Goal: Transaction & Acquisition: Register for event/course

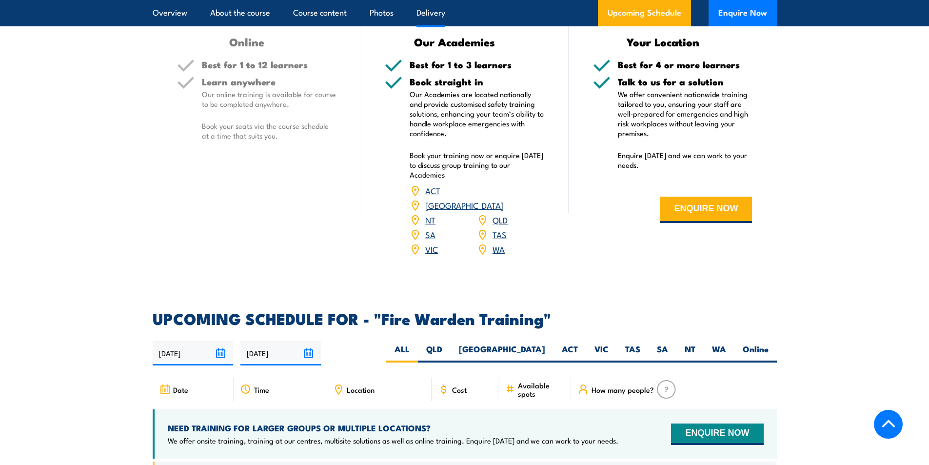
scroll to position [1804, 0]
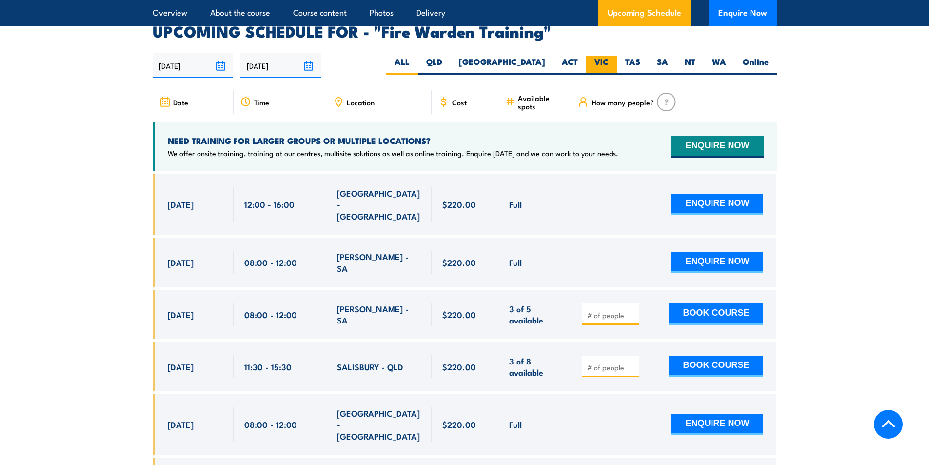
click at [600, 56] on label "VIC" at bounding box center [601, 65] width 31 height 19
click at [609, 56] on input "VIC" at bounding box center [612, 59] width 6 height 6
radio input "true"
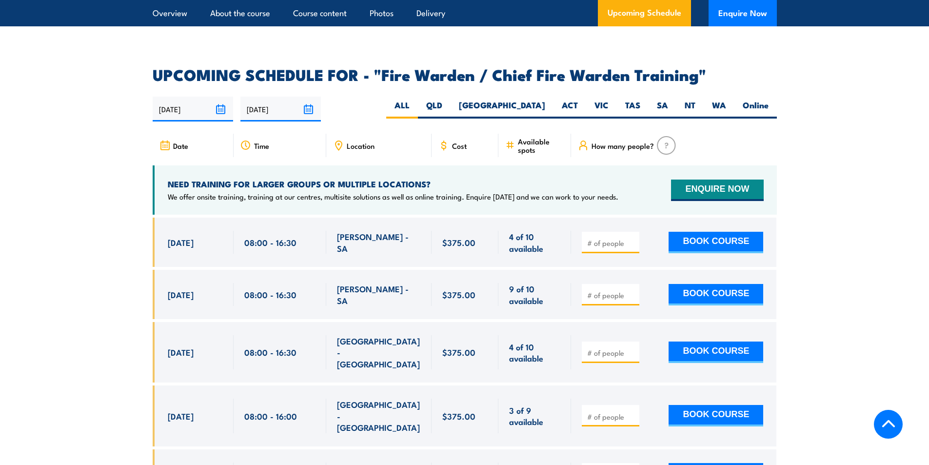
scroll to position [1658, 0]
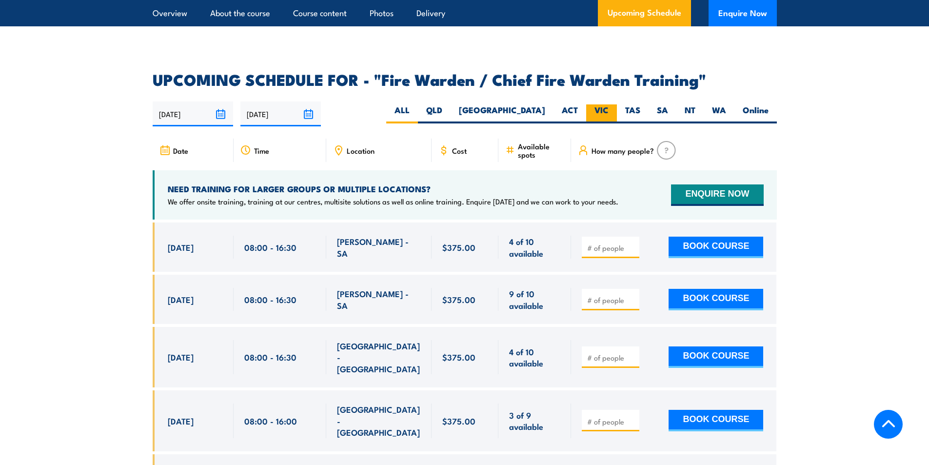
click at [603, 114] on label "VIC" at bounding box center [601, 113] width 31 height 19
click at [609, 111] on input "VIC" at bounding box center [612, 107] width 6 height 6
radio input "true"
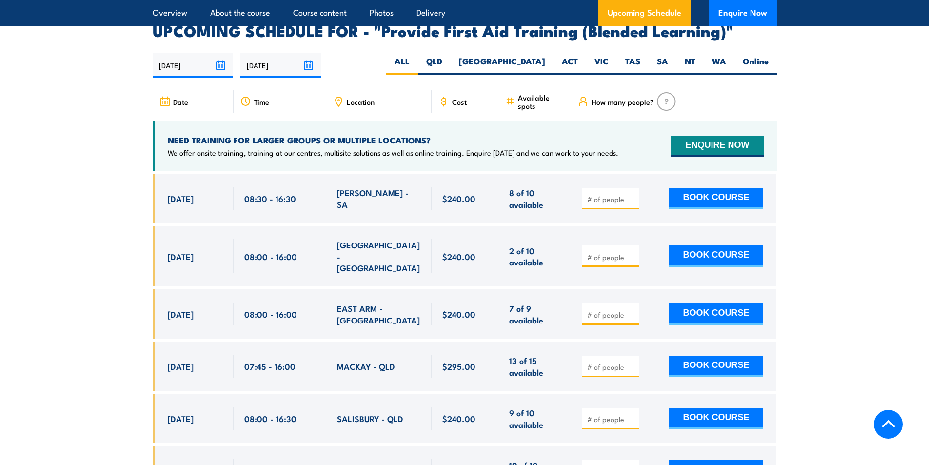
scroll to position [2097, 0]
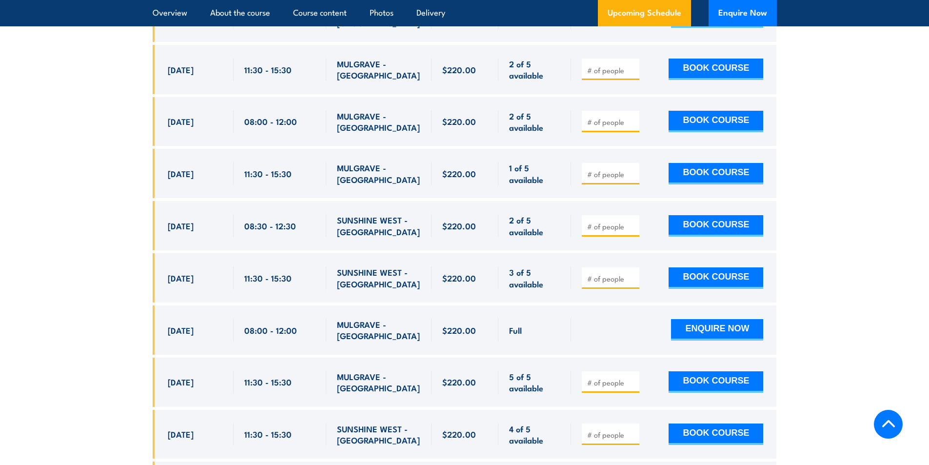
scroll to position [2106, 0]
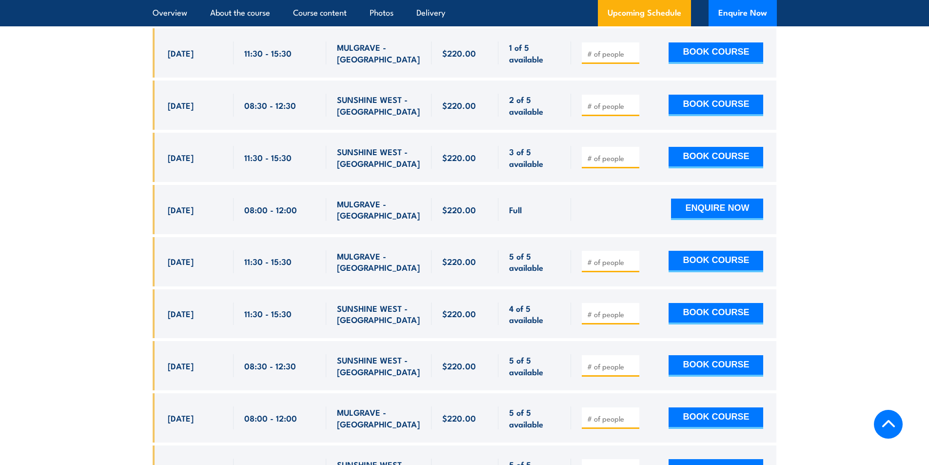
click at [34, 256] on section "UPCOMING SCHEDULE FOR - "Fire Warden Training" 14/08/2025 10/02/2026" at bounding box center [464, 428] width 929 height 1412
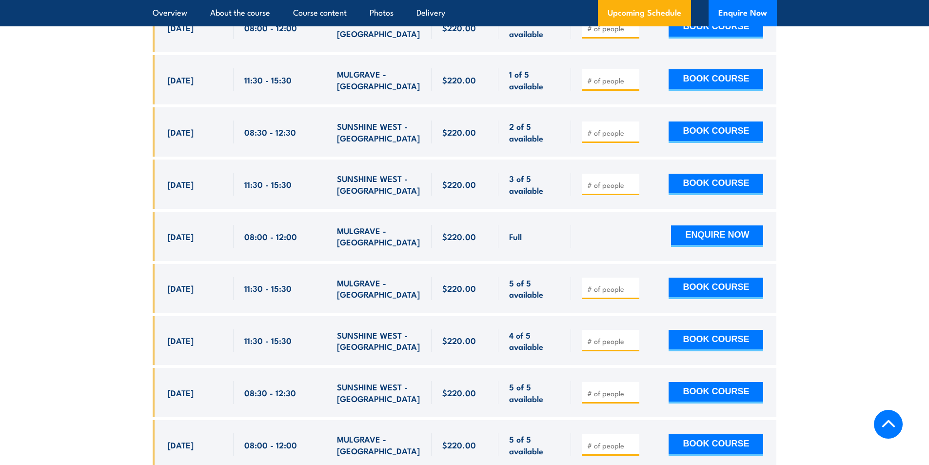
scroll to position [2057, 0]
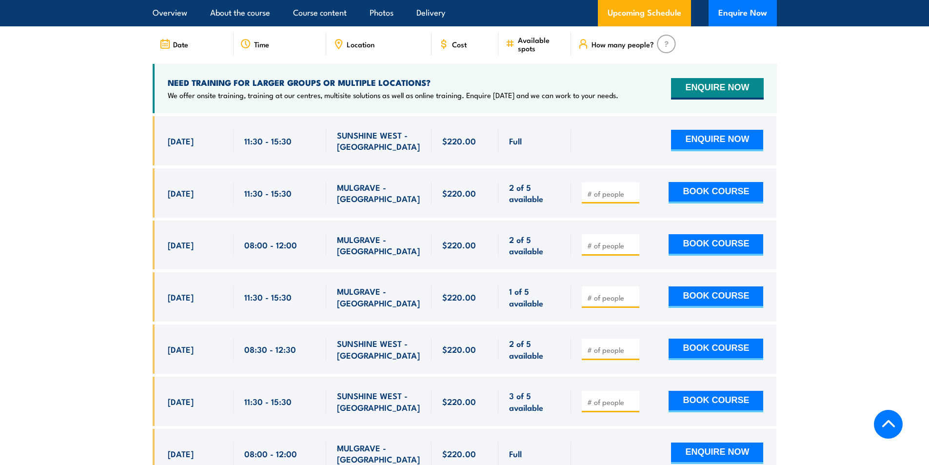
scroll to position [1911, 0]
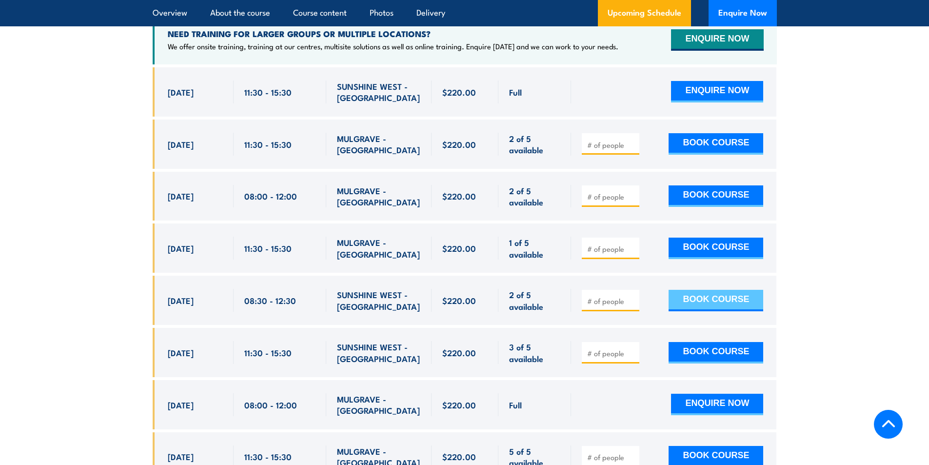
click at [707, 290] on button "BOOK COURSE" at bounding box center [716, 300] width 95 height 21
click at [596, 296] on input "number" at bounding box center [611, 301] width 49 height 10
type input "1"
click at [744, 290] on button "BOOK COURSE" at bounding box center [716, 300] width 95 height 21
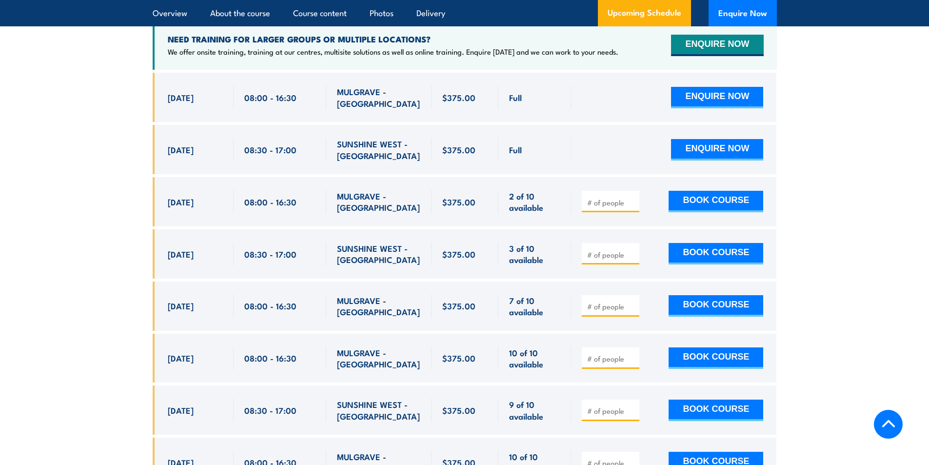
scroll to position [1825, 0]
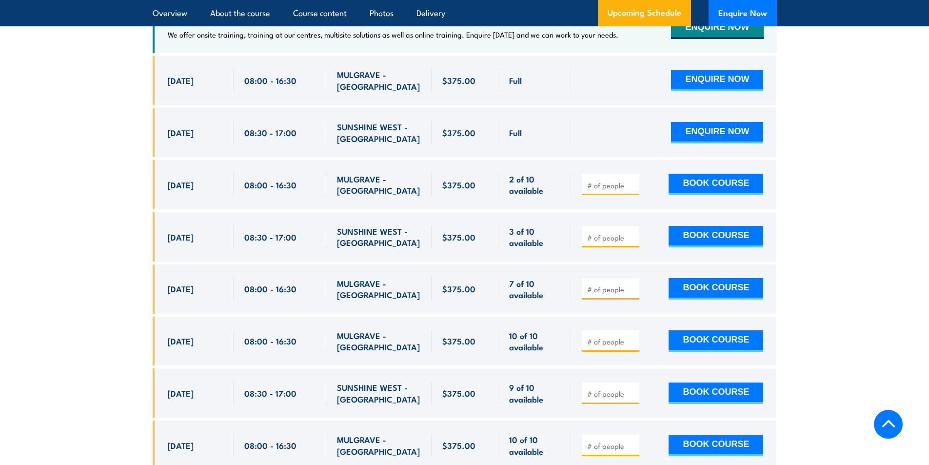
click at [105, 212] on section "UPCOMING SCHEDULE FOR - "Fire Warden / Chief Fire Warden Training" 14/08/2025 1…" at bounding box center [464, 246] width 929 height 683
click at [108, 202] on section "UPCOMING SCHEDULE FOR - "Fire Warden / Chief Fire Warden Training" 14/08/2025 1…" at bounding box center [464, 246] width 929 height 683
click at [102, 258] on section "UPCOMING SCHEDULE FOR - "Fire Warden / Chief Fire Warden Training" 14/08/2025 1…" at bounding box center [464, 246] width 929 height 683
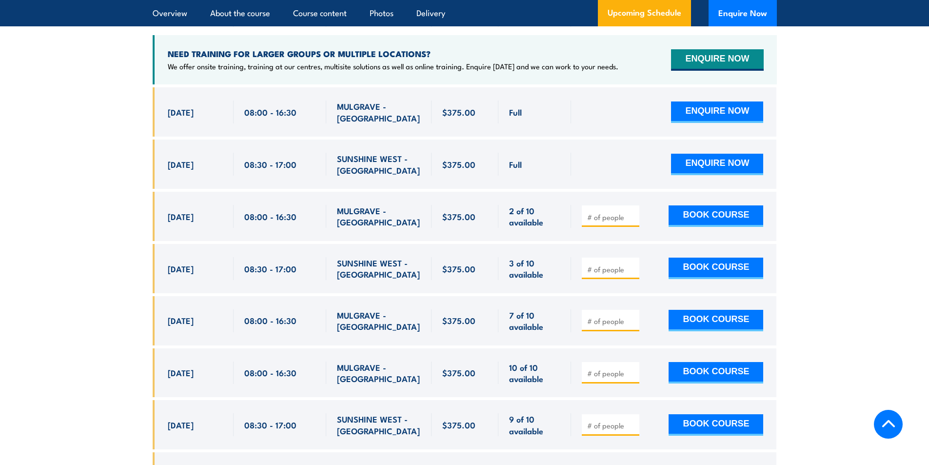
scroll to position [1776, 0]
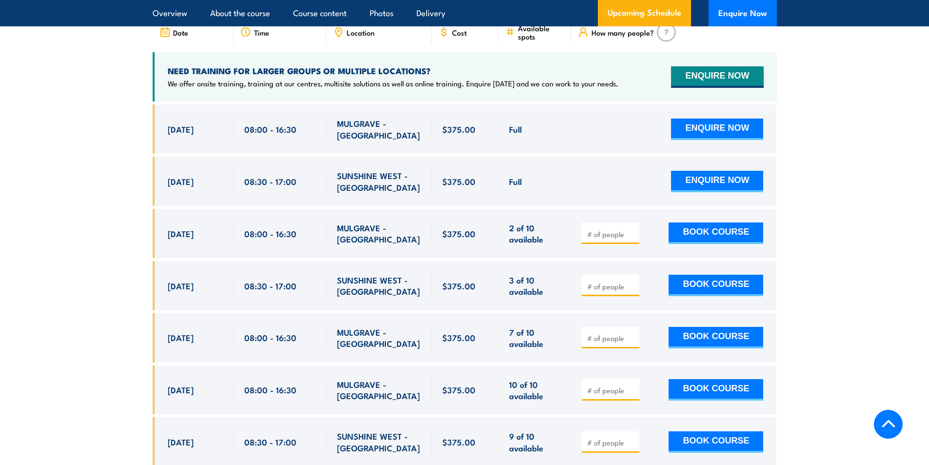
click at [95, 335] on section "UPCOMING SCHEDULE FOR - "Fire Warden / Chief Fire Warden Training" 14/08/2025 1…" at bounding box center [464, 295] width 929 height 683
click at [88, 231] on section "UPCOMING SCHEDULE FOR - "Fire Warden / Chief Fire Warden Training" 14/08/2025 1…" at bounding box center [464, 295] width 929 height 683
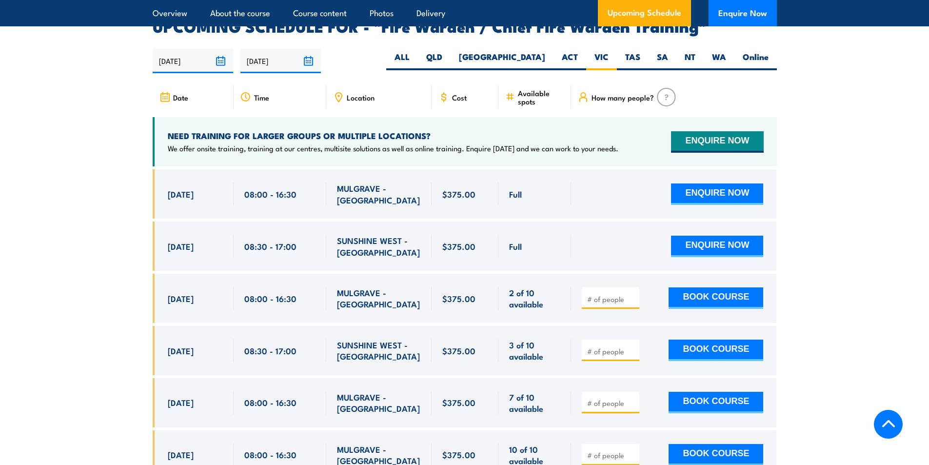
scroll to position [1727, 0]
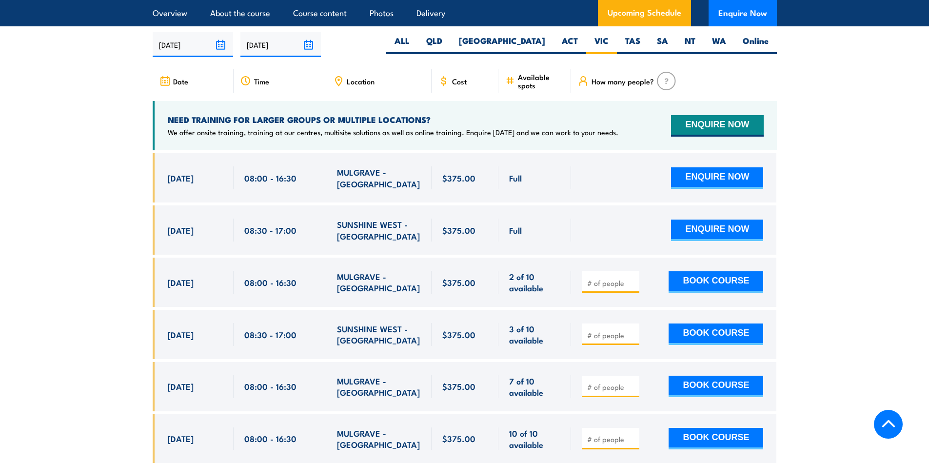
click at [99, 260] on section "UPCOMING SCHEDULE FOR - "Fire Warden / Chief Fire Warden Training" 14/08/2025 1…" at bounding box center [464, 344] width 929 height 683
click at [106, 233] on section "UPCOMING SCHEDULE FOR - "Fire Warden / Chief Fire Warden Training" 14/08/2025 1…" at bounding box center [464, 344] width 929 height 683
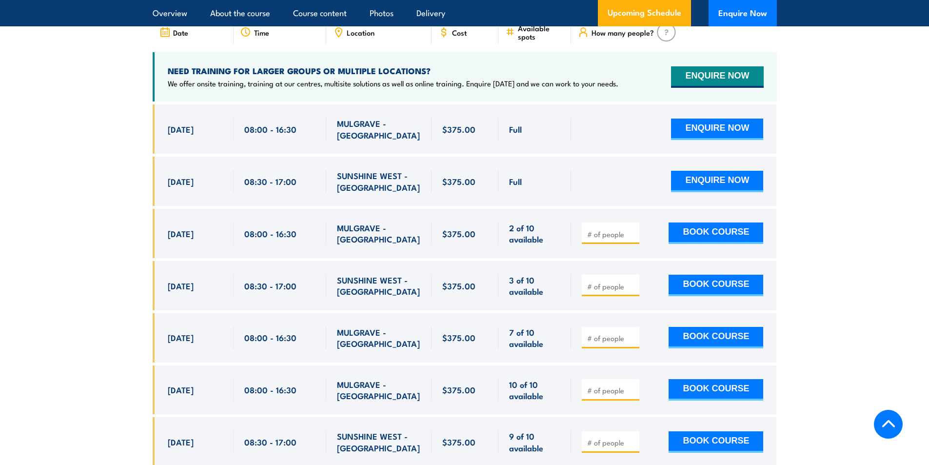
click at [124, 235] on section "UPCOMING SCHEDULE FOR - "Fire Warden / Chief Fire Warden Training" 14/08/2025 1…" at bounding box center [464, 295] width 929 height 683
click at [164, 322] on div "[DATE] 08:00 - 08:00" at bounding box center [193, 337] width 81 height 49
drag, startPoint x: 208, startPoint y: 335, endPoint x: 493, endPoint y: 340, distance: 284.8
click at [493, 340] on div "[DATE] 08:00 - 08:00" at bounding box center [465, 337] width 624 height 49
click at [194, 333] on span "[DATE]" at bounding box center [181, 337] width 26 height 11
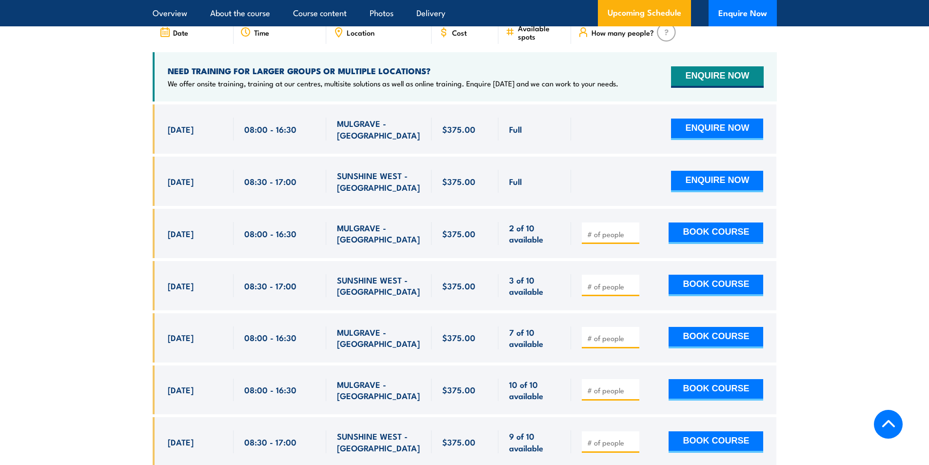
drag, startPoint x: 166, startPoint y: 335, endPoint x: 556, endPoint y: 339, distance: 390.1
click at [556, 339] on div "[DATE] 08:00 - 08:00" at bounding box center [465, 337] width 624 height 49
click at [609, 334] on input "number" at bounding box center [611, 338] width 49 height 10
type input "1"
click at [889, 327] on section "UPCOMING SCHEDULE FOR - "Fire Warden / Chief Fire Warden Training" 14/08/2025 1…" at bounding box center [464, 295] width 929 height 683
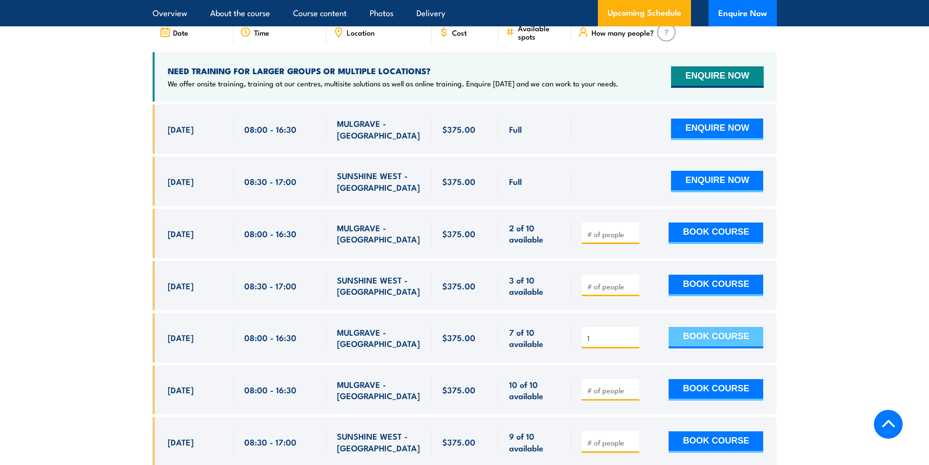
click at [694, 331] on button "BOOK COURSE" at bounding box center [716, 337] width 95 height 21
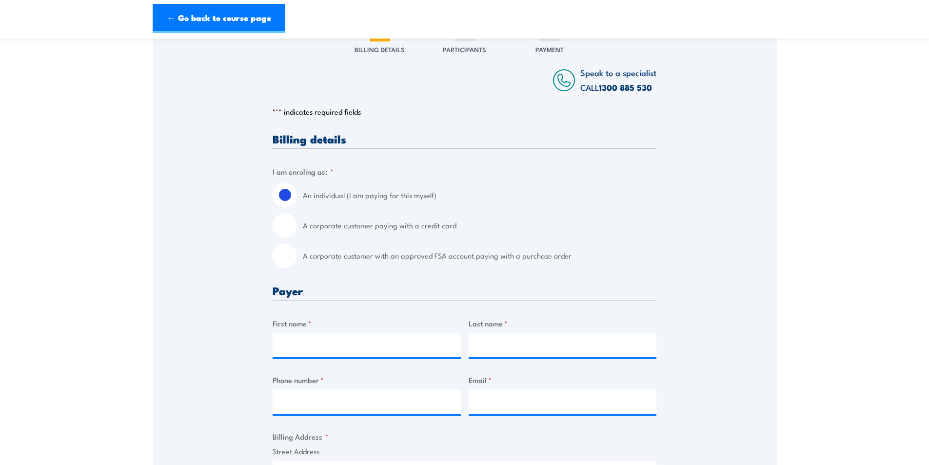
scroll to position [146, 0]
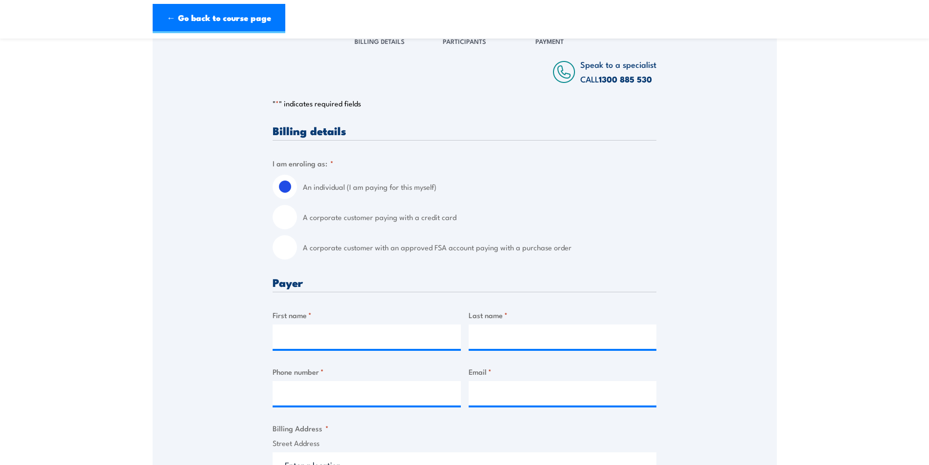
click at [283, 254] on input "A corporate customer with an approved FSA account paying with a purchase order" at bounding box center [285, 247] width 24 height 24
radio input "true"
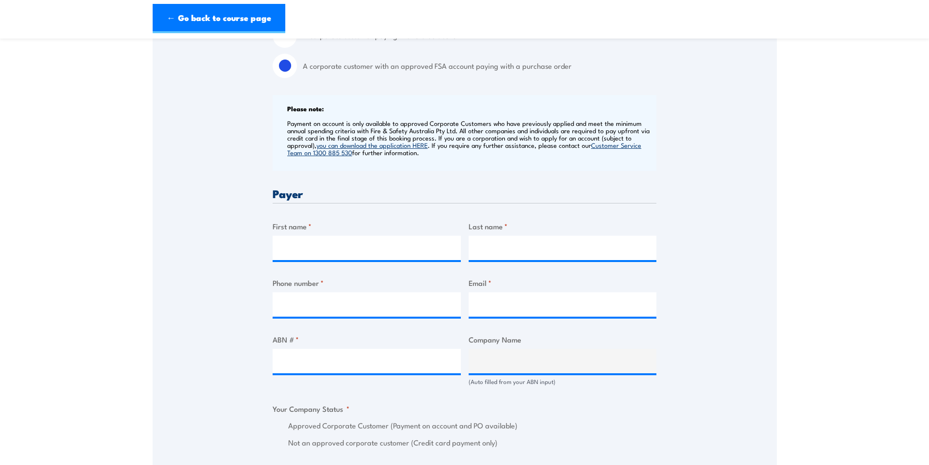
scroll to position [341, 0]
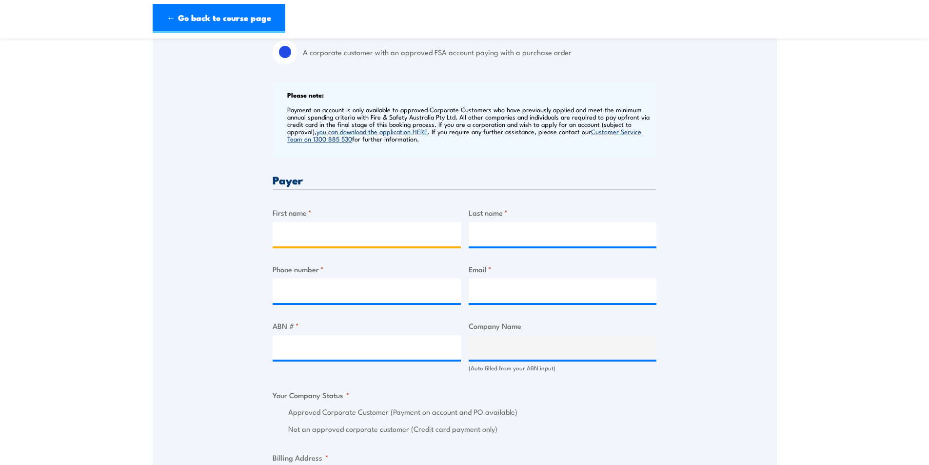
click at [361, 238] on input "First name *" at bounding box center [367, 234] width 188 height 24
type input "Asmita"
type input "Clark"
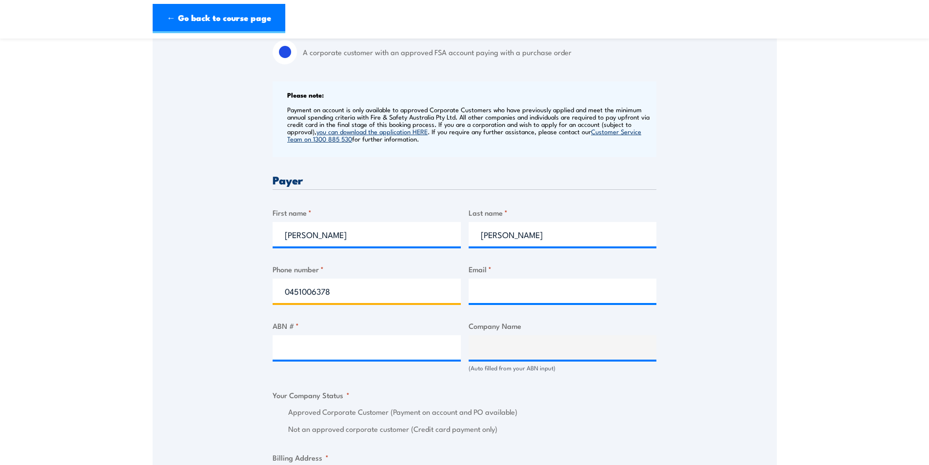
type input "0451006378"
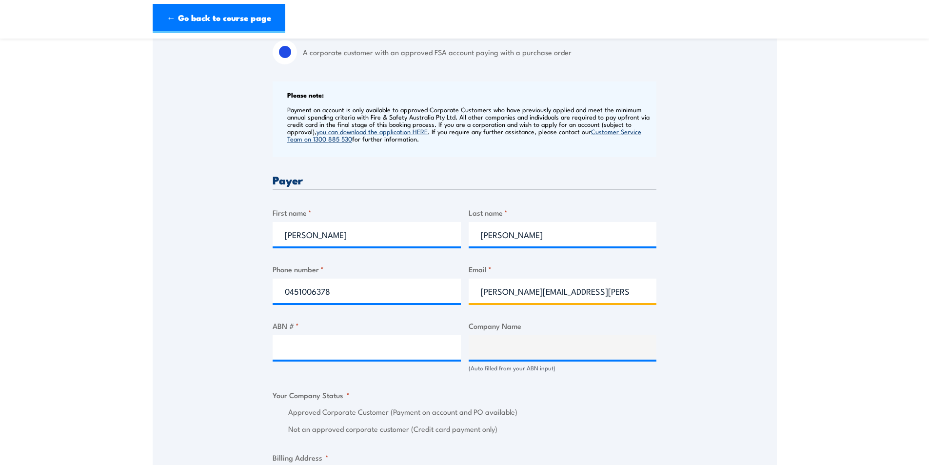
type input "asmita.clark@careauto.com.au"
click at [204, 320] on div "Speak to a specialist CALL 1300 885 530 CALL 1300 885 530 " * " indicates requi…" at bounding box center [465, 366] width 624 height 1076
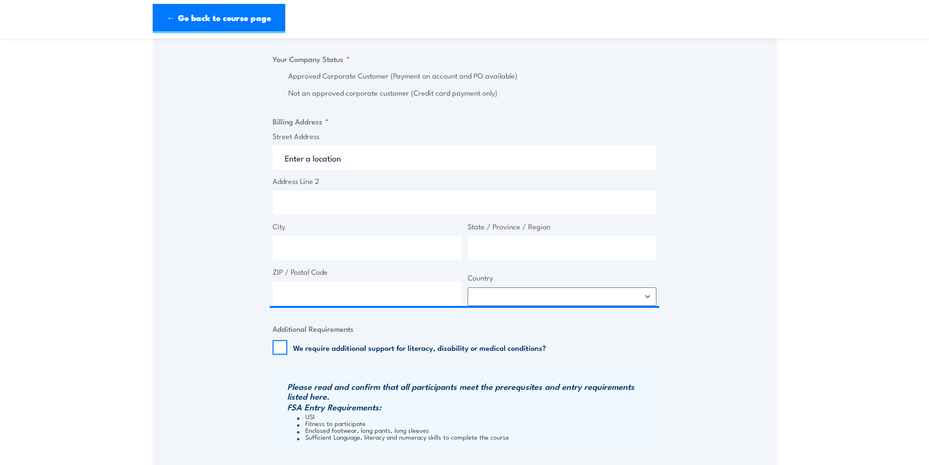
scroll to position [683, 0]
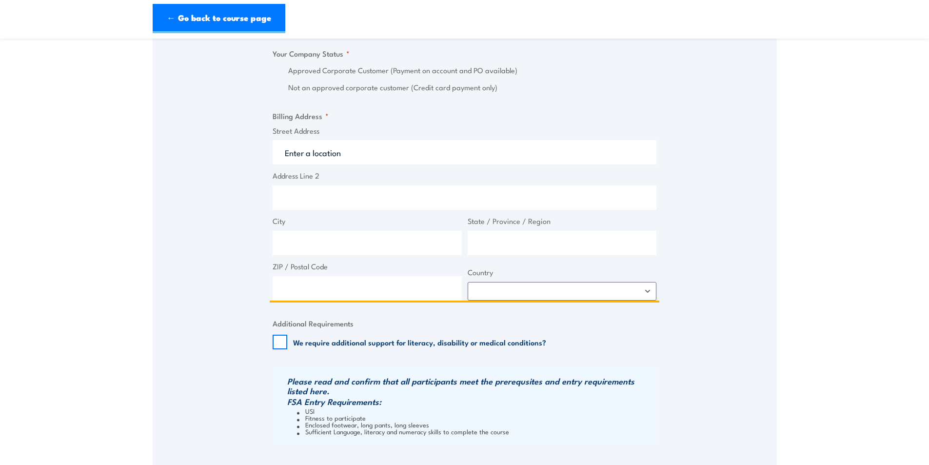
click at [336, 154] on input "Street Address" at bounding box center [465, 152] width 384 height 24
type input "50-52 sunmore"
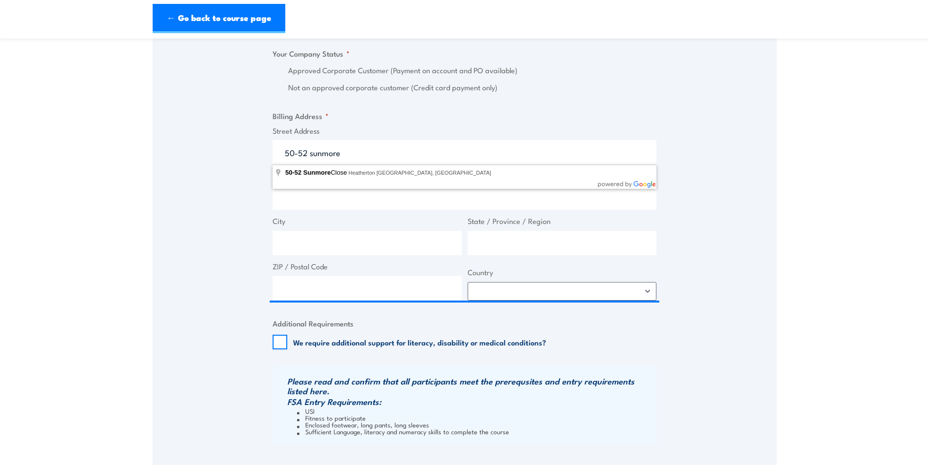
click at [173, 158] on div "Speak to a specialist CALL 1300 885 530 CALL 1300 885 530 " * " indicates requi…" at bounding box center [465, 25] width 624 height 1076
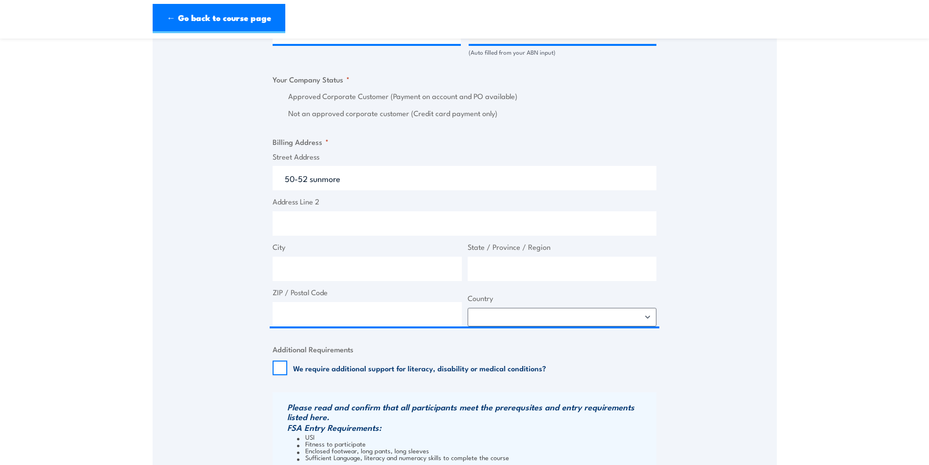
scroll to position [634, 0]
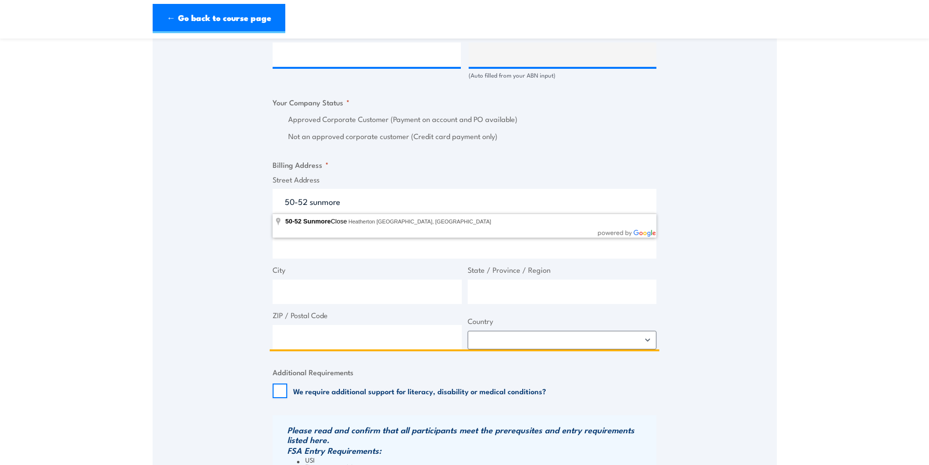
drag, startPoint x: 344, startPoint y: 206, endPoint x: 284, endPoint y: 209, distance: 59.6
click at [284, 209] on input "50-52 sunmore" at bounding box center [465, 201] width 384 height 24
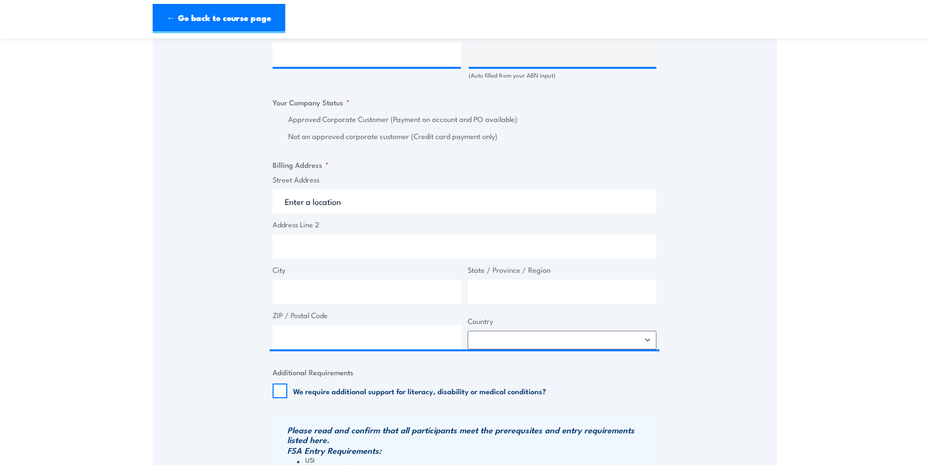
click at [226, 216] on div "Speak to a specialist CALL 1300 885 530 CALL 1300 885 530 " * " indicates requi…" at bounding box center [465, 73] width 624 height 1076
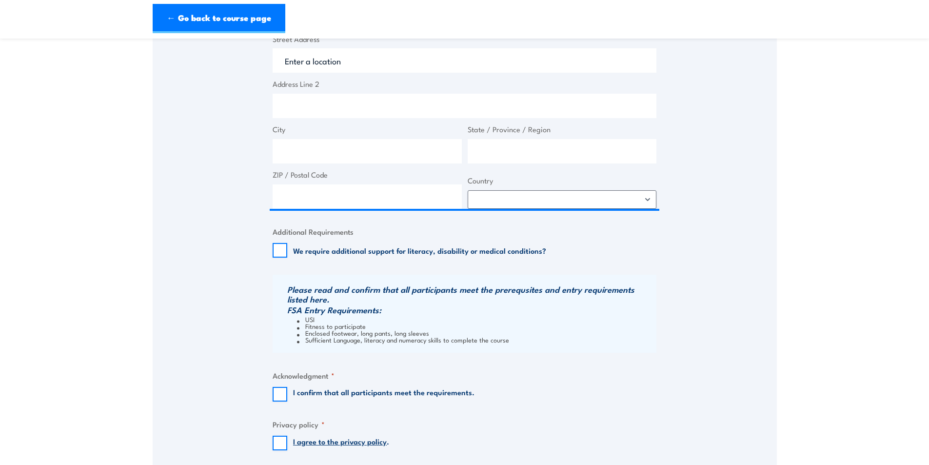
scroll to position [829, 0]
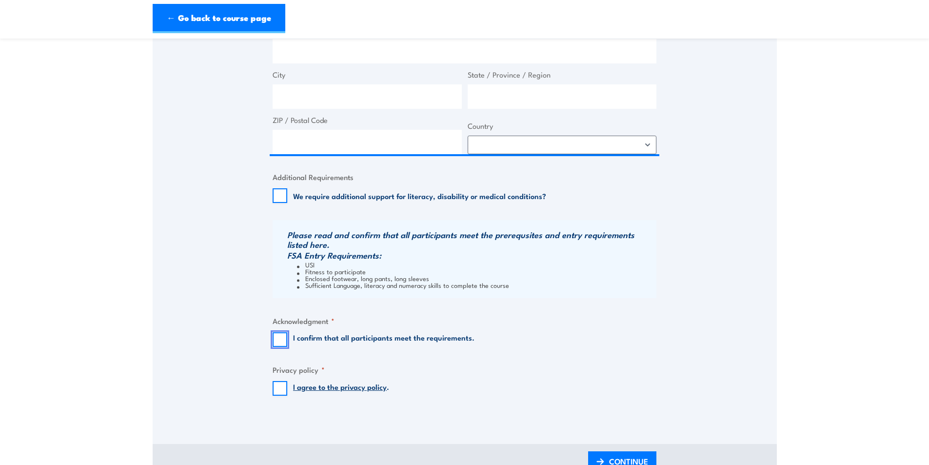
click at [283, 342] on input "I confirm that all participants meet the requirements." at bounding box center [280, 339] width 15 height 15
checkbox input "true"
click at [277, 391] on input "I agree to the privacy policy ." at bounding box center [280, 388] width 15 height 15
checkbox input "true"
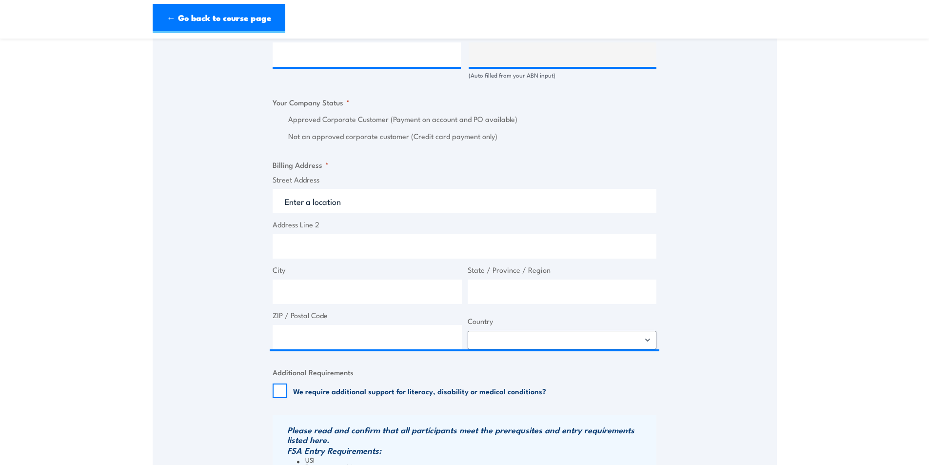
scroll to position [585, 0]
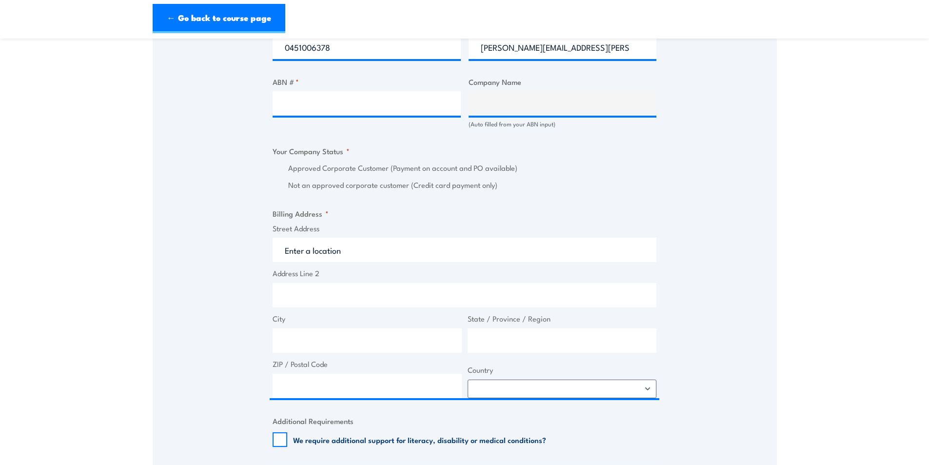
click at [228, 242] on div "Speak to a specialist CALL 1300 885 530 CALL 1300 885 530 " * " indicates requi…" at bounding box center [465, 122] width 624 height 1076
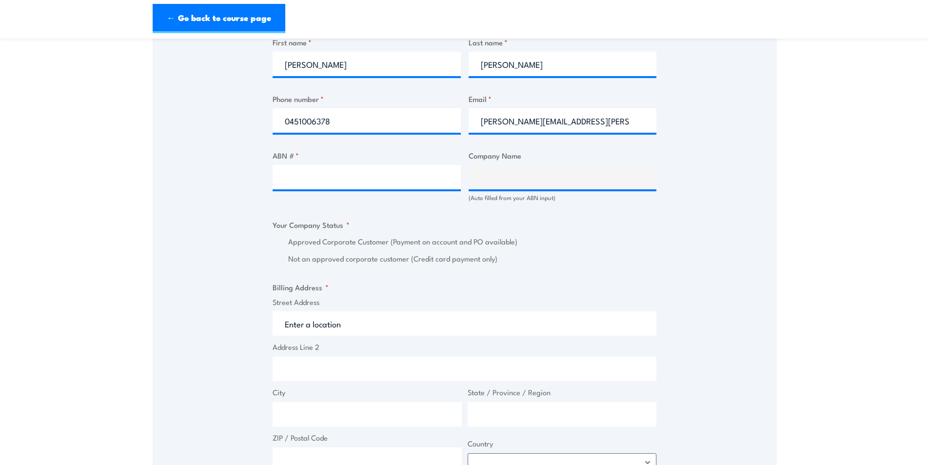
scroll to position [488, 0]
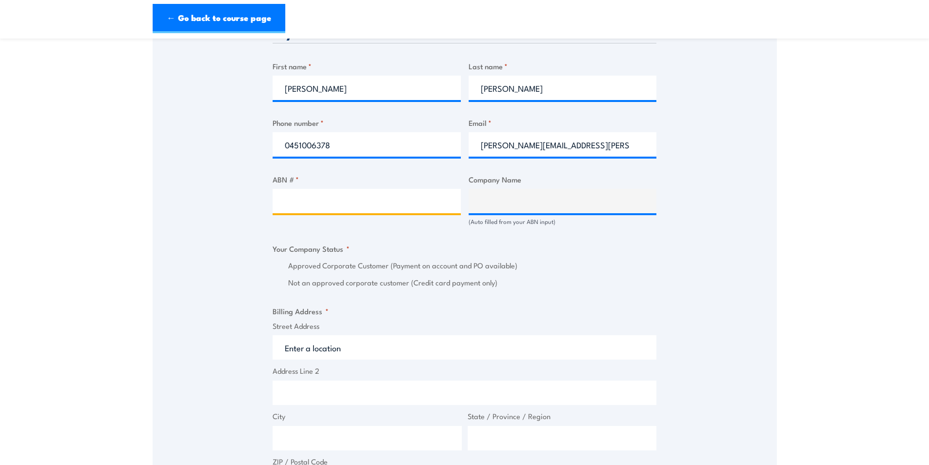
click at [296, 204] on input "ABN # *" at bounding box center [367, 201] width 188 height 24
click at [317, 198] on input "ABN # *" at bounding box center [367, 201] width 188 height 24
type input "94633108700"
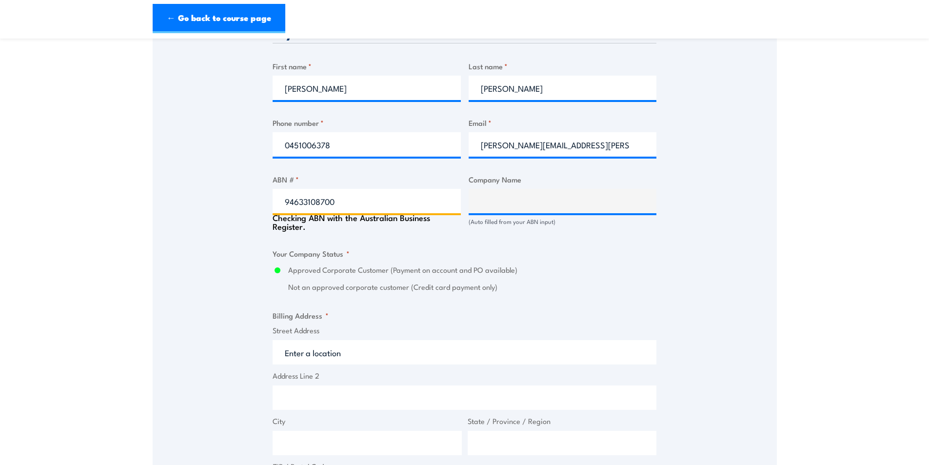
type input "THE CARE AUTOMOTIVE GROUP PTY LTD"
radio input "true"
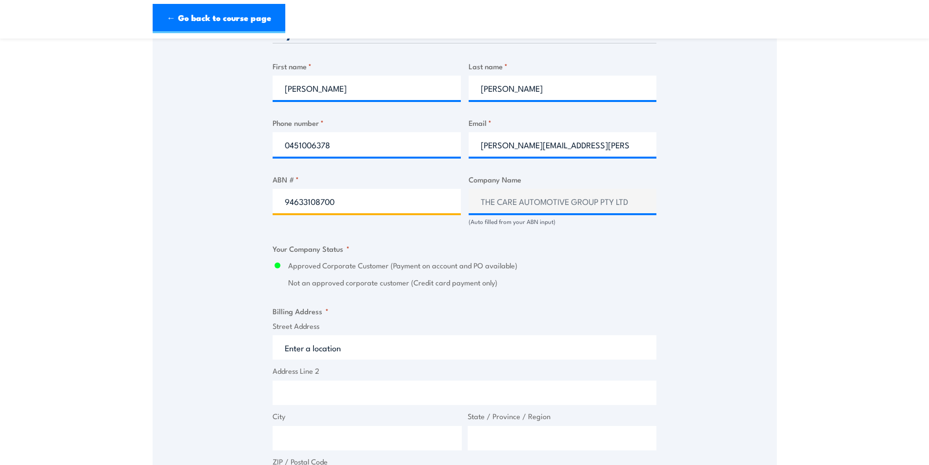
type input "94633108700"
click at [205, 210] on div "Speak to a specialist CALL [PHONE_NUMBER] CALL [PHONE_NUMBER] " * " indicates r…" at bounding box center [465, 220] width 624 height 1076
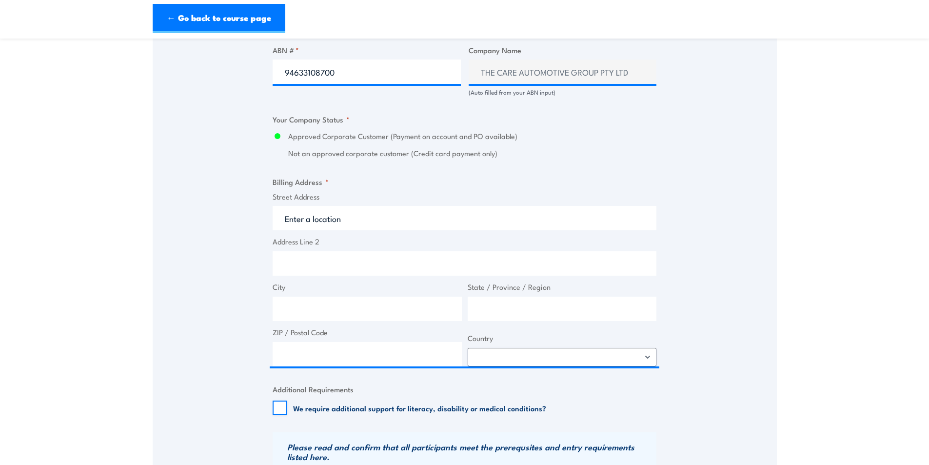
scroll to position [634, 0]
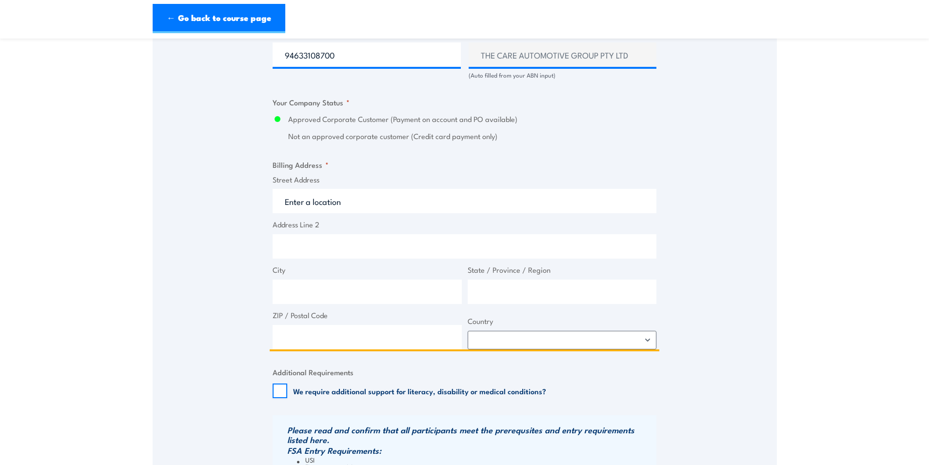
click at [376, 206] on input "Street Address" at bounding box center [465, 201] width 384 height 24
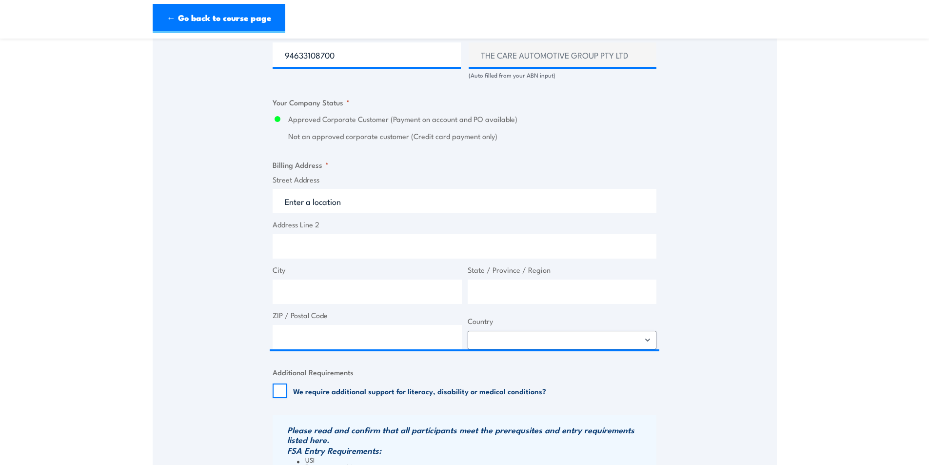
click at [186, 239] on div "Speak to a specialist CALL 1300 885 530 CALL 1300 885 530 " * " indicates requi…" at bounding box center [465, 73] width 624 height 1076
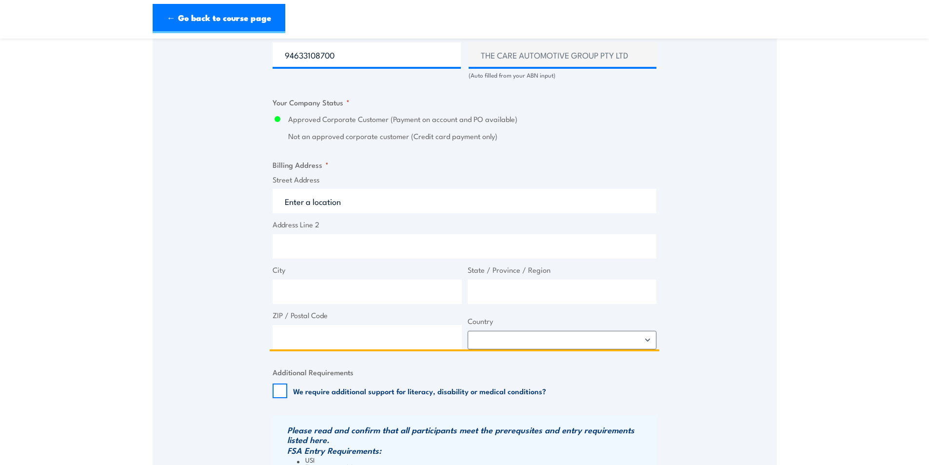
click at [292, 208] on input "Street Address" at bounding box center [465, 201] width 384 height 24
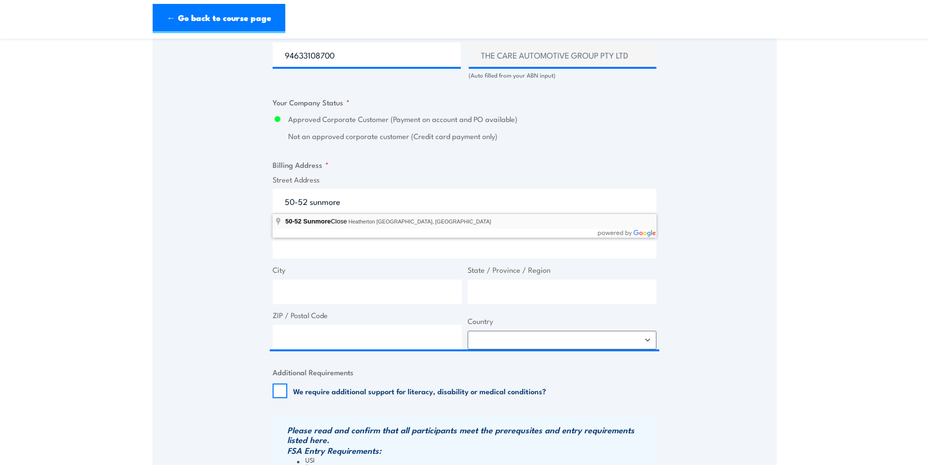
type input "50-52 Sunmore Close, Heatherton VIC, Australia"
type input "50 Sunmore Cl"
type input "Heatherton"
type input "Victoria"
type input "3202"
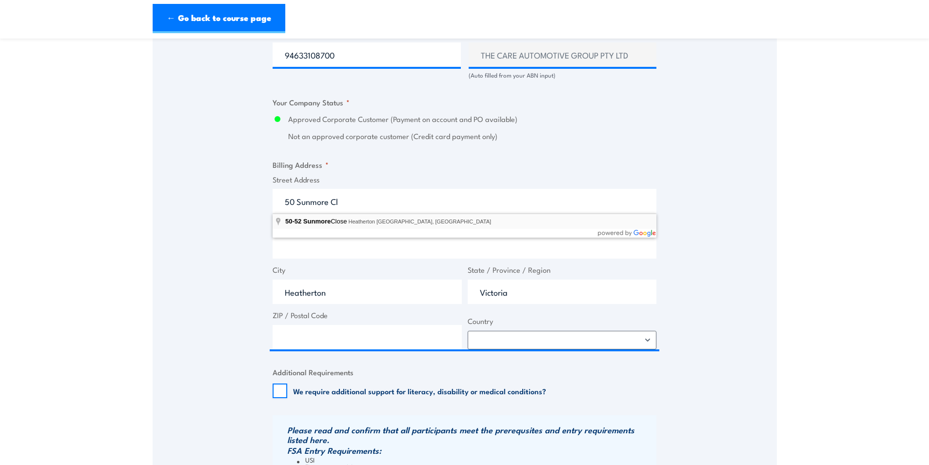
select select "Australia"
click at [204, 235] on div "Speak to a specialist CALL 1300 885 530 CALL 1300 885 530 " * " indicates requi…" at bounding box center [465, 73] width 624 height 1076
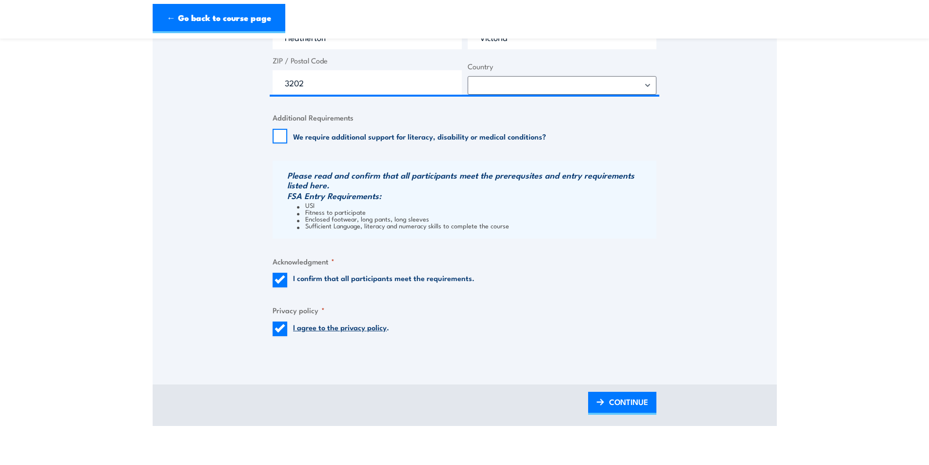
scroll to position [927, 0]
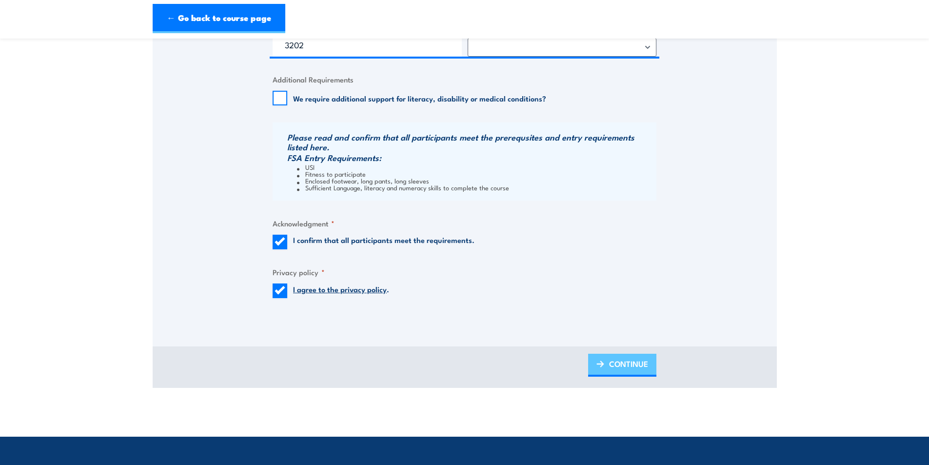
click at [604, 367] on link "CONTINUE" at bounding box center [622, 365] width 68 height 23
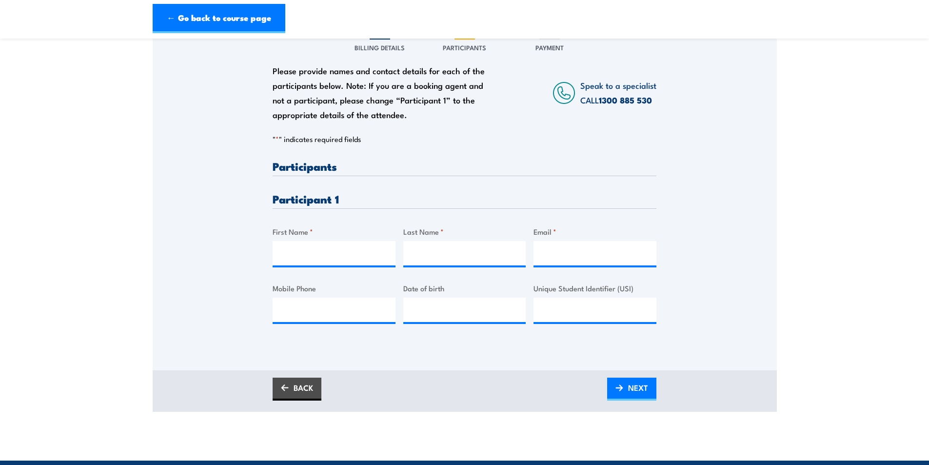
scroll to position [146, 0]
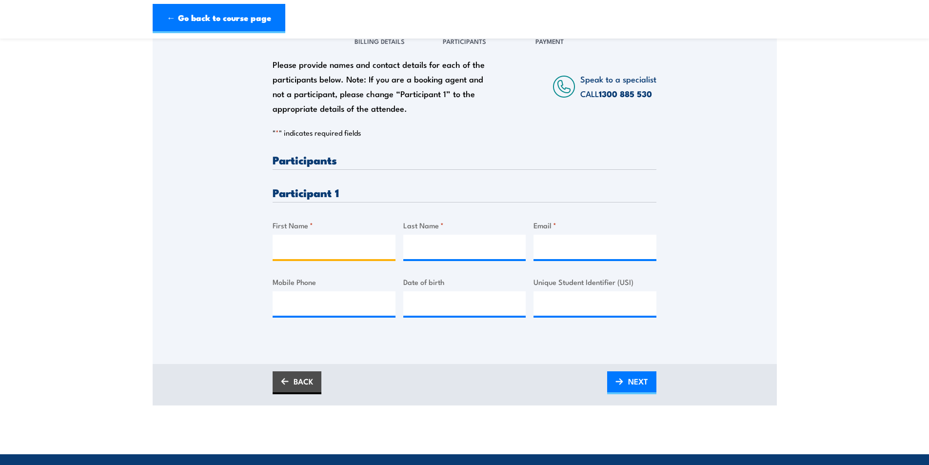
click at [343, 253] on input "First Name *" at bounding box center [334, 247] width 123 height 24
type input "Harley"
click at [439, 247] on input "Last Name *" at bounding box center [464, 247] width 123 height 24
paste input "Tierney"
type input "Tierney"
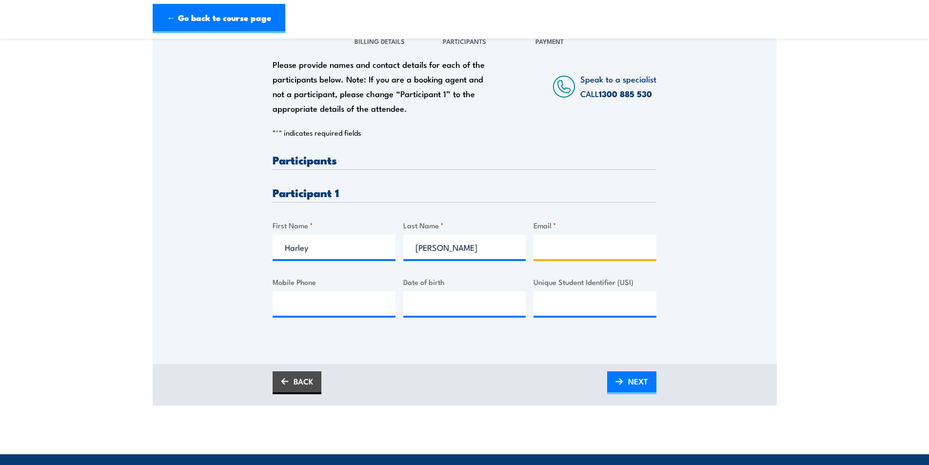
click at [565, 249] on input "Email *" at bounding box center [594, 247] width 123 height 24
click at [559, 248] on input "Email *" at bounding box center [594, 247] width 123 height 24
paste input "harley.tierney@careauto.com.au"
type input "harley.tierney@careauto.com.au"
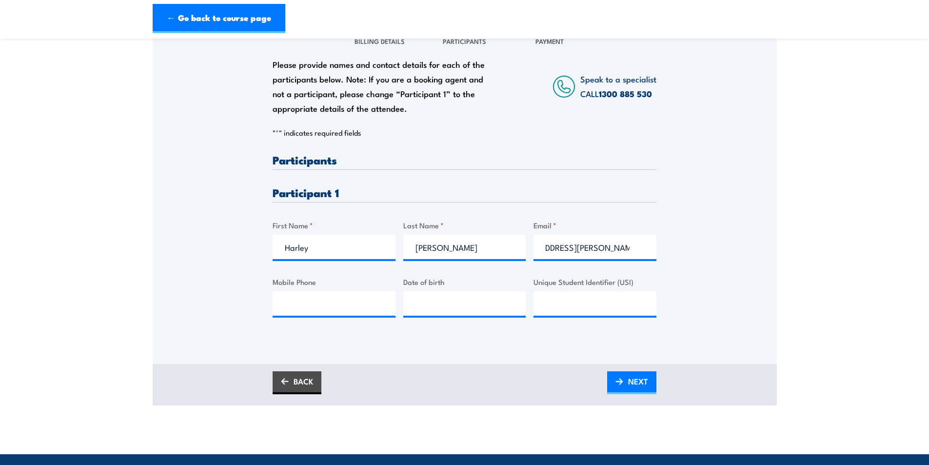
click at [502, 206] on div "Please provide names and contact details for each of the participants below. No…" at bounding box center [465, 243] width 384 height 178
click at [333, 308] on input "Mobile Phone" at bounding box center [334, 303] width 123 height 24
paste input "0431711347"
type input "0431711347"
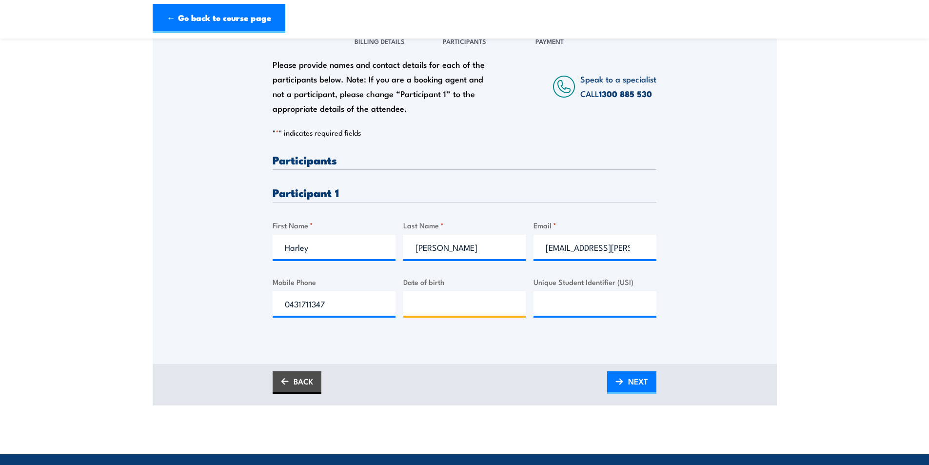
type input "__/__/____"
click at [424, 310] on input "__/__/____" at bounding box center [464, 303] width 123 height 24
type input "__/__/____"
type input "19/01/1992"
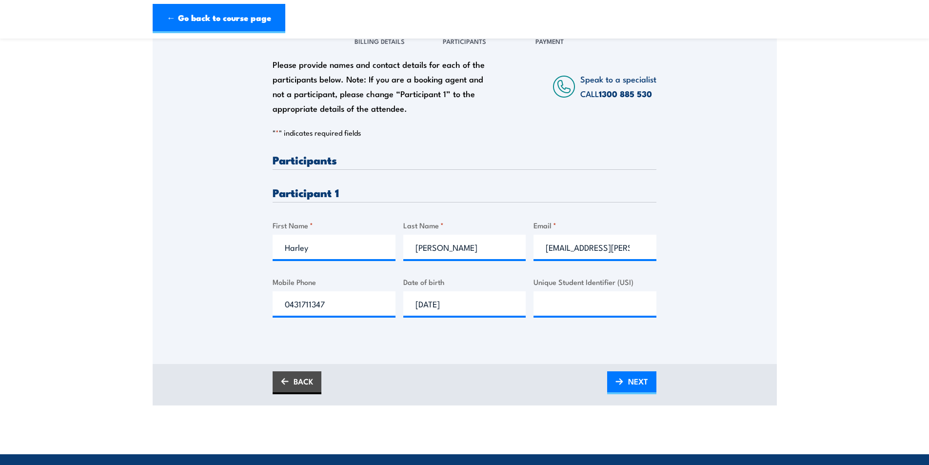
click at [242, 328] on div "Please provide names and contact details for each of the participants below. No…" at bounding box center [465, 180] width 624 height 314
click at [557, 305] on input "Unique Student Identifier (USI)" at bounding box center [594, 303] width 123 height 24
click at [556, 306] on input "Unique Student Identifier (USI)" at bounding box center [594, 303] width 123 height 24
paste input "UD59BLEQ6T"
type input "UD59BLEQ6T"
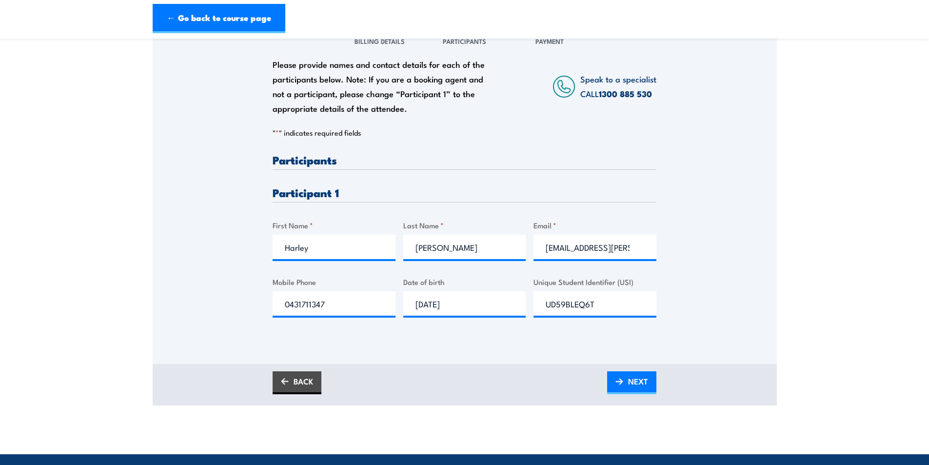
click at [224, 316] on div "Please provide names and contact details for each of the participants below. No…" at bounding box center [465, 180] width 624 height 314
click at [621, 378] on img at bounding box center [619, 381] width 8 height 7
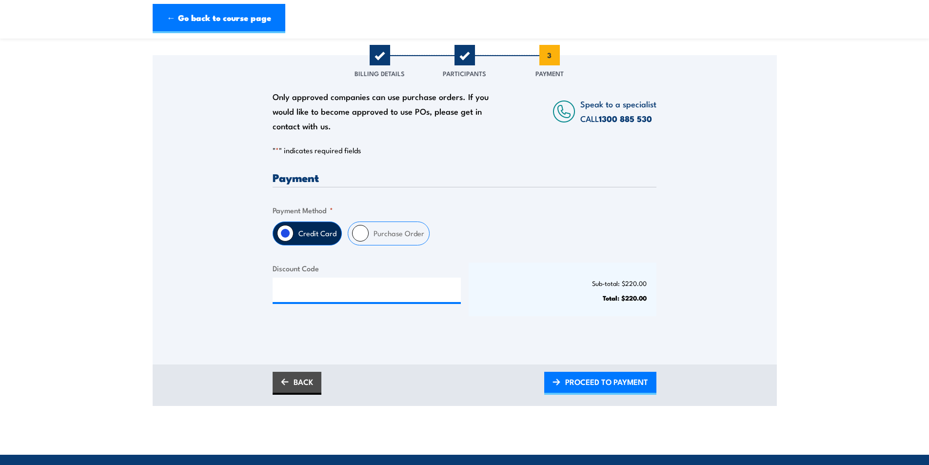
scroll to position [146, 0]
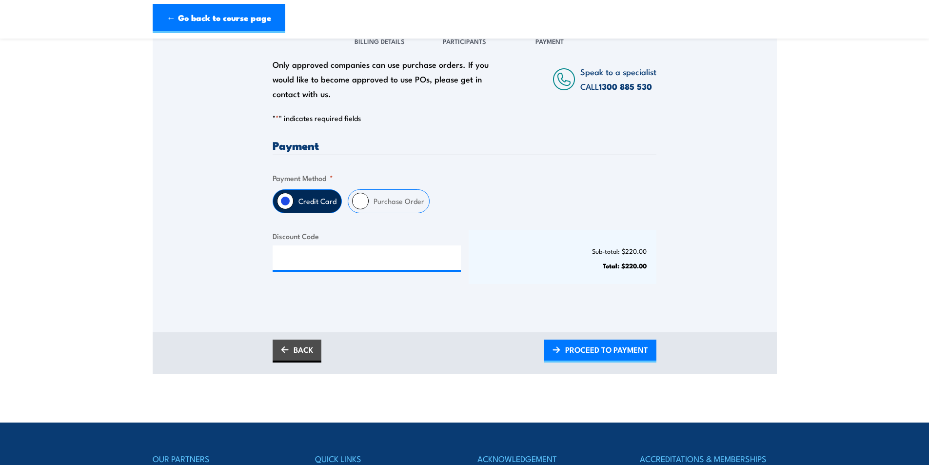
click at [408, 204] on label "Purchase Order" at bounding box center [399, 201] width 60 height 23
click at [369, 204] on input "Purchase Order" at bounding box center [360, 201] width 17 height 17
radio input "true"
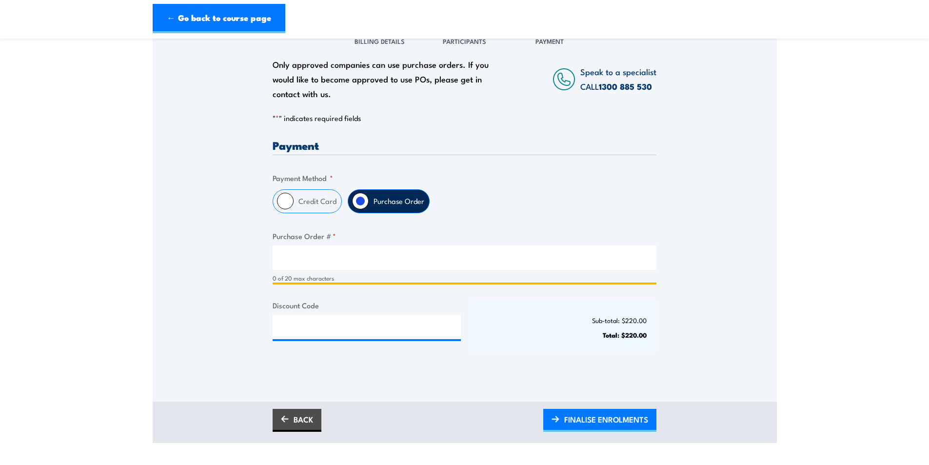
click at [337, 255] on input "Purchase Order # *" at bounding box center [465, 257] width 384 height 24
click at [301, 263] on input "Purchase Order # *" at bounding box center [465, 257] width 384 height 24
type input "PO-0004"
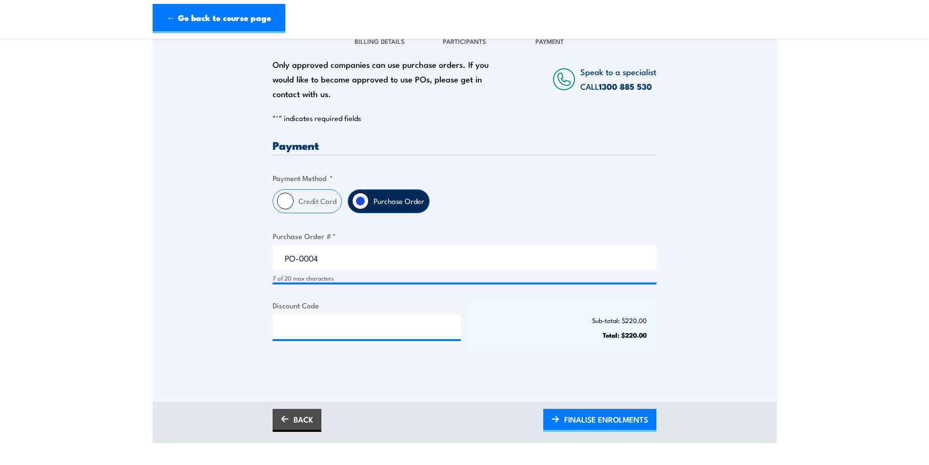
click at [214, 276] on div "Only approved companies can use purchase orders. If you would like to become ap…" at bounding box center [465, 198] width 624 height 351
click at [596, 420] on span "FINALISE ENROLMENTS" at bounding box center [606, 419] width 84 height 26
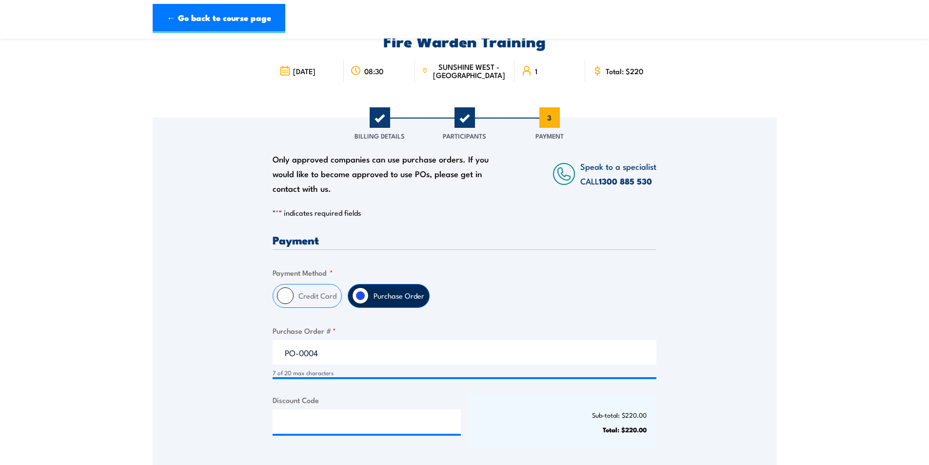
scroll to position [49, 0]
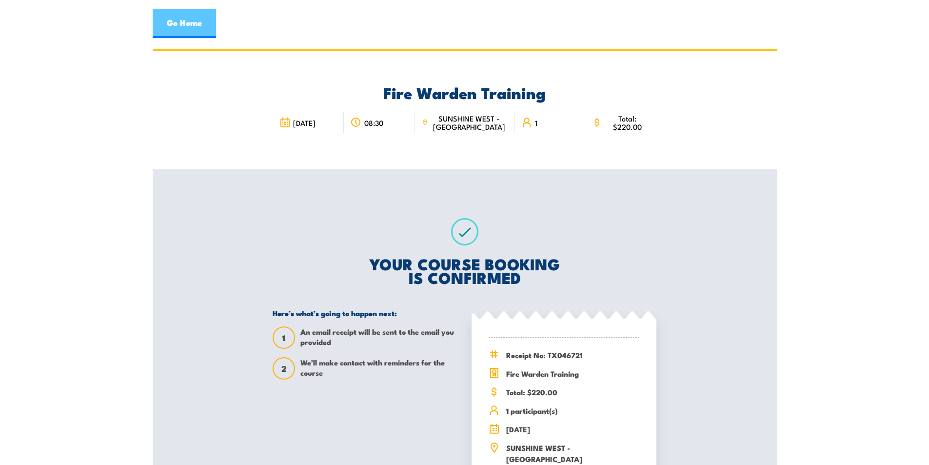
click at [202, 29] on link "Go Home" at bounding box center [184, 23] width 63 height 29
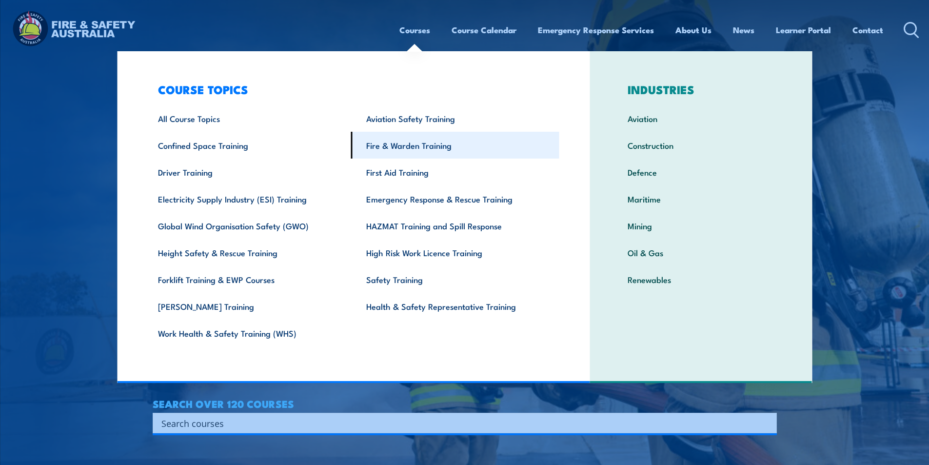
click at [398, 151] on link "Fire & Warden Training" at bounding box center [455, 145] width 208 height 27
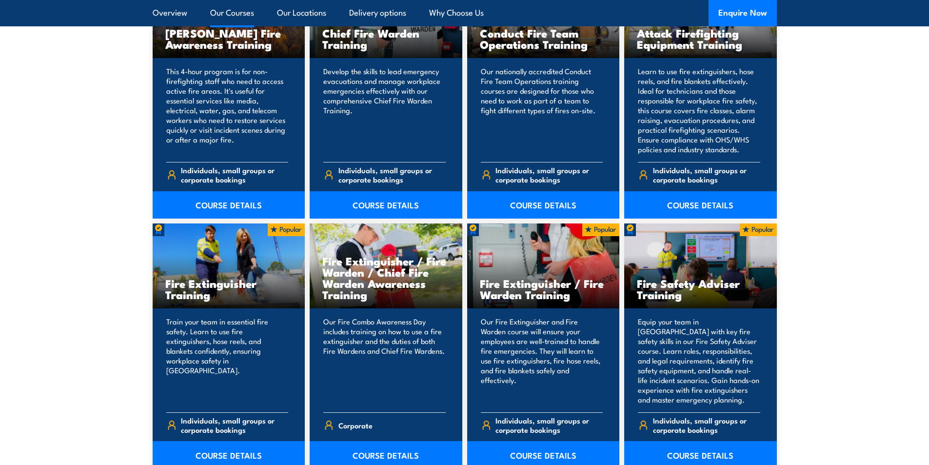
scroll to position [975, 0]
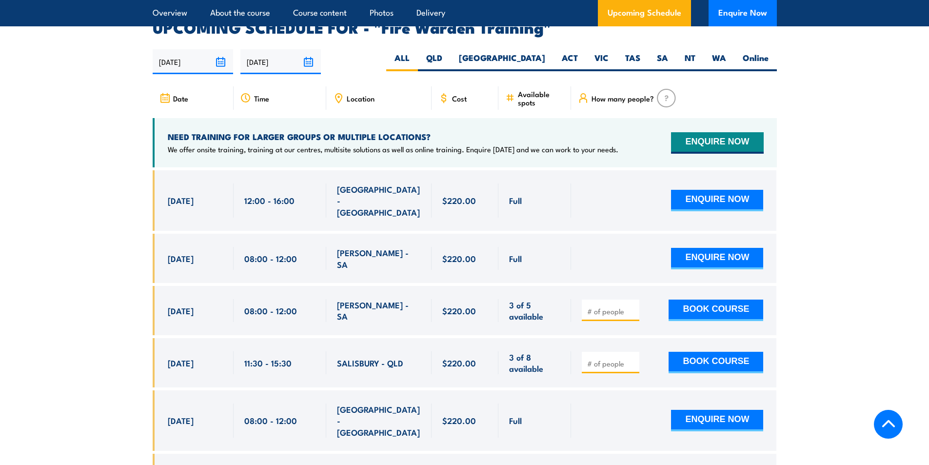
scroll to position [1804, 0]
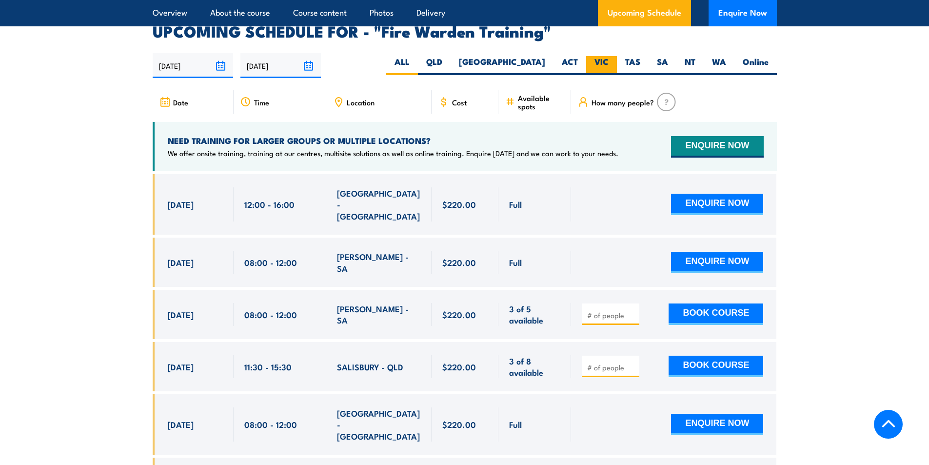
click at [600, 56] on label "VIC" at bounding box center [601, 65] width 31 height 19
click at [609, 56] on input "VIC" at bounding box center [612, 59] width 6 height 6
radio input "true"
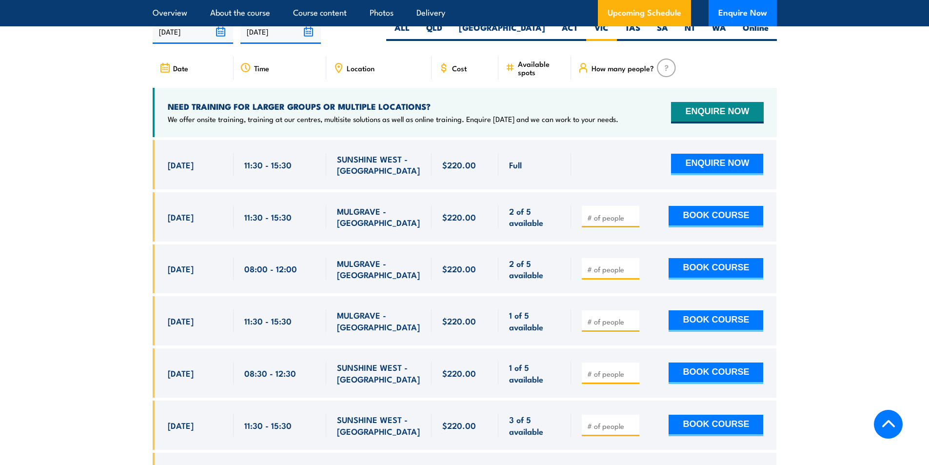
scroll to position [1862, 0]
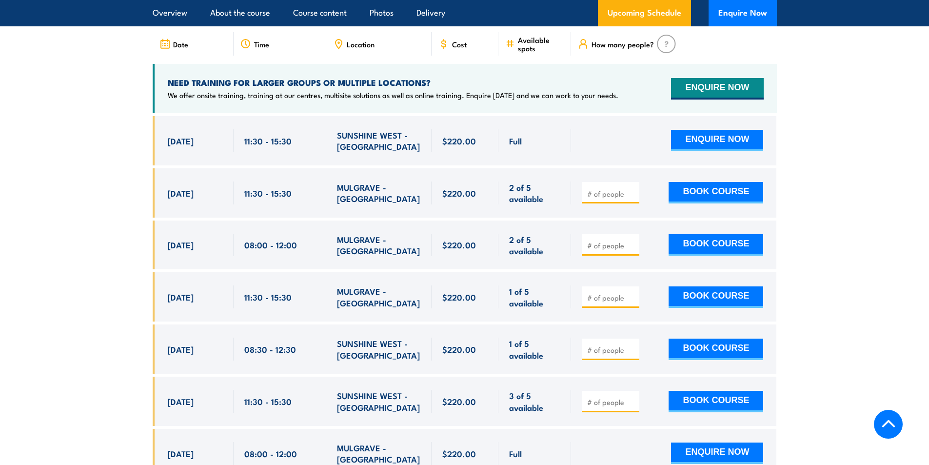
click at [159, 272] on div "8 Sep, 2025, 11:30 - 11:30" at bounding box center [193, 296] width 81 height 49
click section "UPCOMING SCHEDULE FOR - "Fire Warden Training" 14/08/2025 10/02/2026"
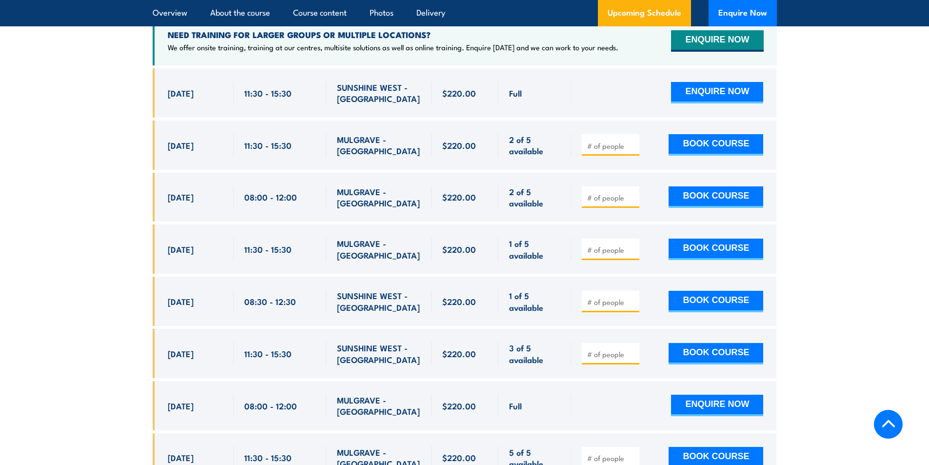
scroll to position [1911, 0]
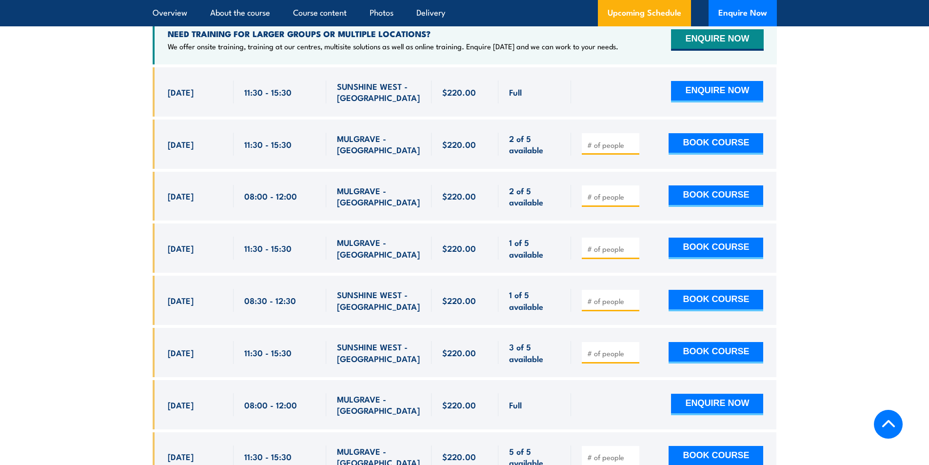
click section "UPCOMING SCHEDULE FOR - "Fire Warden Training" 14/08/2025 10/02/2026"
drag, startPoint x: 166, startPoint y: 235, endPoint x: 545, endPoint y: 240, distance: 378.9
click div "8 Sep, 2025, 11:30 - 11:30"
drag, startPoint x: 159, startPoint y: 282, endPoint x: 548, endPoint y: 297, distance: 388.5
click at [548, 297] on div "[DATE] 08:30 - 08:30" at bounding box center [465, 300] width 624 height 49
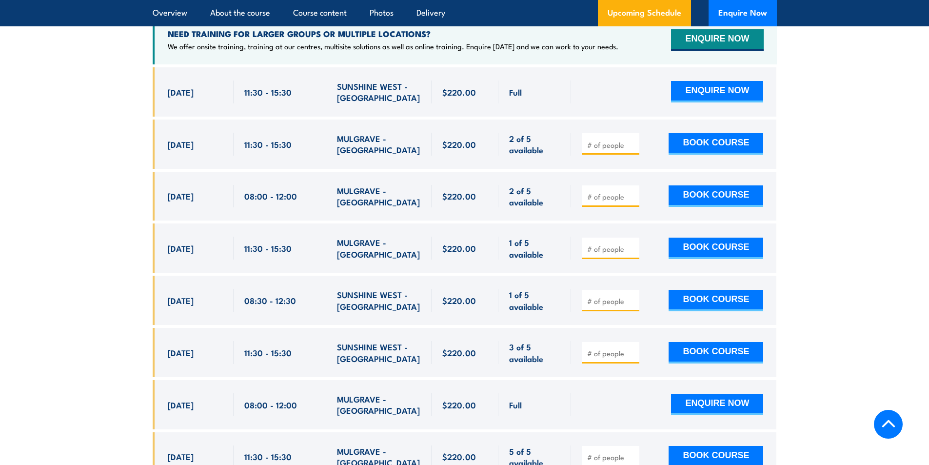
click at [303, 276] on div "08:30 - 12:30" at bounding box center [280, 300] width 93 height 49
drag, startPoint x: 162, startPoint y: 284, endPoint x: 487, endPoint y: 303, distance: 324.8
click at [487, 303] on div "[DATE] 08:30 - 08:30" at bounding box center [465, 300] width 624 height 49
click at [272, 242] on span "11:30 - 15:30" at bounding box center [267, 247] width 47 height 11
drag, startPoint x: 165, startPoint y: 236, endPoint x: 421, endPoint y: 238, distance: 256.0
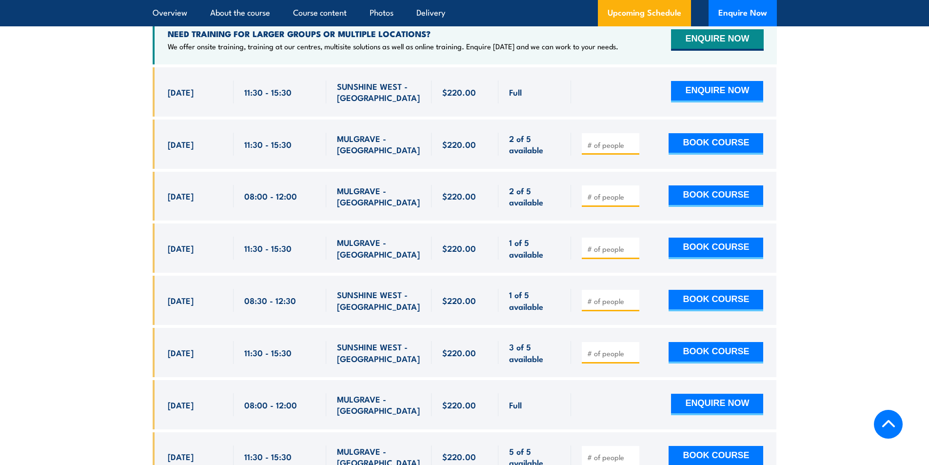
click at [421, 238] on div "[DATE] 11:30 - 11:30" at bounding box center [465, 247] width 624 height 49
drag, startPoint x: 71, startPoint y: 150, endPoint x: 70, endPoint y: 93, distance: 57.1
drag, startPoint x: 168, startPoint y: 239, endPoint x: 549, endPoint y: 246, distance: 381.4
click at [549, 246] on div "[DATE] 11:30 - 11:30" at bounding box center [465, 247] width 624 height 49
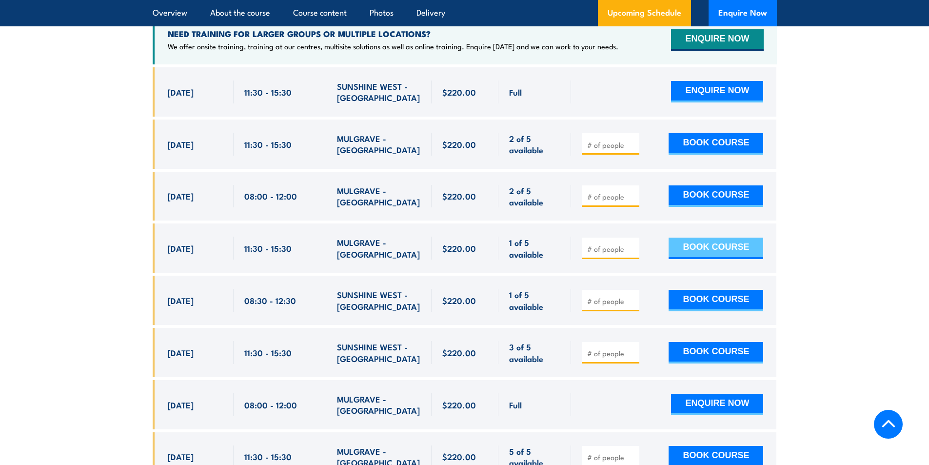
click at [739, 237] on button "BOOK COURSE" at bounding box center [716, 247] width 95 height 21
type input "1"
click at [736, 237] on button "BOOK COURSE" at bounding box center [716, 247] width 95 height 21
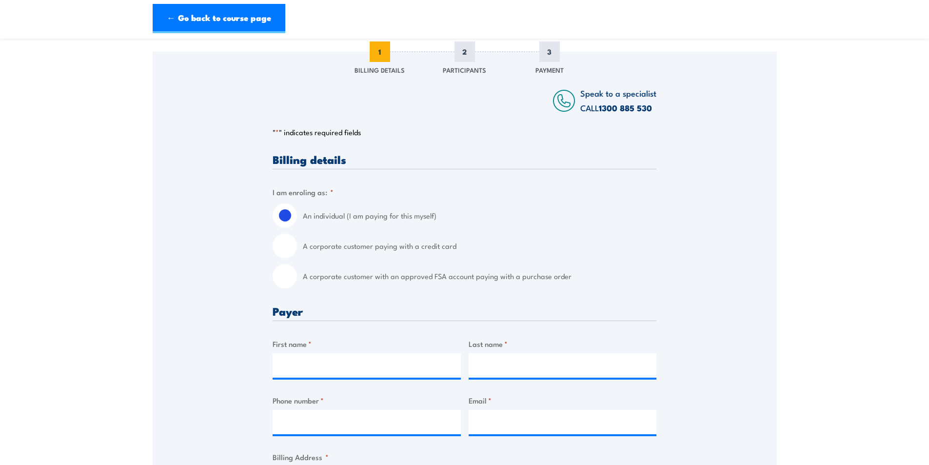
scroll to position [146, 0]
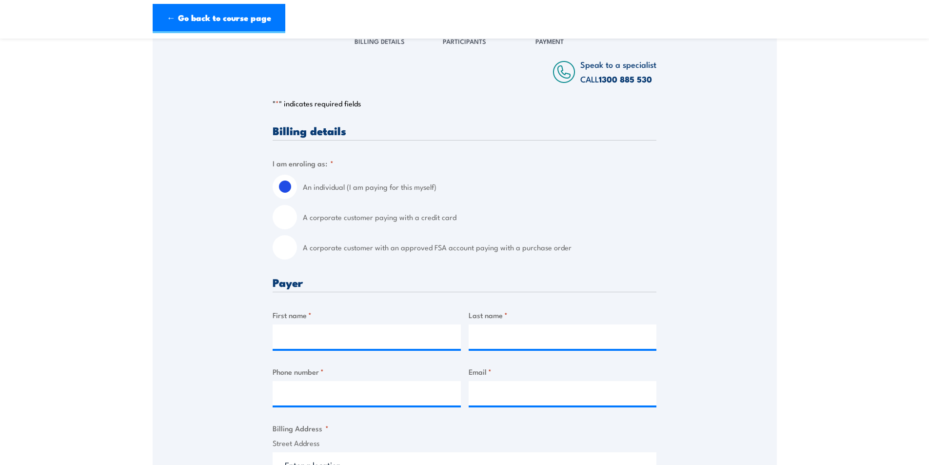
click at [288, 248] on input "A corporate customer with an approved FSA account paying with a purchase order" at bounding box center [285, 247] width 24 height 24
radio input "true"
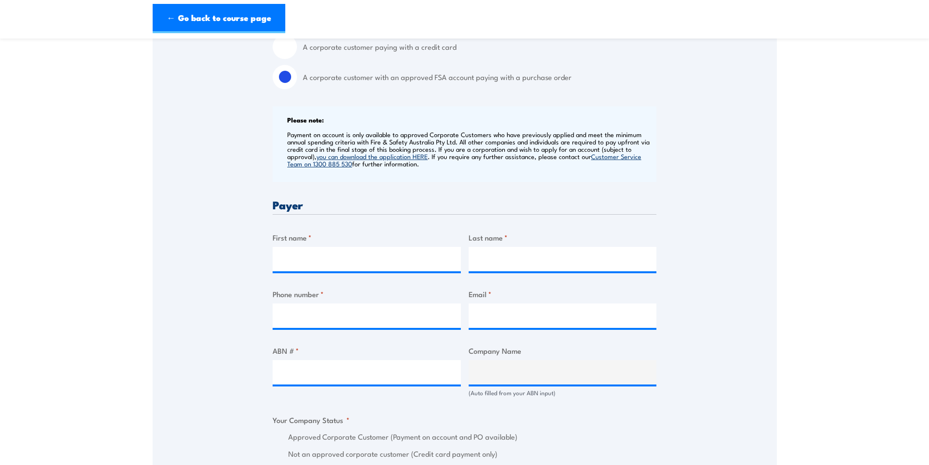
scroll to position [341, 0]
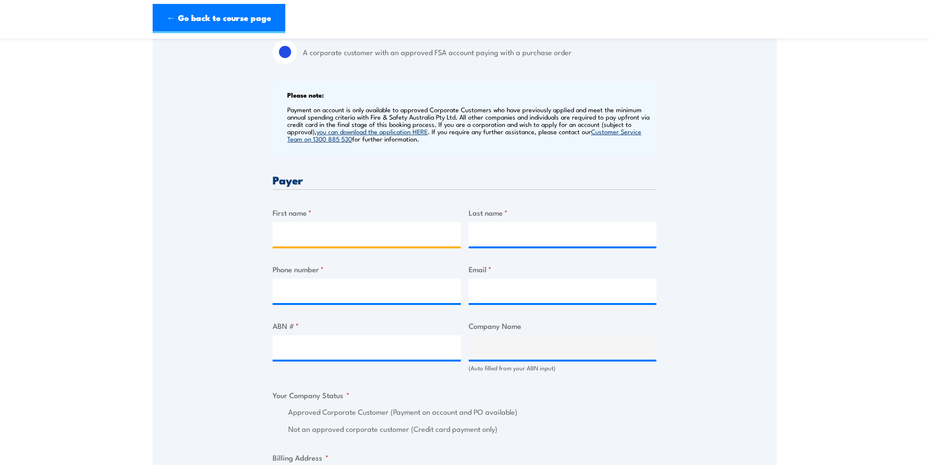
click at [346, 232] on input "First name *" at bounding box center [367, 234] width 188 height 24
type input "[PERSON_NAME]"
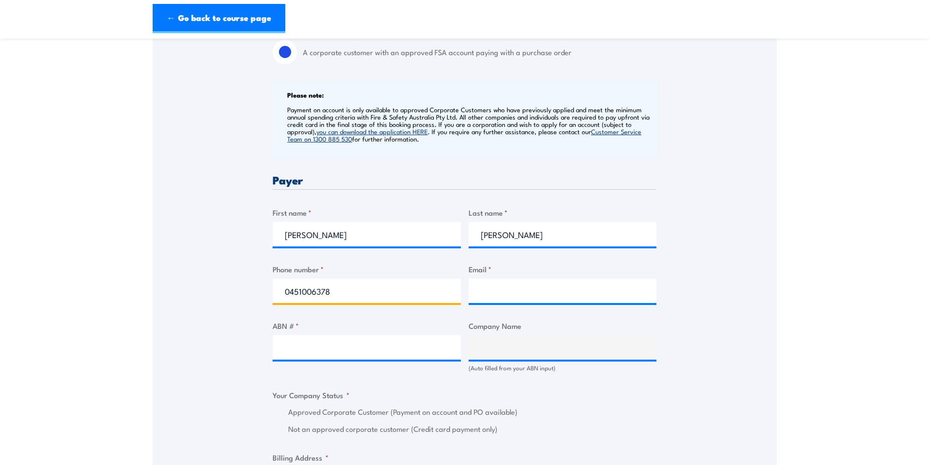
type input "0451006378"
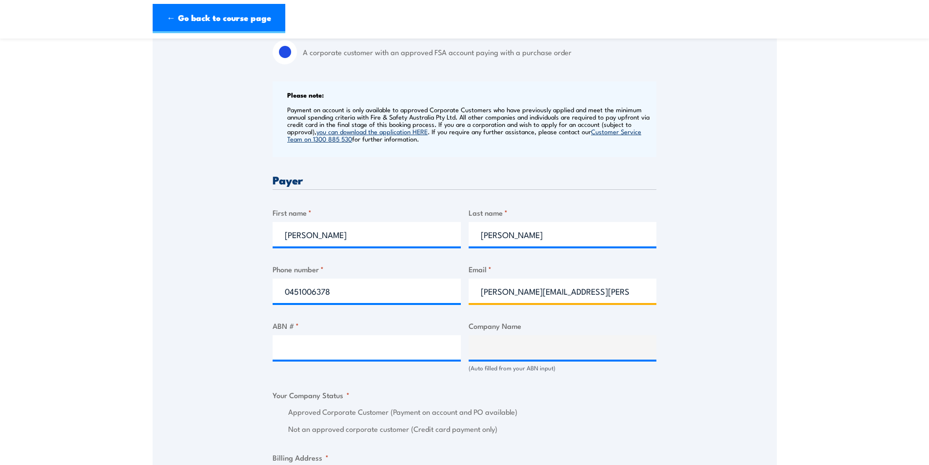
type input "[PERSON_NAME][EMAIL_ADDRESS][PERSON_NAME][DOMAIN_NAME]"
click at [310, 354] on input "ABN # *" at bounding box center [367, 347] width 188 height 24
paste input "94 633 108 700"
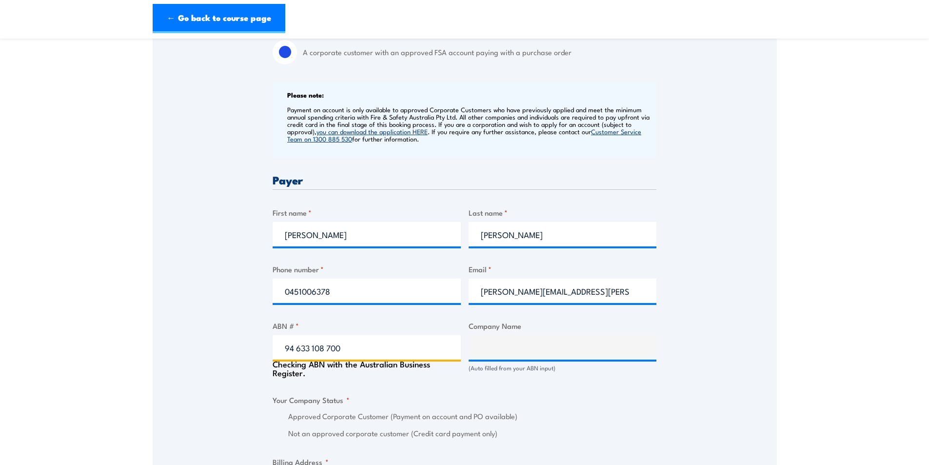
type input "94 633 108 700"
click at [230, 343] on div "Speak to a specialist CALL 1300 885 530 CALL 1300 885 530 " * " indicates requi…" at bounding box center [465, 368] width 624 height 1081
type input "THE CARE AUTOMOTIVE GROUP PTY LTD"
radio input "true"
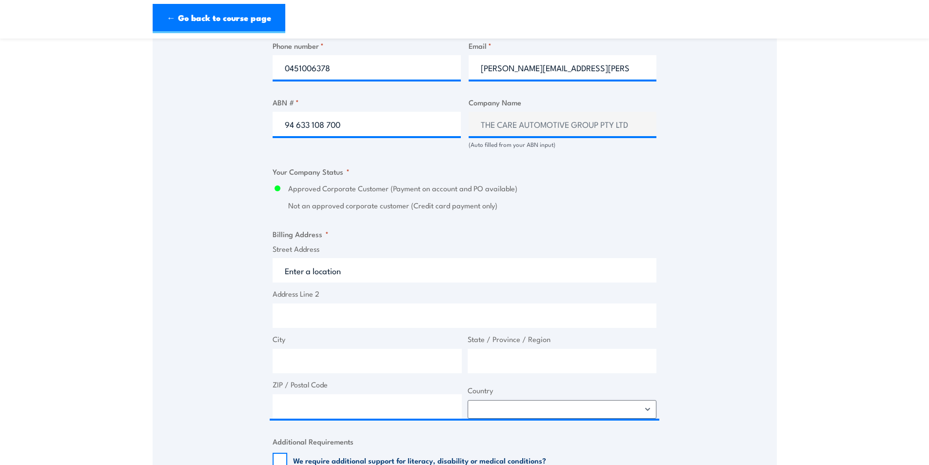
scroll to position [585, 0]
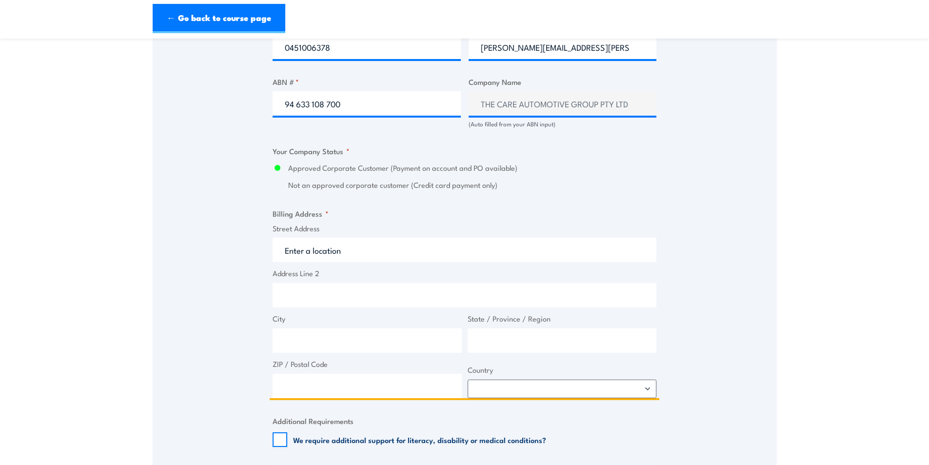
click at [325, 255] on input "Street Address" at bounding box center [465, 249] width 384 height 24
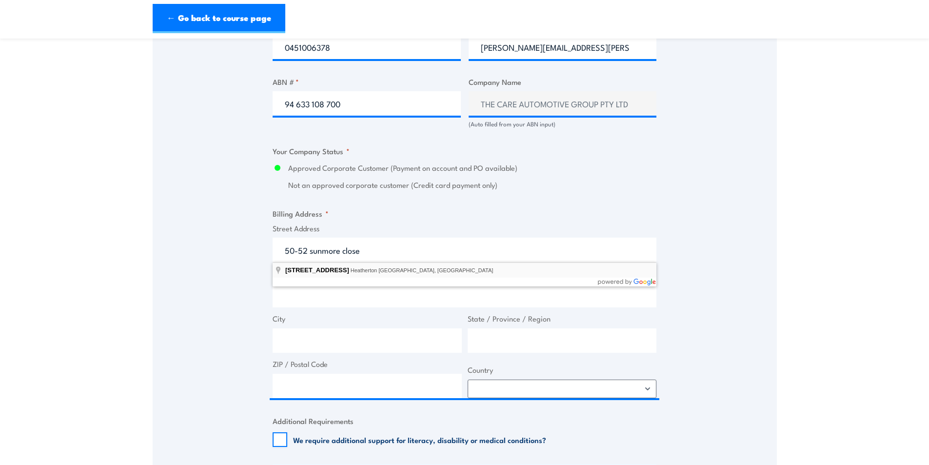
type input "50-52 Sunmore Close, Heatherton VIC, Australia"
type input "50 Sunmore Cl"
type input "Heatherton"
type input "Victoria"
type input "3202"
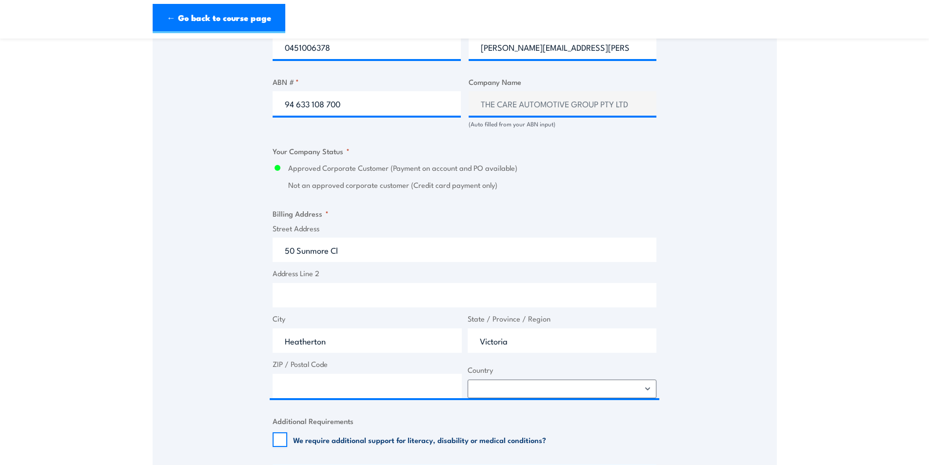
select select "Australia"
click at [212, 277] on div "Speak to a specialist CALL 1300 885 530 CALL 1300 885 530 " * " indicates requi…" at bounding box center [465, 122] width 624 height 1076
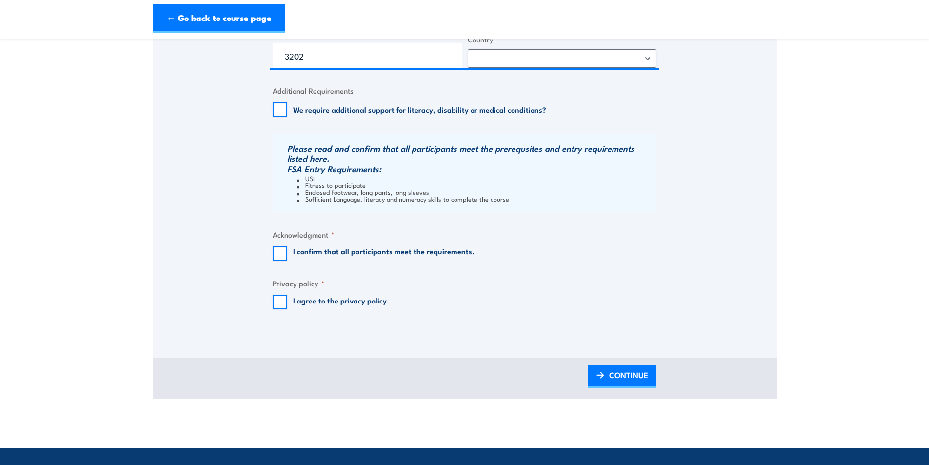
scroll to position [927, 0]
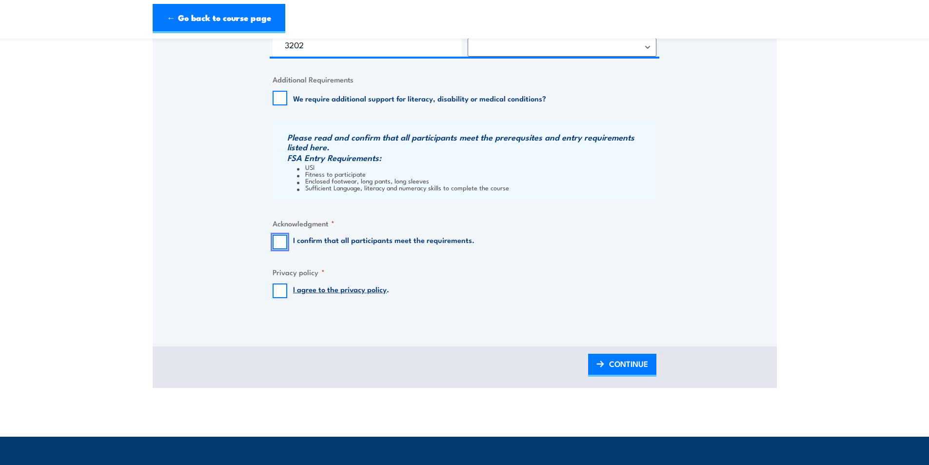
click at [279, 243] on input "I confirm that all participants meet the requirements." at bounding box center [280, 242] width 15 height 15
checkbox input "true"
click at [279, 293] on input "I agree to the privacy policy ." at bounding box center [280, 290] width 15 height 15
checkbox input "true"
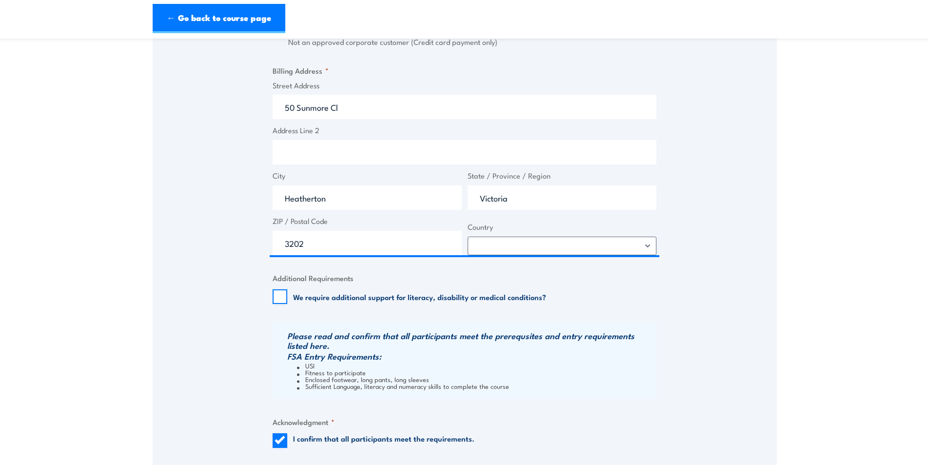
scroll to position [829, 0]
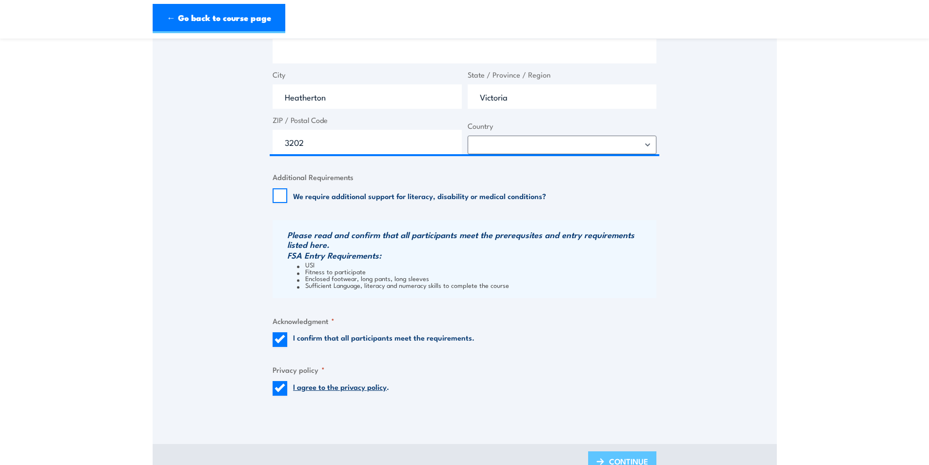
click at [606, 455] on link "CONTINUE" at bounding box center [622, 462] width 68 height 23
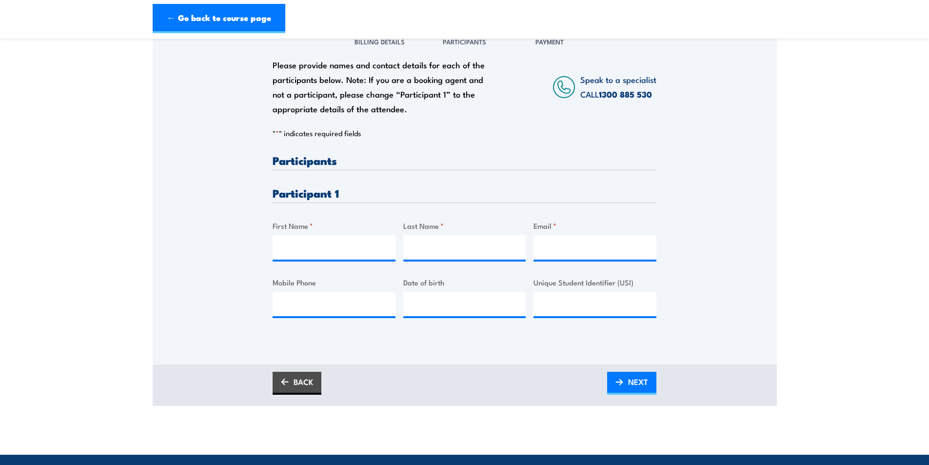
scroll to position [146, 0]
click at [320, 253] on input "First Name *" at bounding box center [334, 247] width 123 height 24
type input "Wayne"
click at [430, 245] on input "Last Name *" at bounding box center [464, 247] width 123 height 24
paste input "Rossetto"
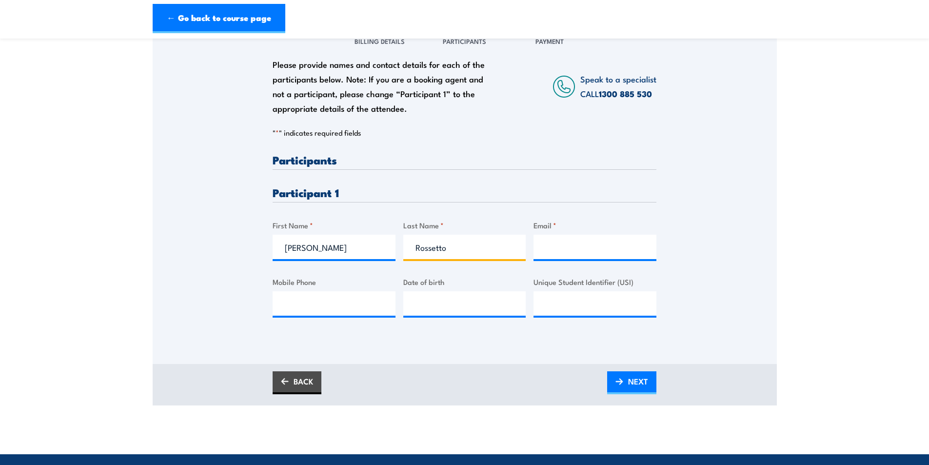
type input "Rossetto"
click at [223, 253] on div "Please provide names and contact details for each of the participants below. No…" at bounding box center [465, 180] width 624 height 314
click at [550, 253] on input "Email *" at bounding box center [594, 247] width 123 height 24
click at [553, 248] on input "Email *" at bounding box center [594, 247] width 123 height 24
paste input "wayne.rossetto@careauto.com.au"
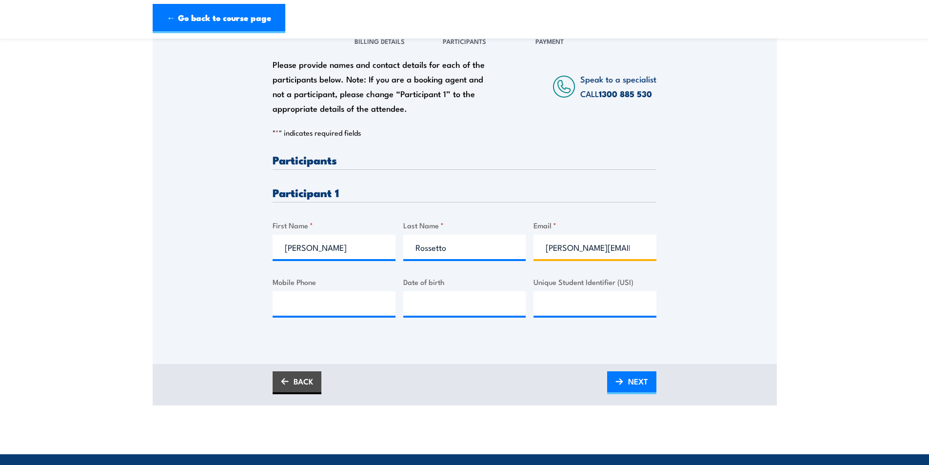
scroll to position [0, 39]
type input "wayne.rossetto@careauto.com.au"
click at [316, 306] on input "Mobile Phone" at bounding box center [334, 303] width 123 height 24
click at [308, 299] on input "Mobile Phone" at bounding box center [334, 303] width 123 height 24
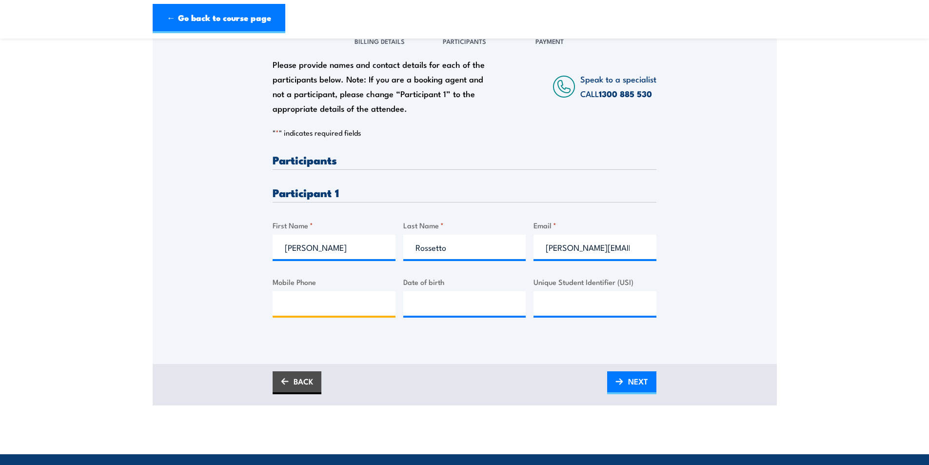
paste input "0402010221"
type input "0402010221"
type input "__/__/____"
click at [434, 305] on input "__/__/____" at bounding box center [464, 303] width 123 height 24
type input "13/10/1972"
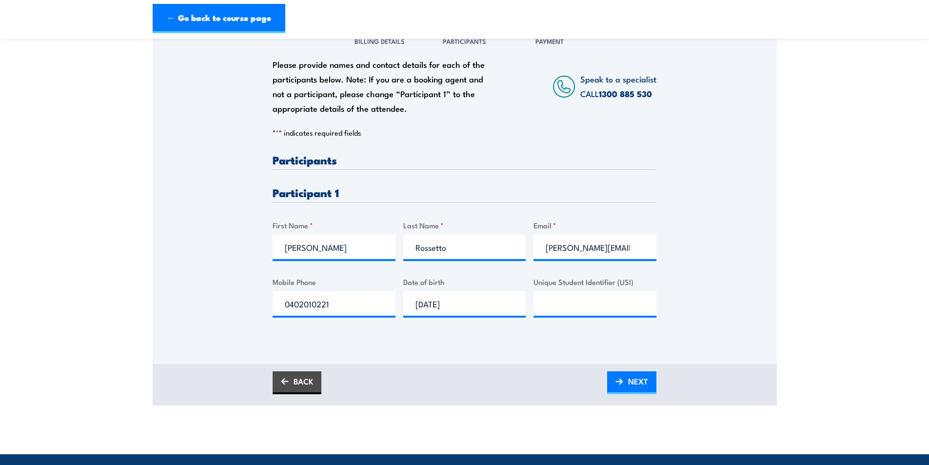
click at [403, 332] on div "Please provide names and contact details for each of the participants below. No…" at bounding box center [465, 243] width 384 height 178
click at [569, 306] on input "Unique Student Identifier (USI)" at bounding box center [594, 303] width 123 height 24
paste input "53226460365001"
type input "53226460365001"
click at [497, 349] on div "Please provide names and contact details for each of the participants below. No…" at bounding box center [465, 193] width 624 height 341
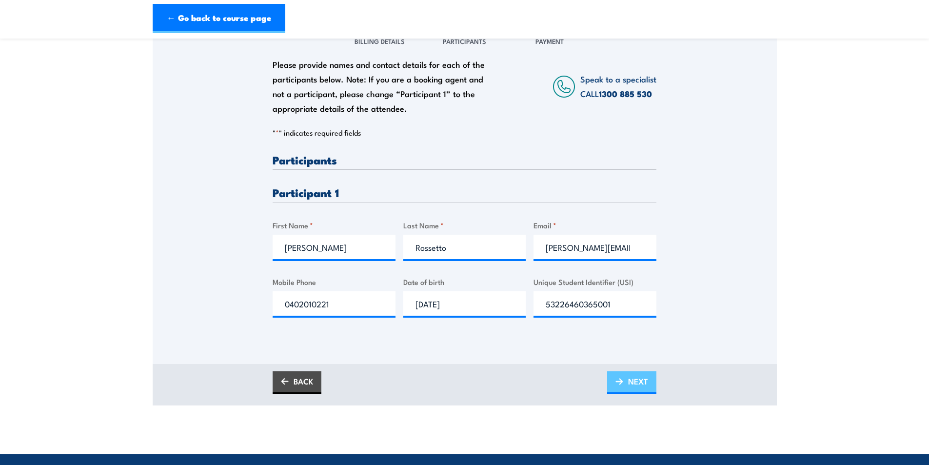
click at [631, 382] on span "NEXT" at bounding box center [638, 381] width 20 height 26
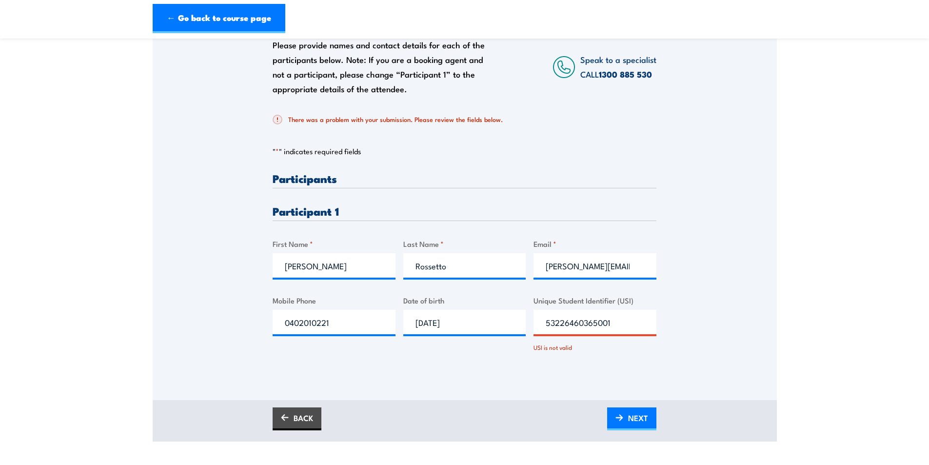
scroll to position [195, 0]
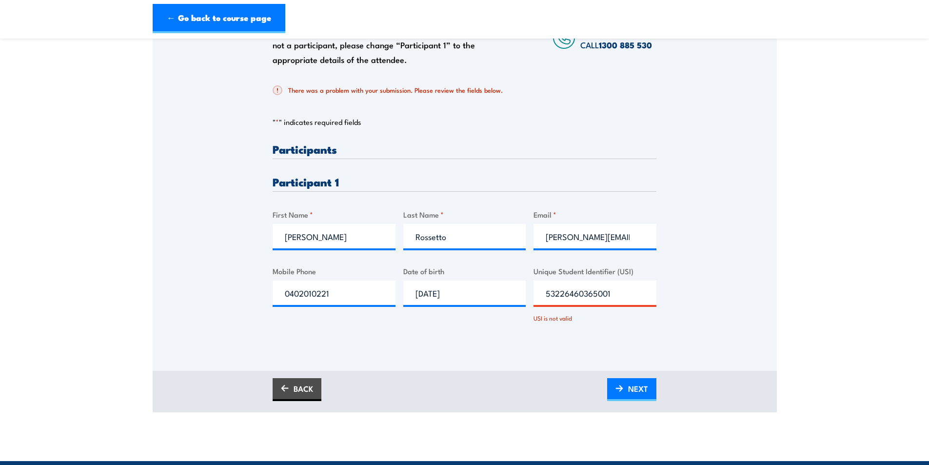
drag, startPoint x: 633, startPoint y: 288, endPoint x: 539, endPoint y: 296, distance: 94.9
click at [539, 296] on input "53226460365001" at bounding box center [594, 292] width 123 height 24
type input "B9M9TK89BJ"
click at [542, 355] on div "Please provide names and contact details for each of the participants below. No…" at bounding box center [465, 172] width 624 height 396
click at [181, 249] on div "Please provide names and contact details for each of the participants below. No…" at bounding box center [465, 158] width 624 height 369
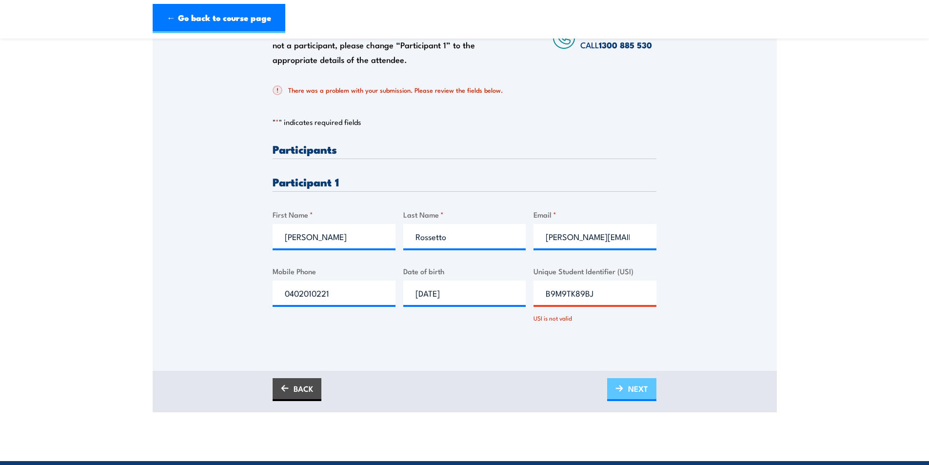
click at [618, 389] on img at bounding box center [619, 388] width 8 height 7
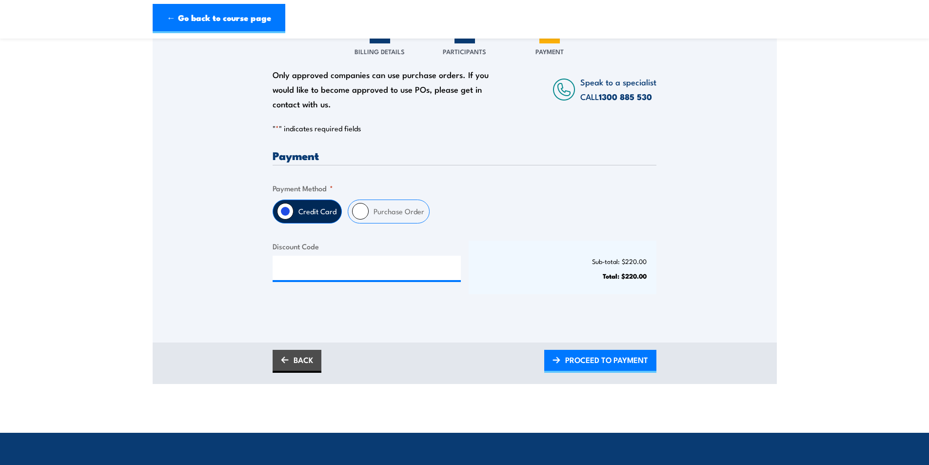
scroll to position [146, 0]
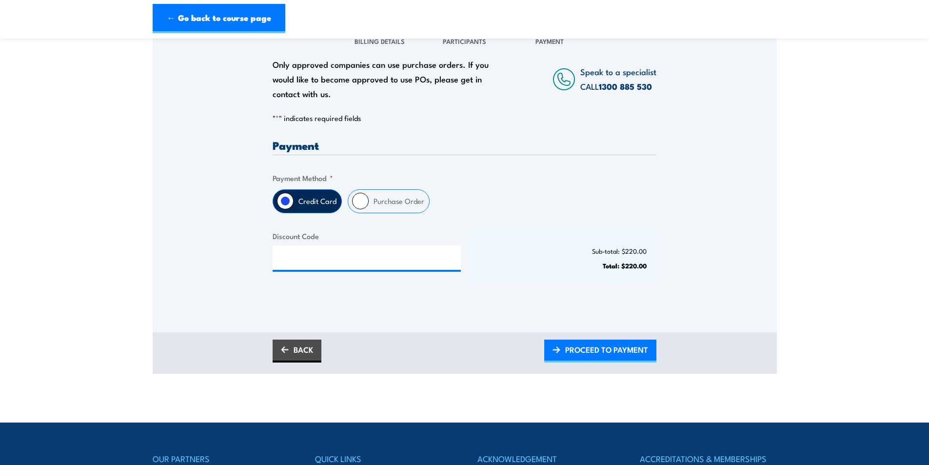
click at [391, 208] on label "Purchase Order" at bounding box center [399, 201] width 60 height 23
click at [369, 208] on input "Purchase Order" at bounding box center [360, 201] width 17 height 17
radio input "true"
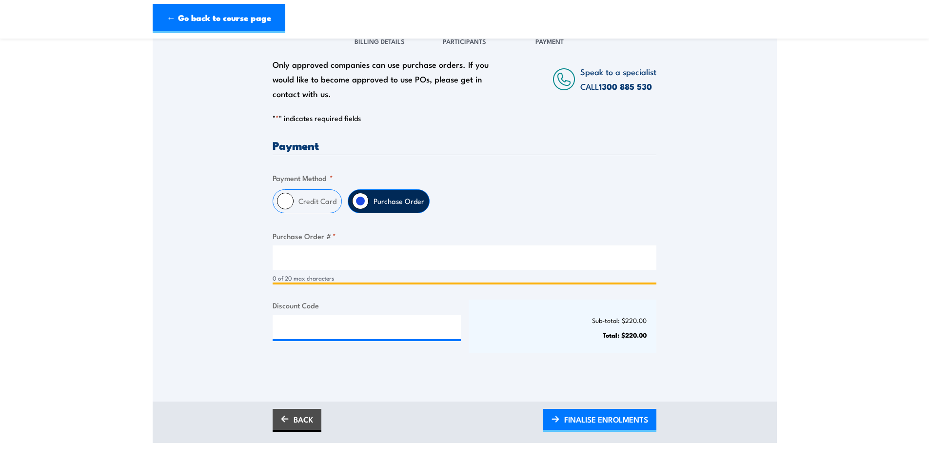
click at [309, 263] on input "Purchase Order # *" at bounding box center [465, 257] width 384 height 24
type input "PO-0004"
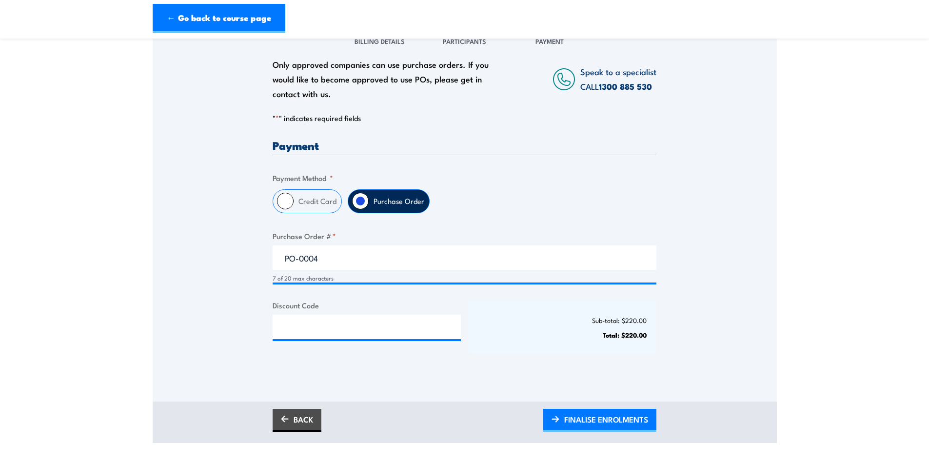
click at [223, 275] on div "Only approved companies can use purchase orders. If you would like to become ap…" at bounding box center [465, 198] width 624 height 351
click at [608, 418] on span "FINALISE ENROLMENTS" at bounding box center [606, 419] width 84 height 26
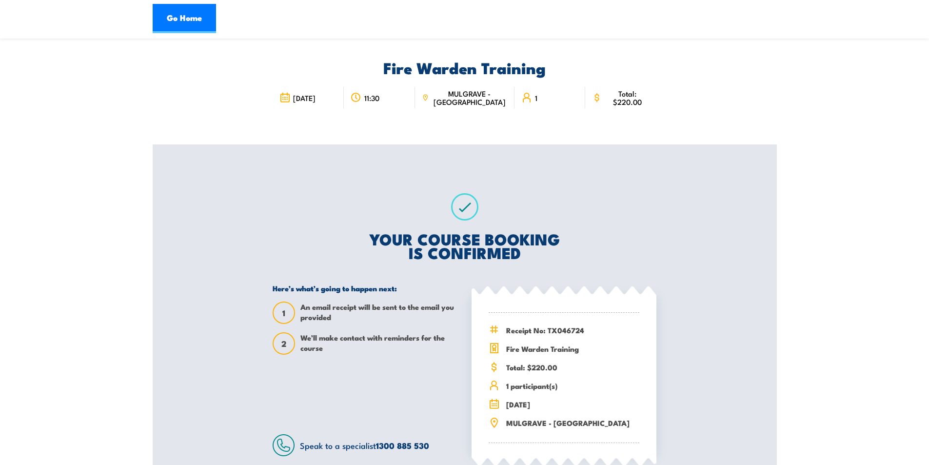
scroll to position [49, 0]
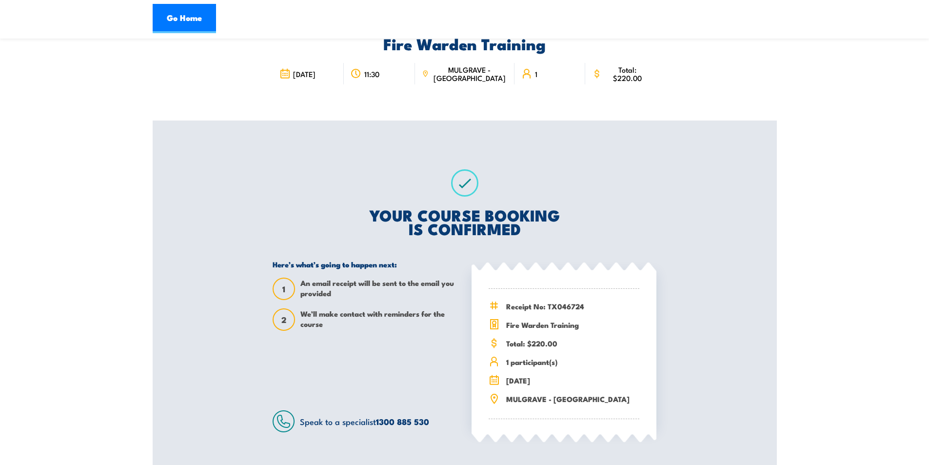
click at [188, 128] on div "Fire Warden Training [DATE] 11:30 1 1 2" at bounding box center [465, 240] width 624 height 481
click at [192, 19] on link "Go Home" at bounding box center [184, 18] width 63 height 29
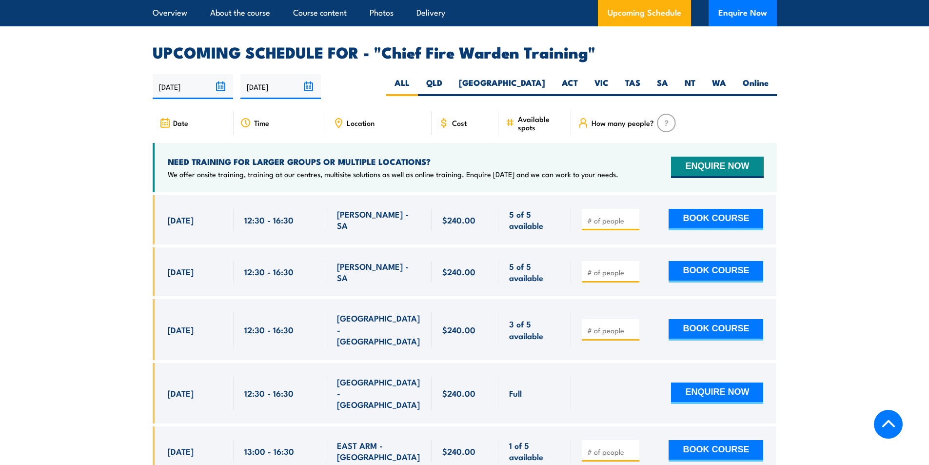
scroll to position [1707, 0]
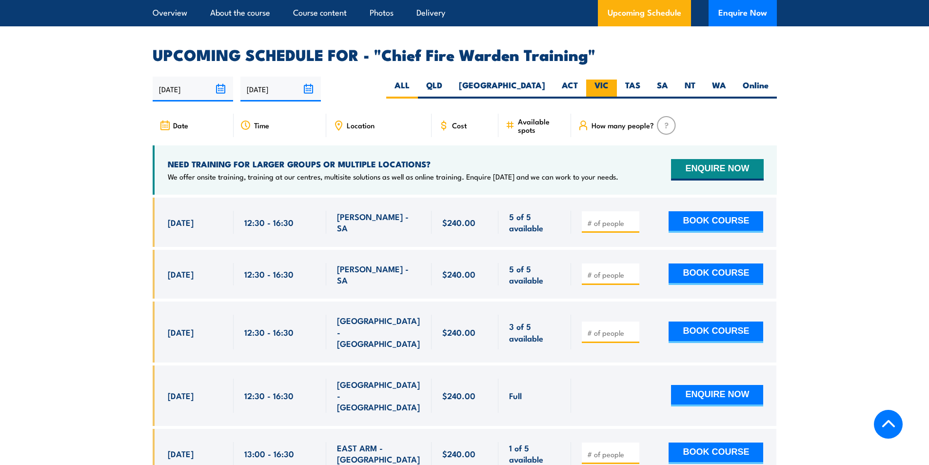
click at [598, 79] on label "VIC" at bounding box center [601, 88] width 31 height 19
click at [609, 79] on input "VIC" at bounding box center [612, 82] width 6 height 6
radio input "true"
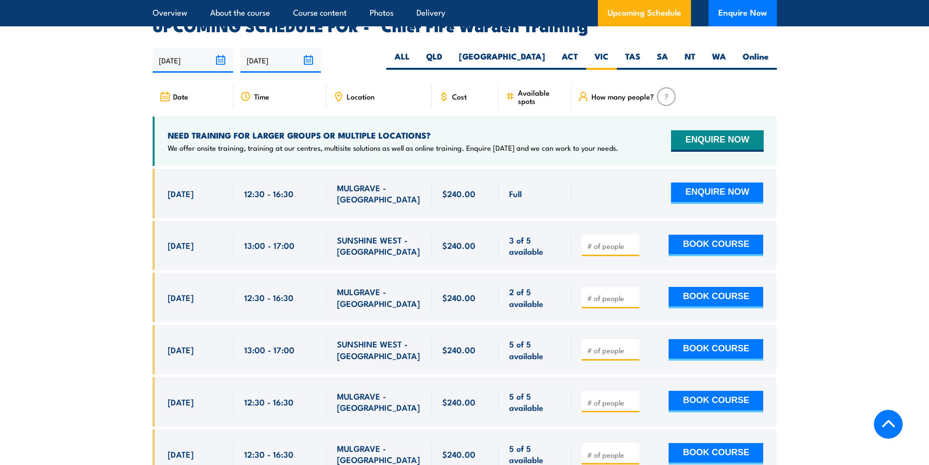
scroll to position [1739, 0]
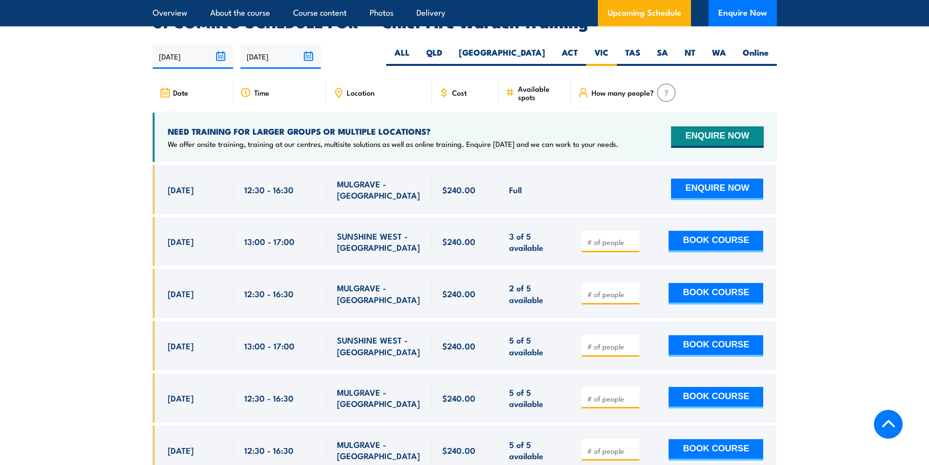
click at [73, 240] on section "UPCOMING SCHEDULE FOR - "Chief Fire Warden Training" [DATE] [DATE]" at bounding box center [464, 356] width 929 height 683
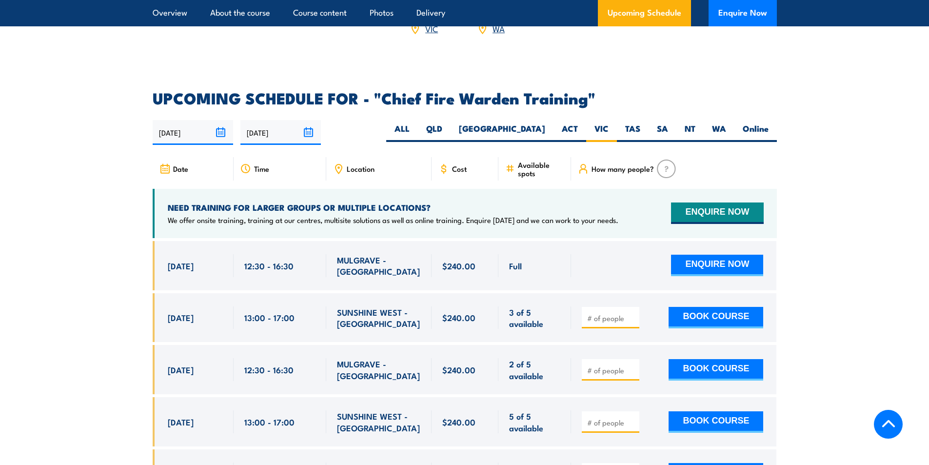
scroll to position [1642, 0]
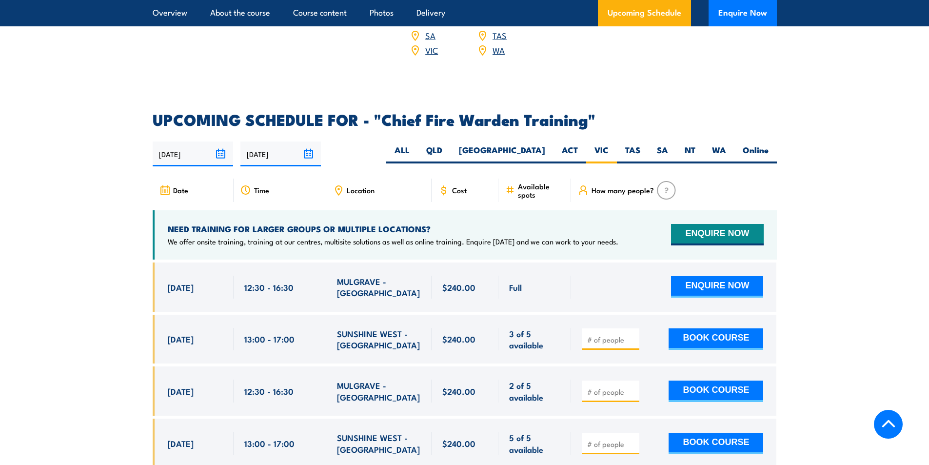
click at [107, 219] on section "UPCOMING SCHEDULE FOR - "Chief Fire Warden Training" [DATE] [DATE]" at bounding box center [464, 453] width 929 height 683
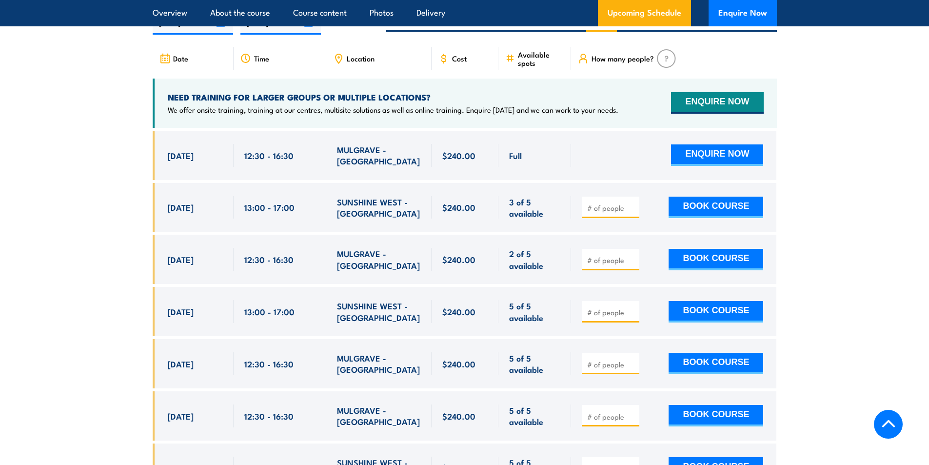
scroll to position [1788, 0]
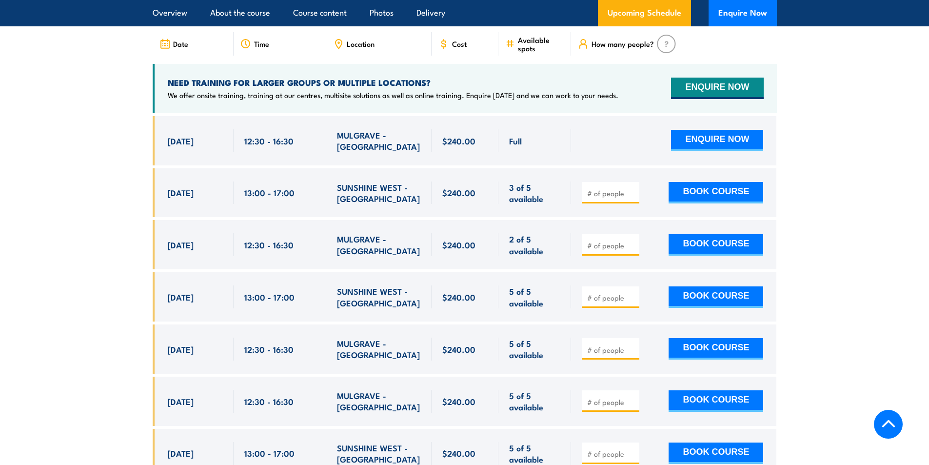
click at [66, 196] on section "UPCOMING SCHEDULE FOR - "Chief Fire Warden Training" 14/08/2025 10/02/2026" at bounding box center [464, 307] width 929 height 683
click at [43, 210] on section "UPCOMING SCHEDULE FOR - "Chief Fire Warden Training" 14/08/2025 10/02/2026" at bounding box center [464, 307] width 929 height 683
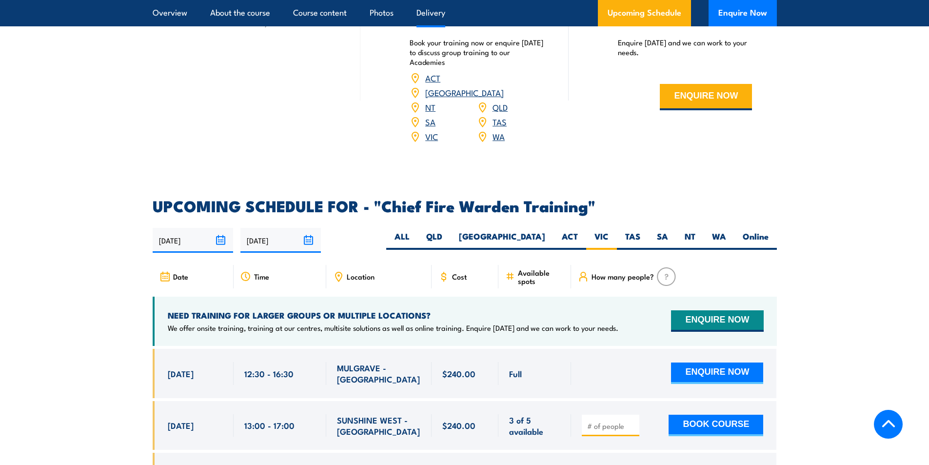
scroll to position [1544, 0]
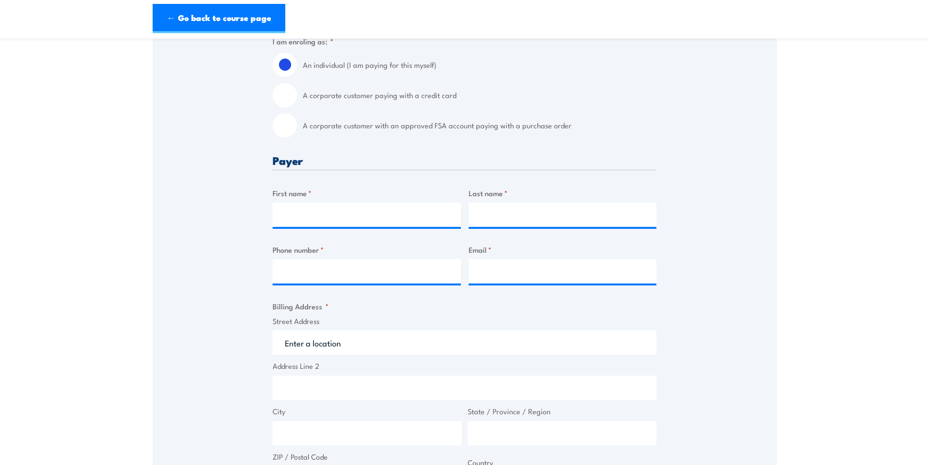
scroll to position [293, 0]
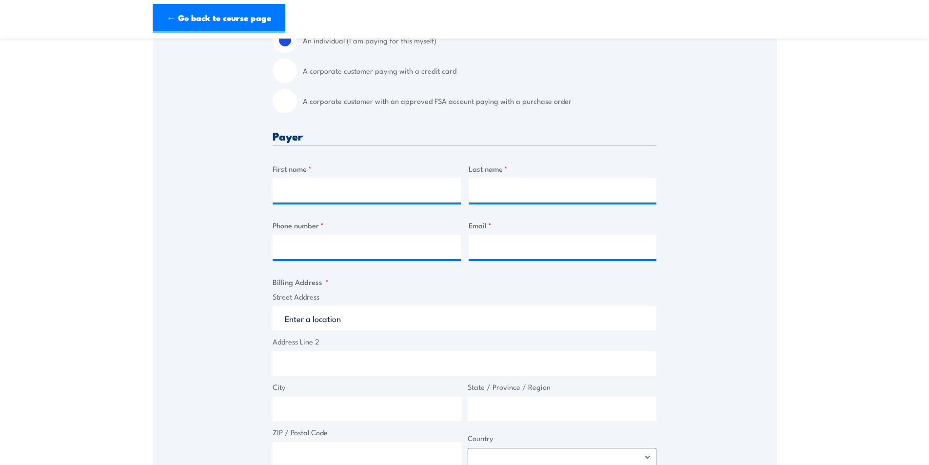
click at [285, 103] on input "A corporate customer with an approved FSA account paying with a purchase order" at bounding box center [285, 101] width 24 height 24
radio input "true"
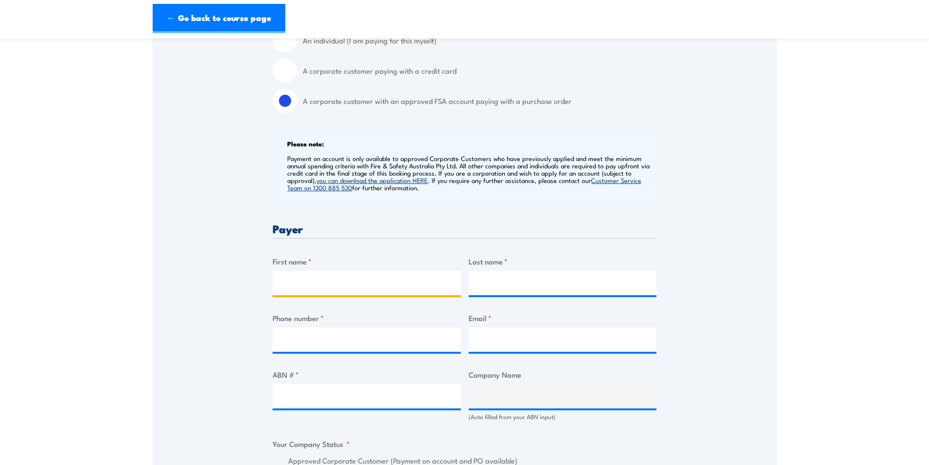
click at [304, 277] on input "First name *" at bounding box center [367, 283] width 188 height 24
type input "Asmita"
type input "Clark"
type input "0451006378"
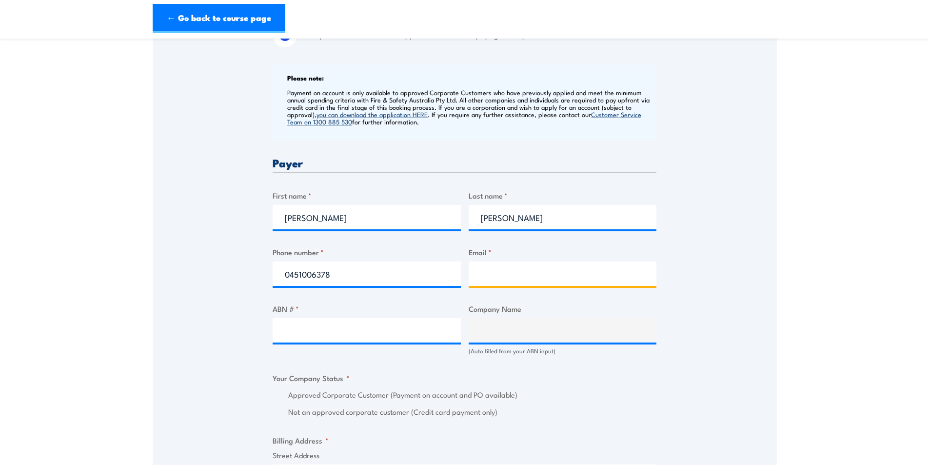
scroll to position [390, 0]
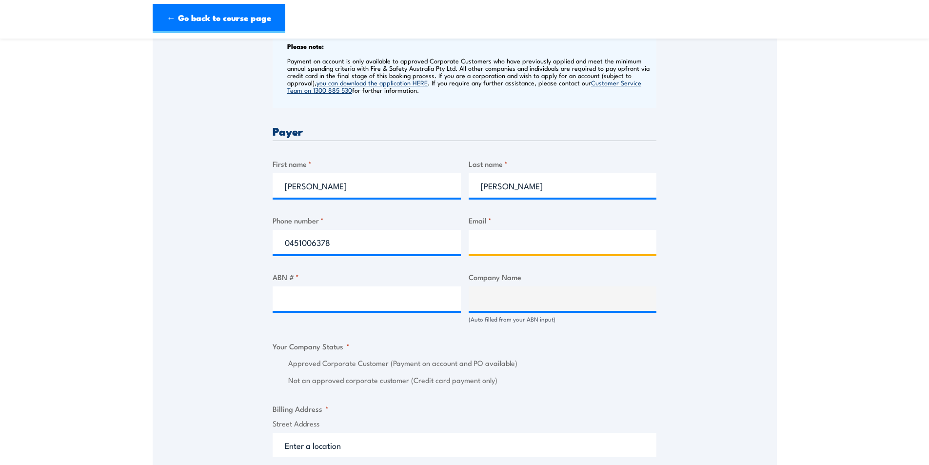
click at [508, 244] on input "Email *" at bounding box center [563, 242] width 188 height 24
paste input "asmita.clark@careauto.com.au"
type input "asmita.clark@careauto.com.au"
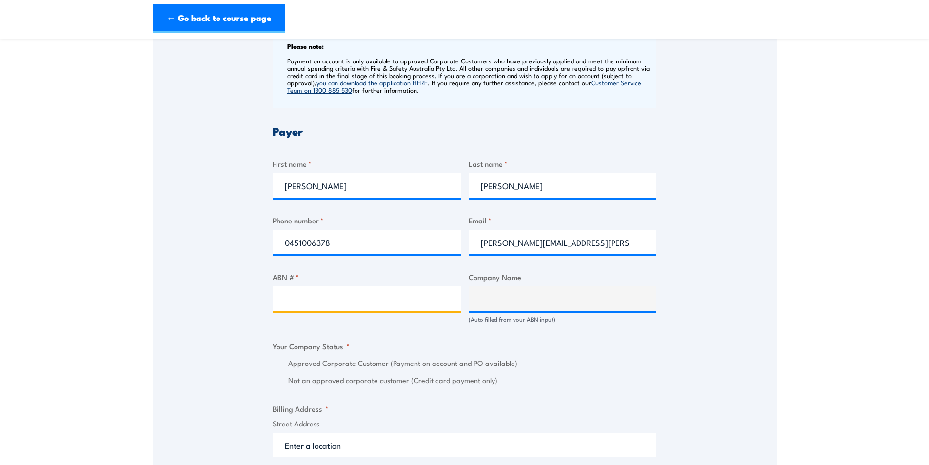
click at [369, 298] on input "ABN # *" at bounding box center [367, 298] width 188 height 24
click at [295, 298] on input "ABN # *" at bounding box center [367, 298] width 188 height 24
paste input "94 633 108 700"
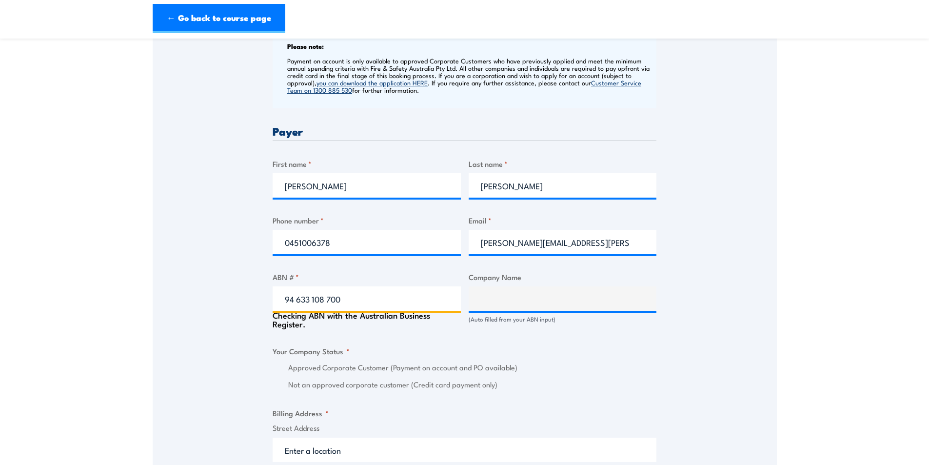
type input "94 633 108 700"
click at [223, 293] on div "Speak to a specialist CALL 1300 885 530 CALL 1300 885 530 " * " indicates requi…" at bounding box center [465, 341] width 624 height 1125
type input "THE CARE AUTOMOTIVE GROUP PTY LTD"
radio input "true"
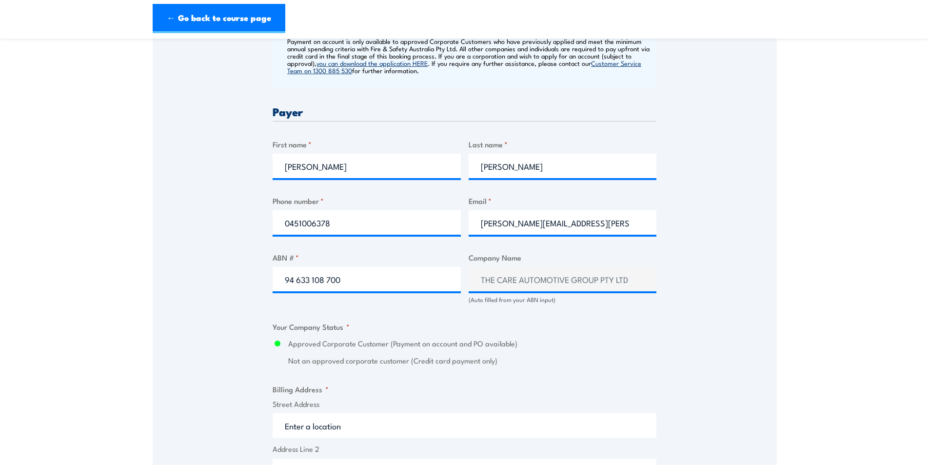
scroll to position [585, 0]
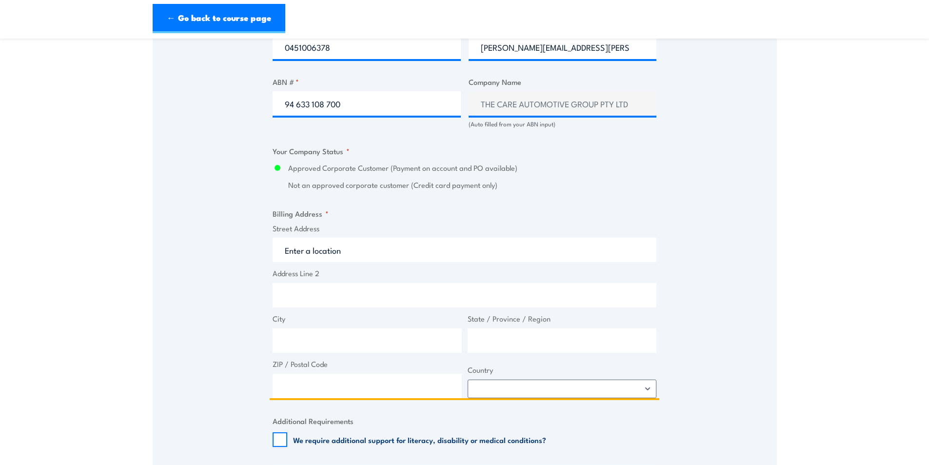
click at [319, 259] on input "Street Address" at bounding box center [465, 249] width 384 height 24
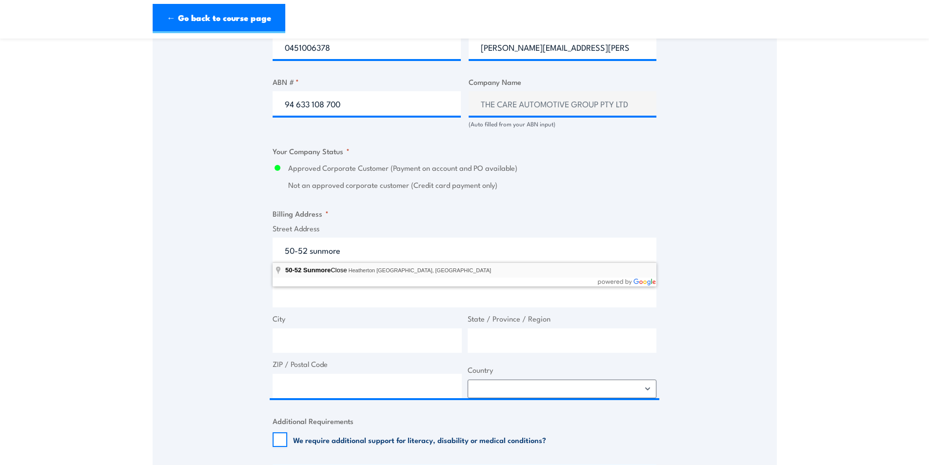
type input "50-52 Sunmore Close, Heatherton VIC, Australia"
type input "50 Sunmore Cl"
type input "Heatherton"
type input "Victoria"
type input "3202"
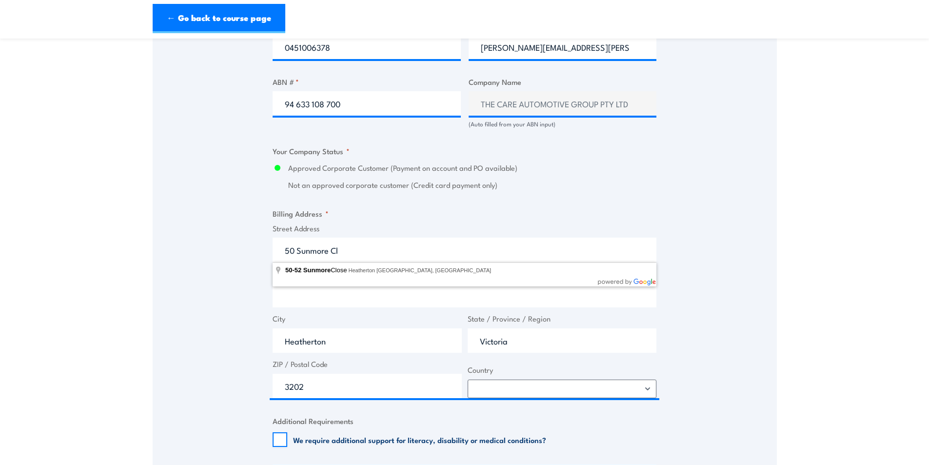
select select "Australia"
click at [236, 268] on div "Speak to a specialist CALL 1300 885 530 CALL 1300 885 530 " * " indicates requi…" at bounding box center [465, 144] width 624 height 1121
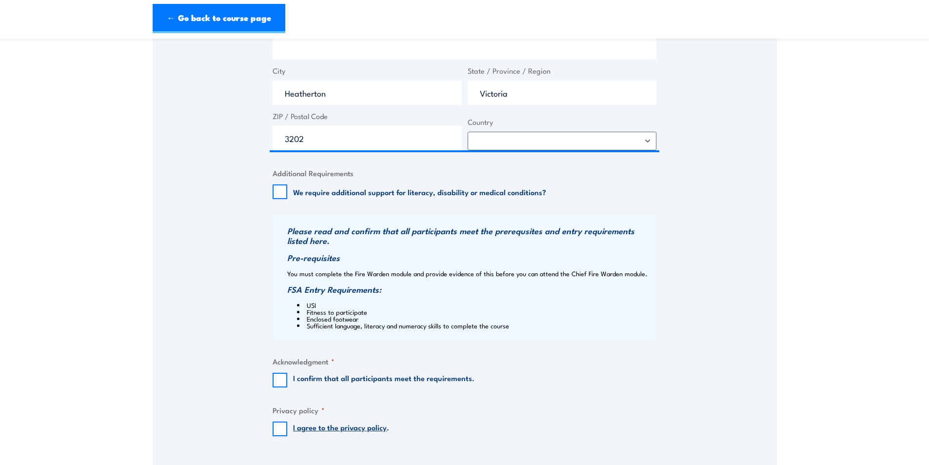
scroll to position [878, 0]
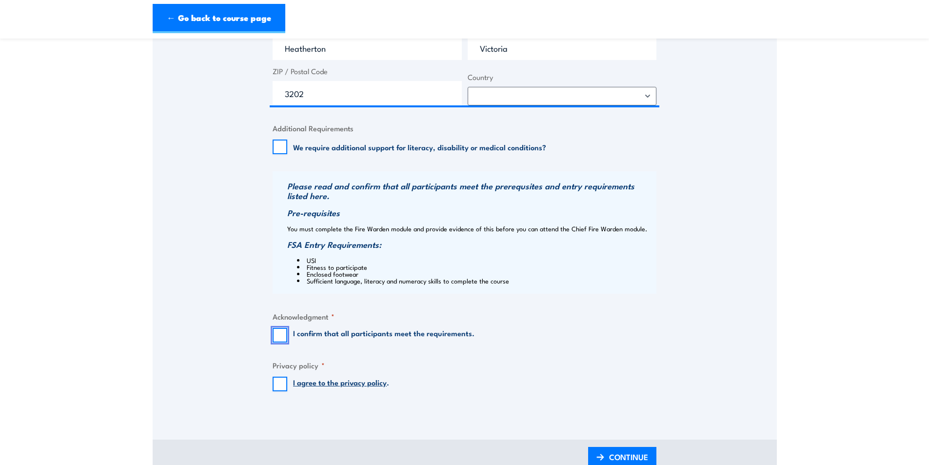
click at [281, 335] on input "I confirm that all participants meet the requirements." at bounding box center [280, 335] width 15 height 15
checkbox input "true"
click at [273, 388] on input "I agree to the privacy policy ." at bounding box center [280, 383] width 15 height 15
checkbox input "true"
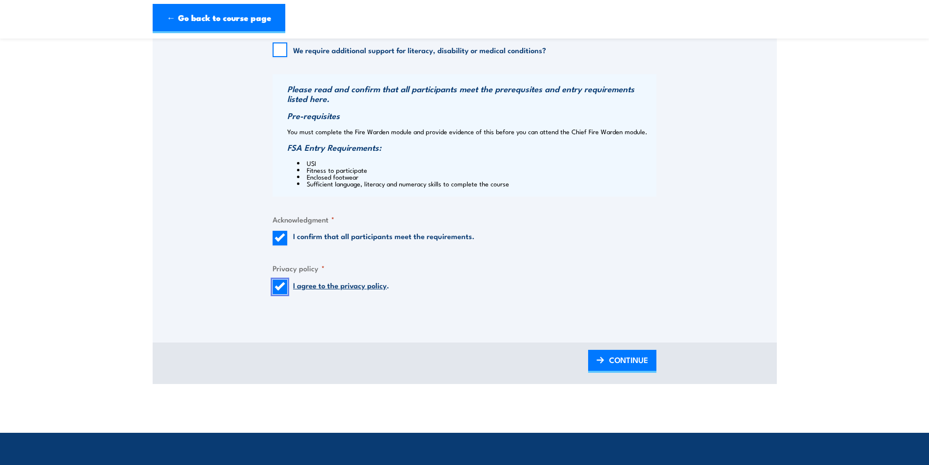
scroll to position [975, 0]
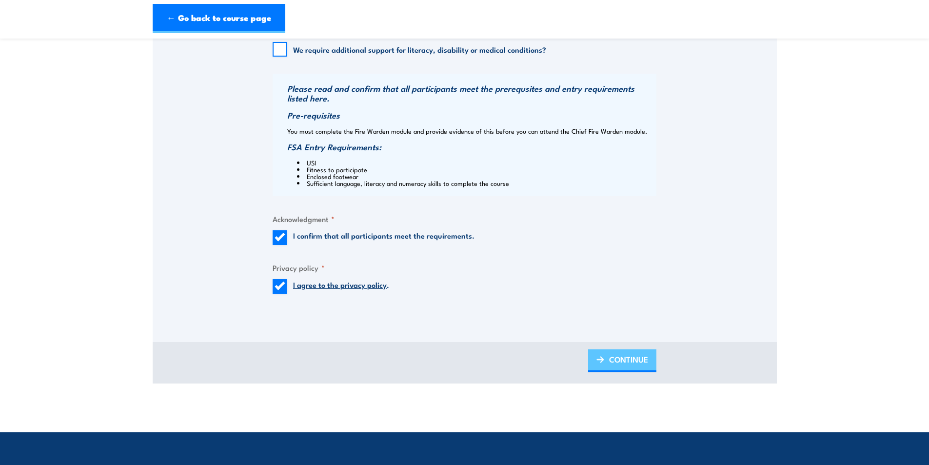
click at [640, 363] on span "CONTINUE" at bounding box center [628, 359] width 39 height 26
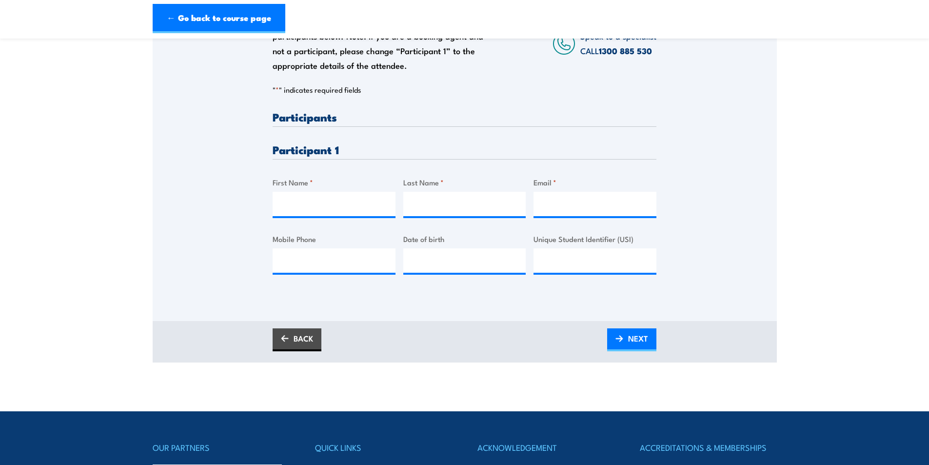
scroll to position [195, 0]
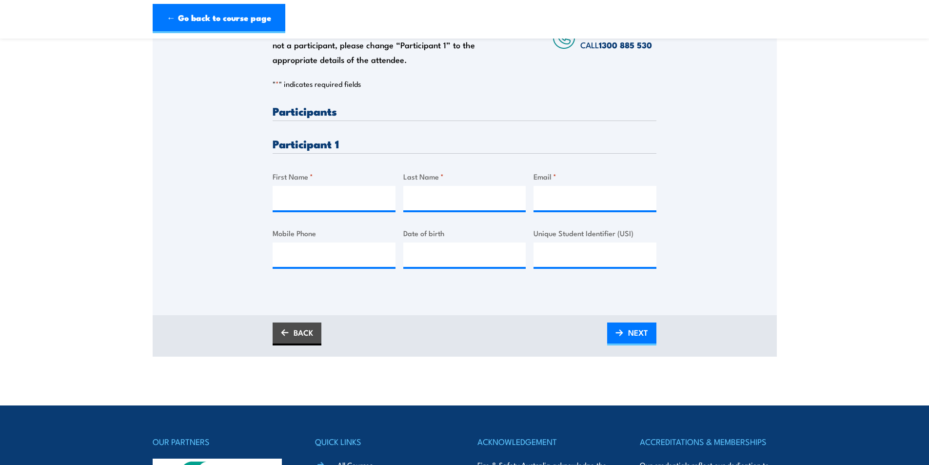
drag, startPoint x: 346, startPoint y: 178, endPoint x: 336, endPoint y: 190, distance: 15.2
click at [345, 180] on label "First Name *" at bounding box center [334, 176] width 123 height 11
click at [345, 186] on input "First Name *" at bounding box center [334, 198] width 123 height 24
type input "Jordan"
type input "Fletcher"
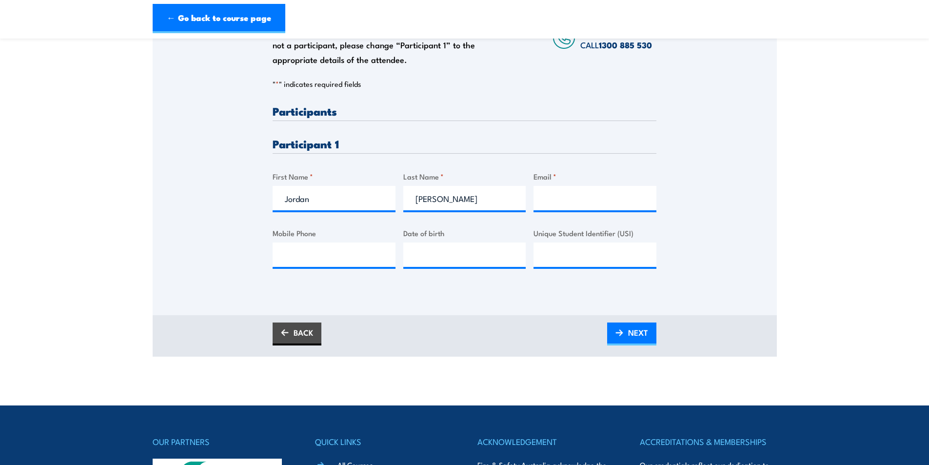
click at [211, 216] on div "Please provide names and contact details for each of the participants below. No…" at bounding box center [465, 131] width 624 height 314
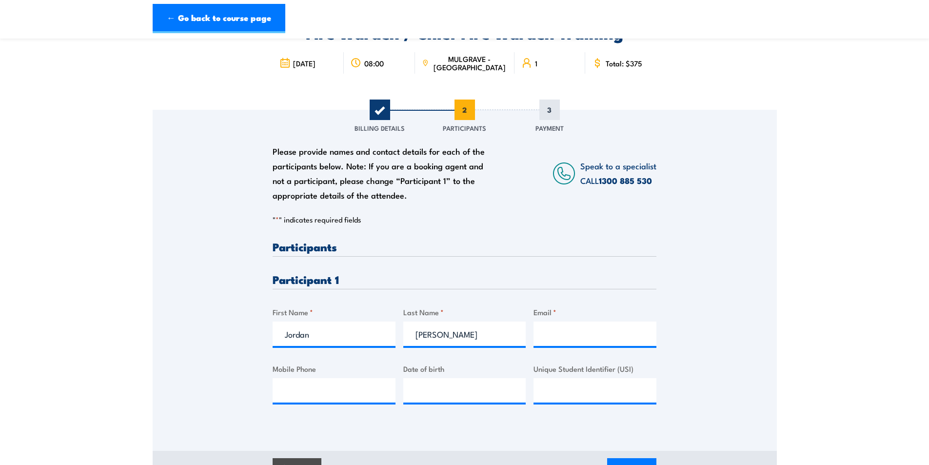
scroll to position [146, 0]
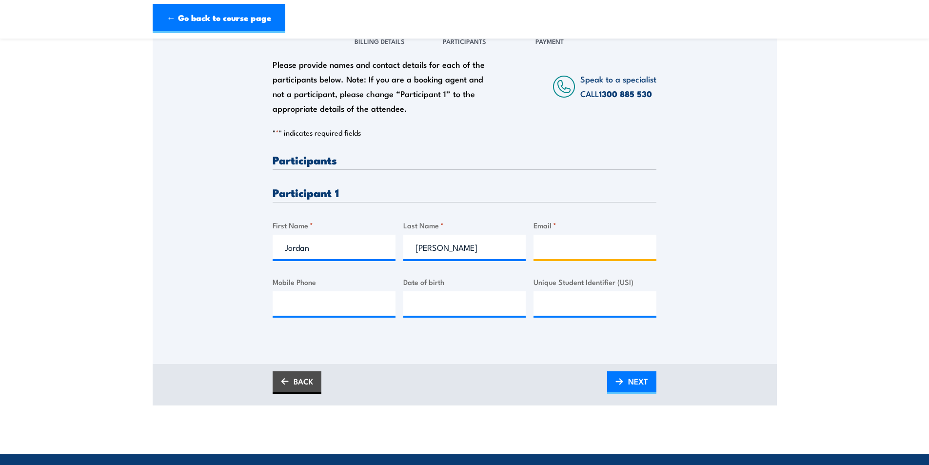
click at [556, 243] on input "Email *" at bounding box center [594, 247] width 123 height 24
paste input "dabusha95@gmail.com"
type input "dabusha95@gmail.com"
click at [334, 309] on input "Mobile Phone" at bounding box center [334, 303] width 123 height 24
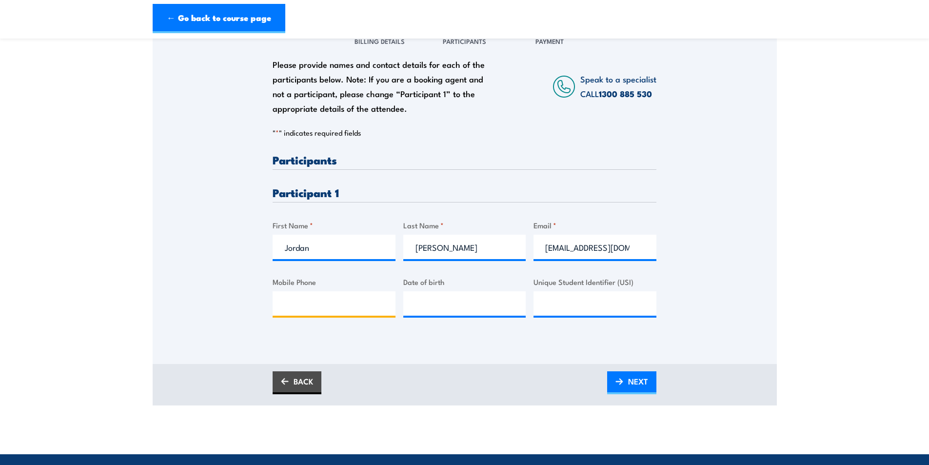
scroll to position [0, 0]
click at [290, 305] on input "Mobile Phone" at bounding box center [334, 303] width 123 height 24
paste input "0448702644"
type input "0448702644"
type input "__/__/____"
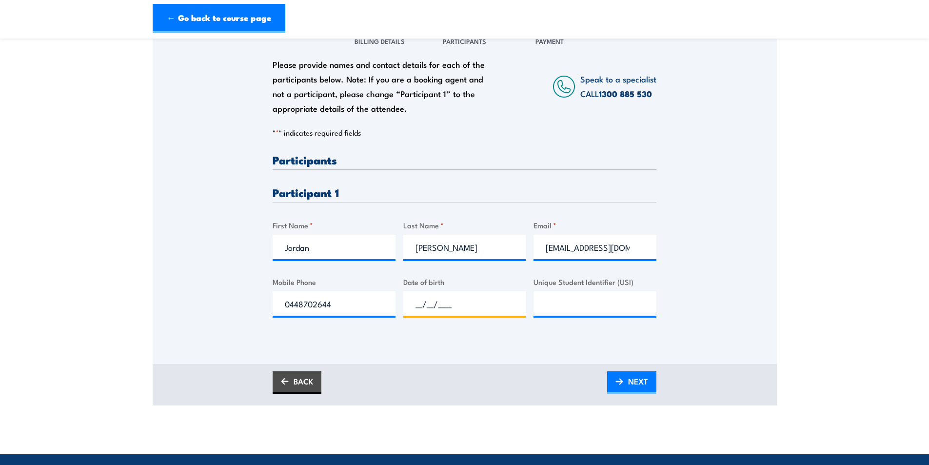
click at [451, 303] on input "__/__/____" at bounding box center [464, 303] width 123 height 24
type input "30/11/1995"
click at [431, 337] on div "Please provide names and contact details for each of the participants below. No…" at bounding box center [465, 193] width 624 height 341
click at [575, 302] on input "Unique Student Identifier (USI)" at bounding box center [594, 303] width 123 height 24
paste input "SVFU4NRBSZ"
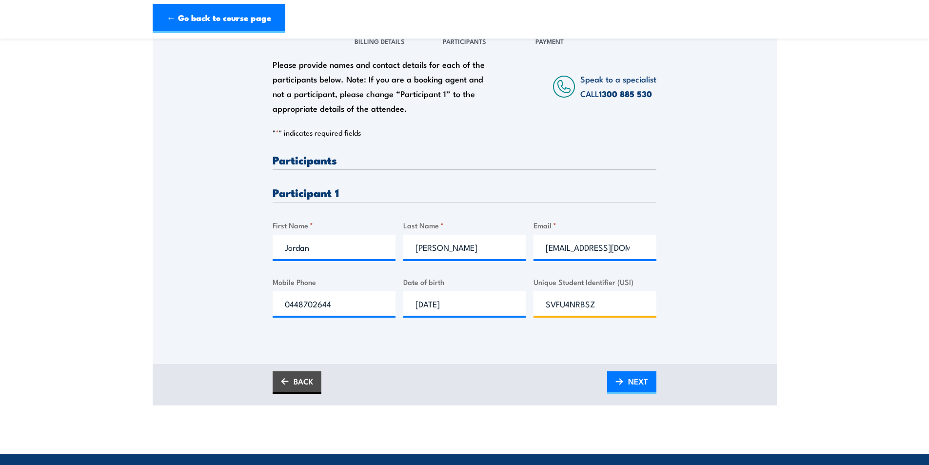
type input "SVFU4NRBSZ"
click at [204, 311] on div "Please provide names and contact details for each of the participants below. No…" at bounding box center [465, 180] width 624 height 314
click at [618, 381] on img at bounding box center [619, 381] width 8 height 7
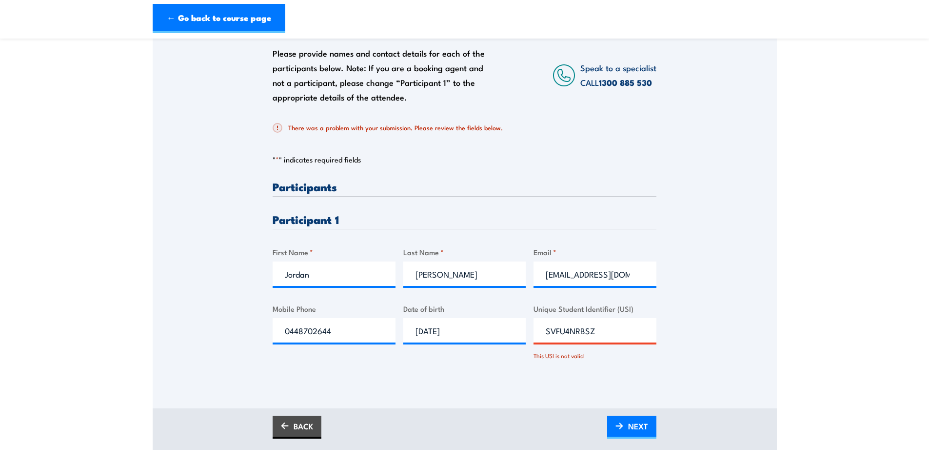
scroll to position [195, 0]
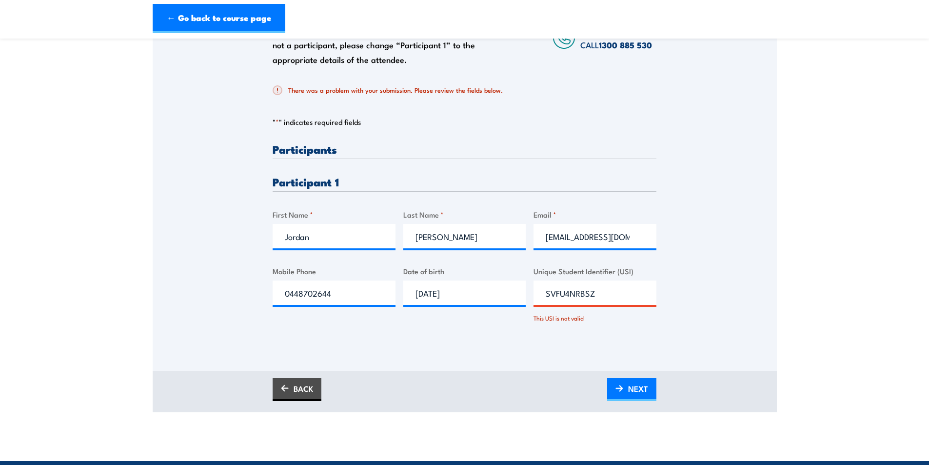
click at [547, 292] on input "SVFU4NRBSZ" at bounding box center [594, 292] width 123 height 24
click at [521, 354] on div "Please provide names and contact details for each of the participants below. No…" at bounding box center [465, 172] width 624 height 396
click at [543, 291] on input "SVFU4NRBSZ" at bounding box center [594, 292] width 123 height 24
drag, startPoint x: 605, startPoint y: 295, endPoint x: 549, endPoint y: 297, distance: 56.1
click at [549, 297] on input "SVFU4NRBSZ" at bounding box center [594, 292] width 123 height 24
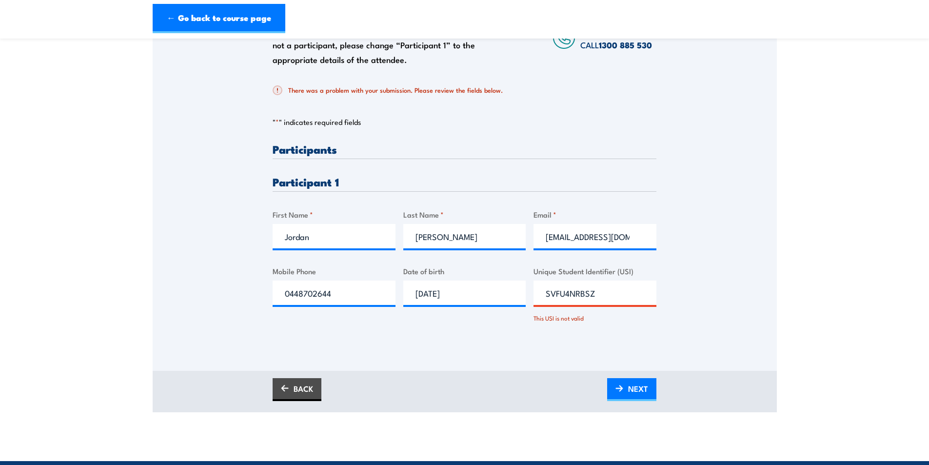
type input "S"
type input "SVFU4NRBSZ"
click at [620, 391] on img at bounding box center [619, 388] width 8 height 7
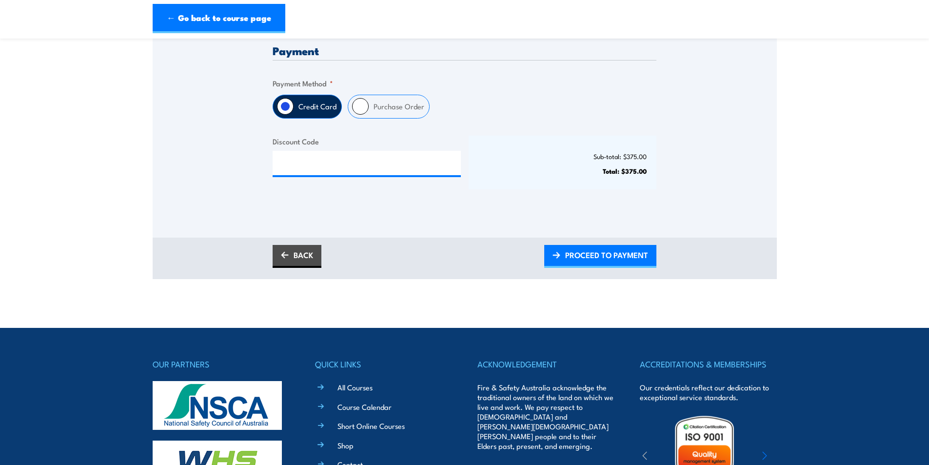
scroll to position [244, 0]
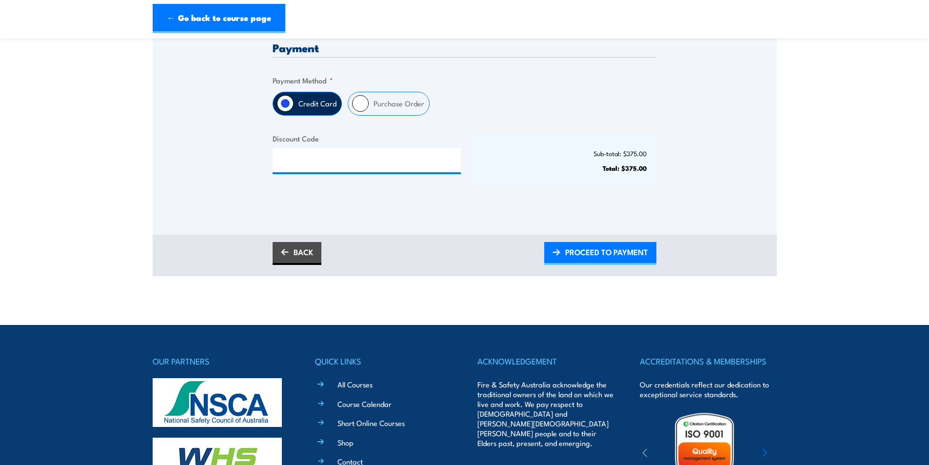
click at [388, 105] on label "Purchase Order" at bounding box center [399, 103] width 60 height 23
click at [369, 105] on input "Purchase Order" at bounding box center [360, 103] width 17 height 17
radio input "true"
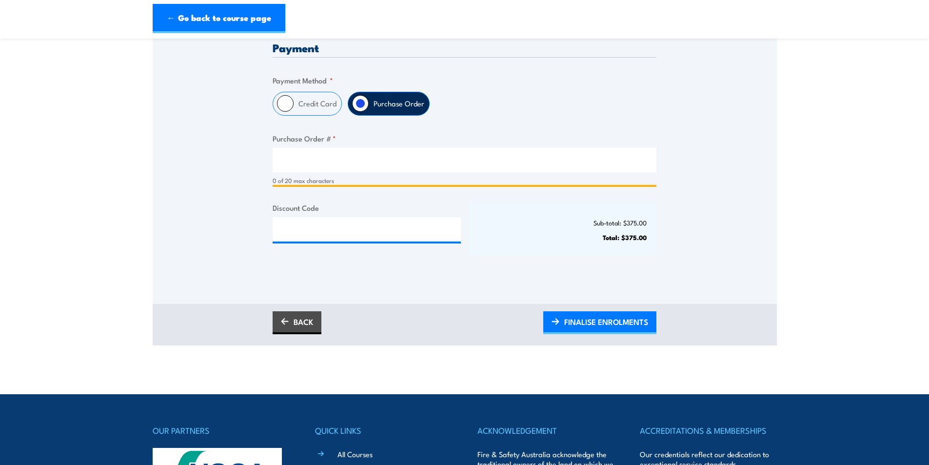
click at [359, 161] on input "Purchase Order # *" at bounding box center [465, 160] width 384 height 24
click at [297, 162] on input "Purchase Order # *" at bounding box center [465, 160] width 384 height 24
type input "p"
type input "PO-0004"
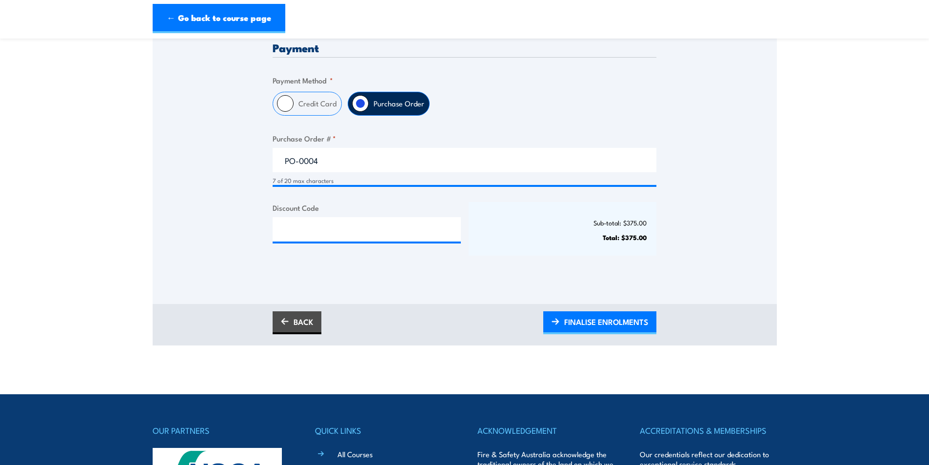
click at [181, 203] on div "Only approved companies can use purchase orders. If you would like to become ap…" at bounding box center [465, 100] width 624 height 351
click at [585, 317] on span "FINALISE ENROLMENTS" at bounding box center [606, 322] width 84 height 26
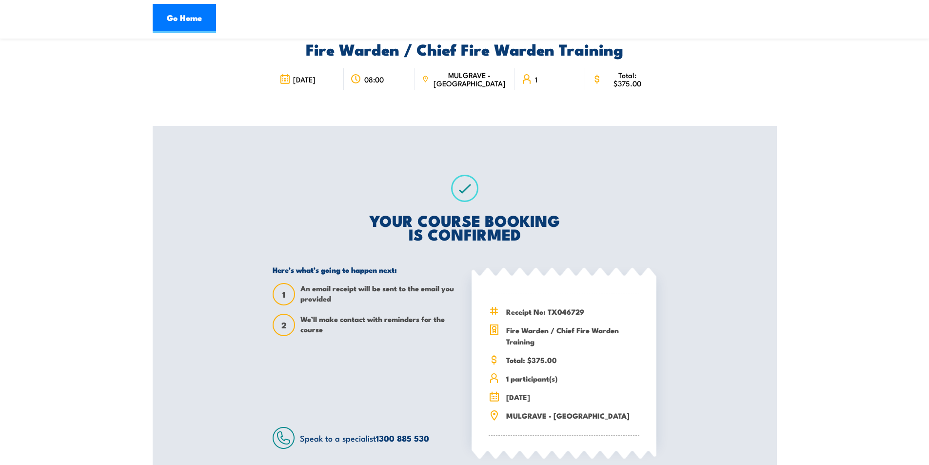
scroll to position [49, 0]
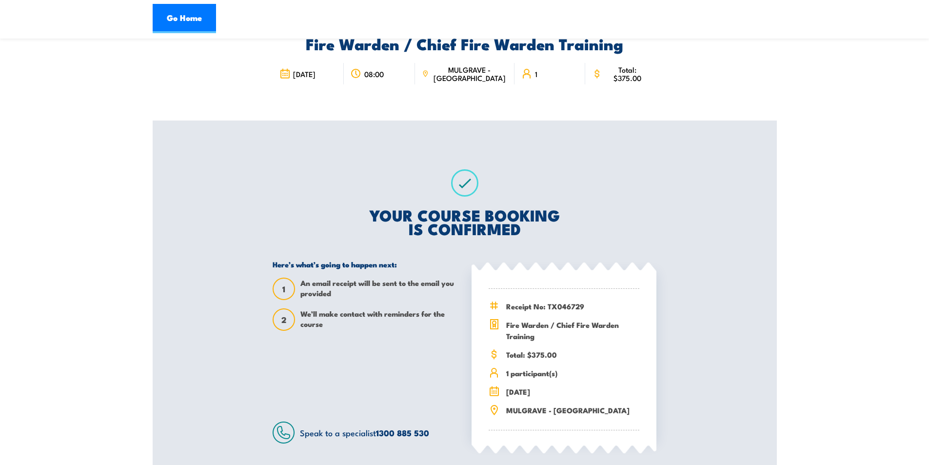
click at [233, 221] on div "Fire Warden / Chief Fire Warden Training [DATE] 08:00 MULGRAVE - VIC 1 1 2" at bounding box center [465, 246] width 624 height 492
click at [182, 99] on div "Fire Warden / Chief Fire Warden Training [DATE] 1" at bounding box center [465, 61] width 624 height 118
click at [186, 22] on link "Go Home" at bounding box center [184, 18] width 63 height 29
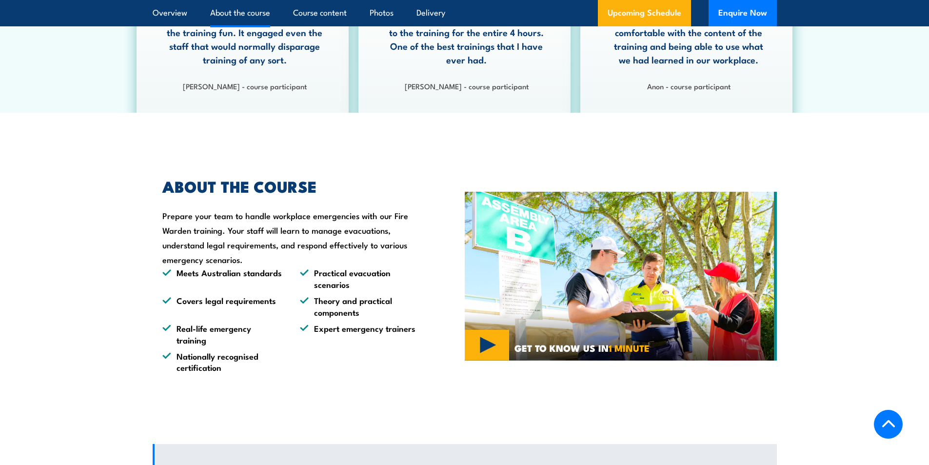
scroll to position [731, 0]
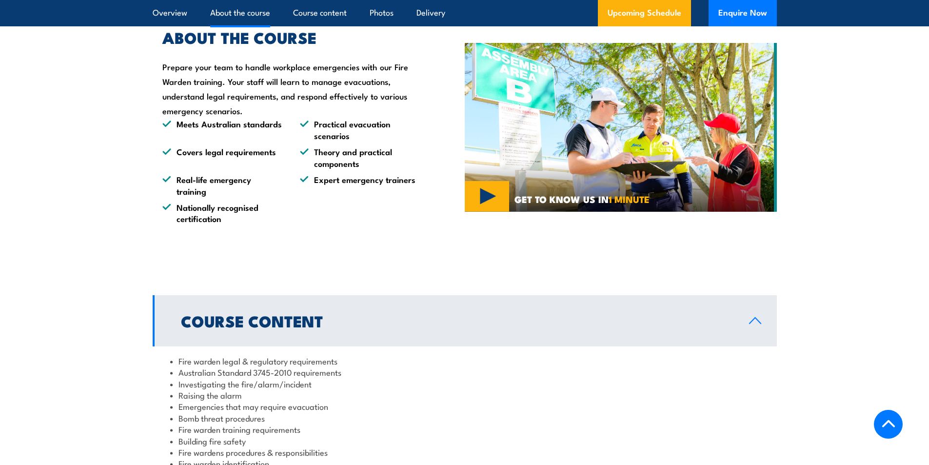
click at [319, 236] on div "ABOUT THE COURSE Prepare your team to handle workplace emergencies with our Fir…" at bounding box center [309, 127] width 312 height 242
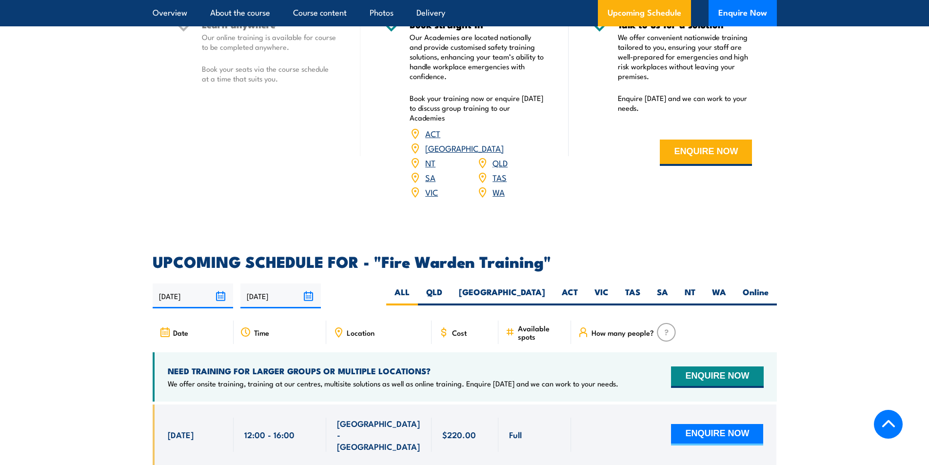
scroll to position [1707, 0]
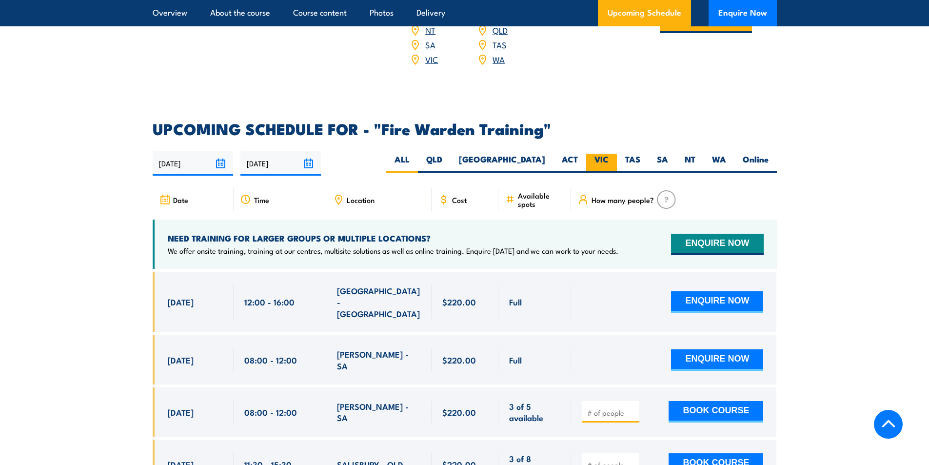
click at [598, 154] on label "VIC" at bounding box center [601, 163] width 31 height 19
click at [609, 154] on input "VIC" at bounding box center [612, 157] width 6 height 6
radio input "true"
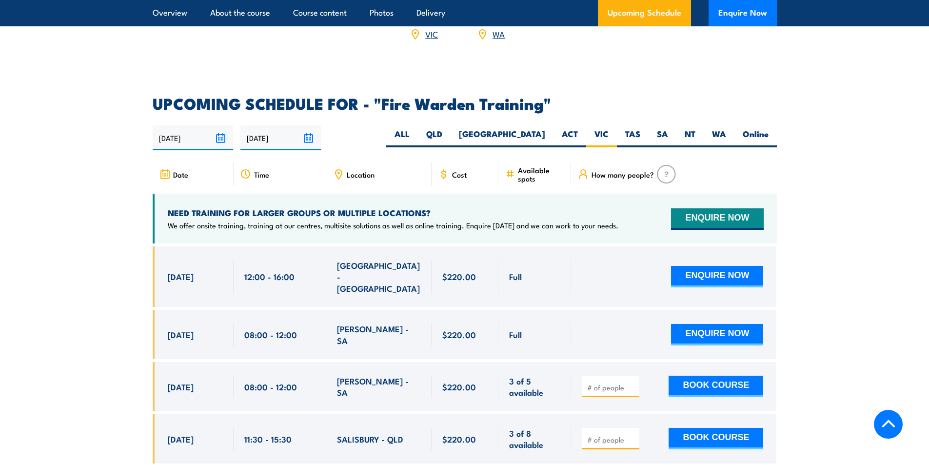
scroll to position [1756, 0]
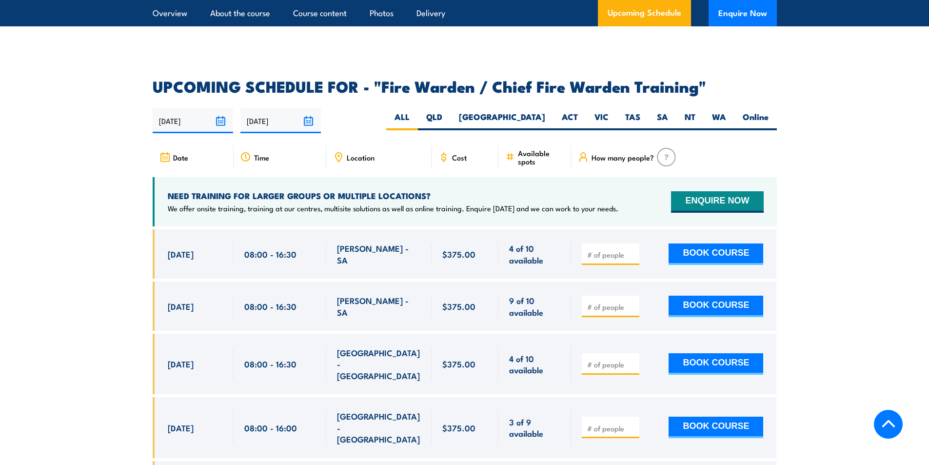
scroll to position [1658, 0]
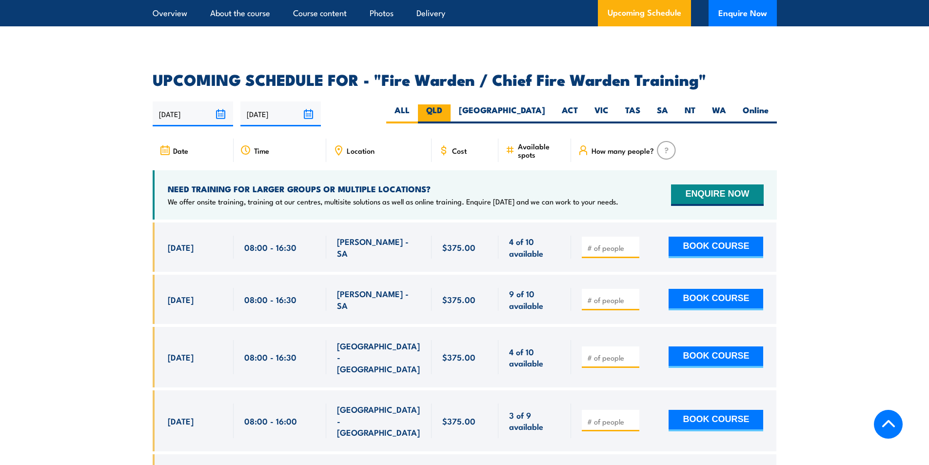
click at [451, 116] on label "QLD" at bounding box center [434, 113] width 33 height 19
click at [449, 111] on input "QLD" at bounding box center [445, 107] width 6 height 6
radio input "true"
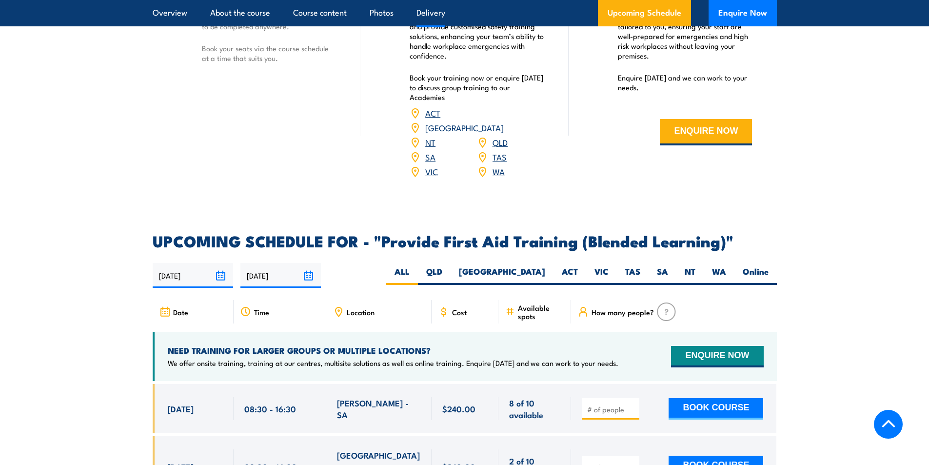
scroll to position [1853, 0]
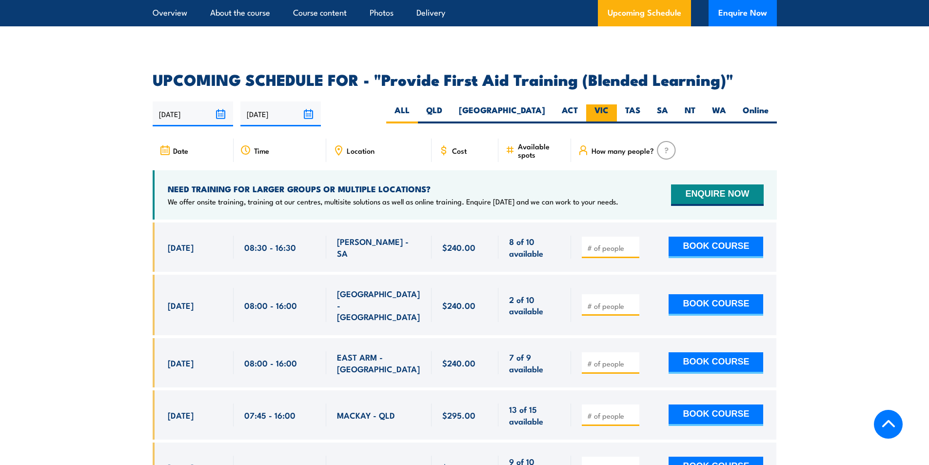
click at [603, 117] on label "VIC" at bounding box center [601, 113] width 31 height 19
click at [609, 111] on input "VIC" at bounding box center [612, 107] width 6 height 6
radio input "true"
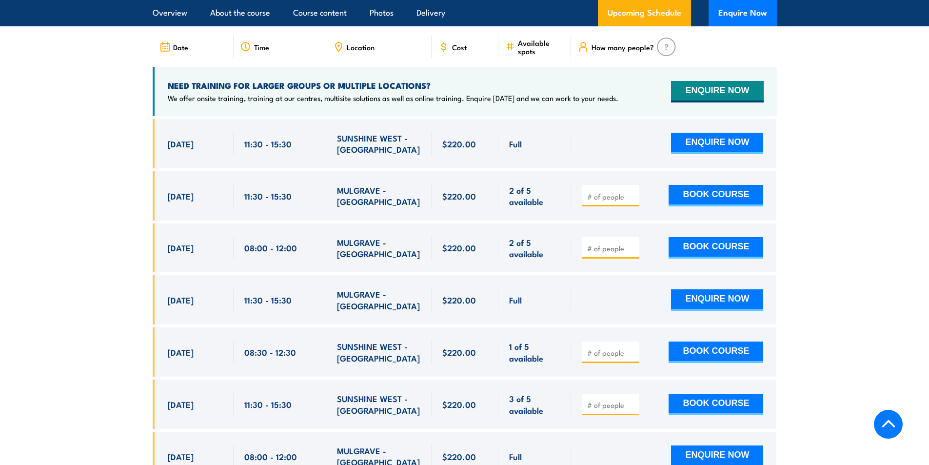
scroll to position [1862, 0]
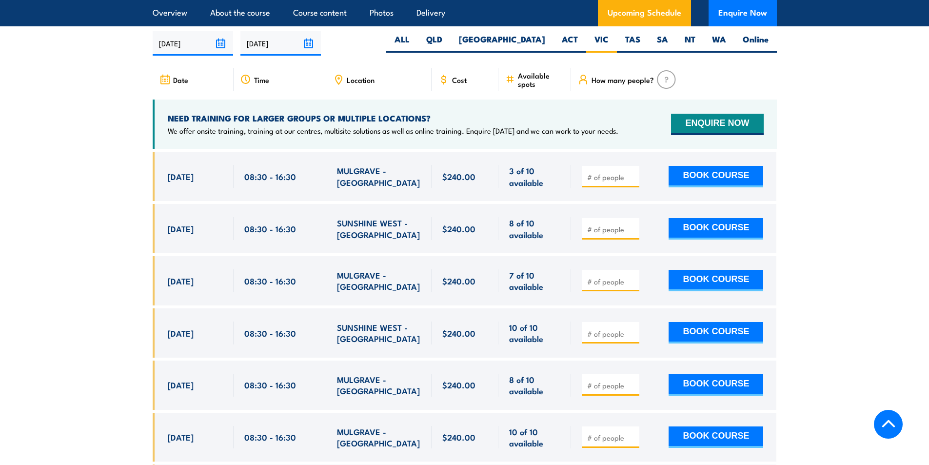
scroll to position [1933, 0]
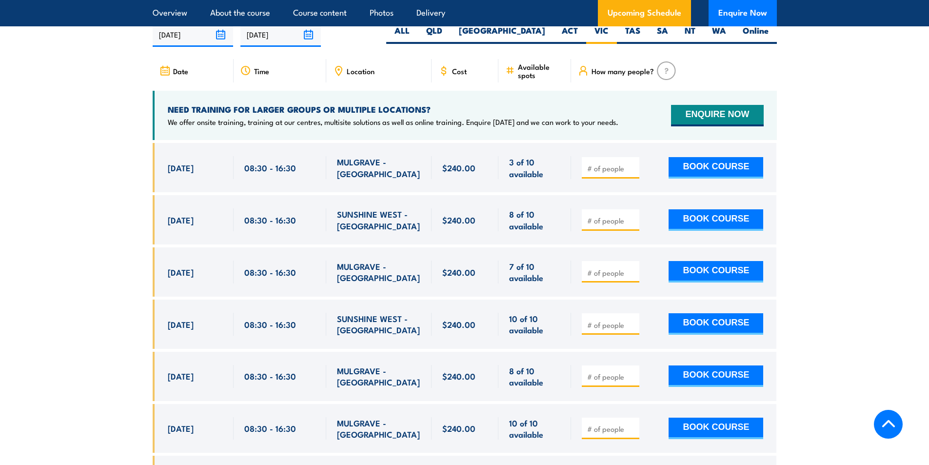
click at [75, 240] on section "UPCOMING SCHEDULE FOR - "Provide First Aid Training (Blended Learning)" [DATE] …" at bounding box center [464, 334] width 929 height 683
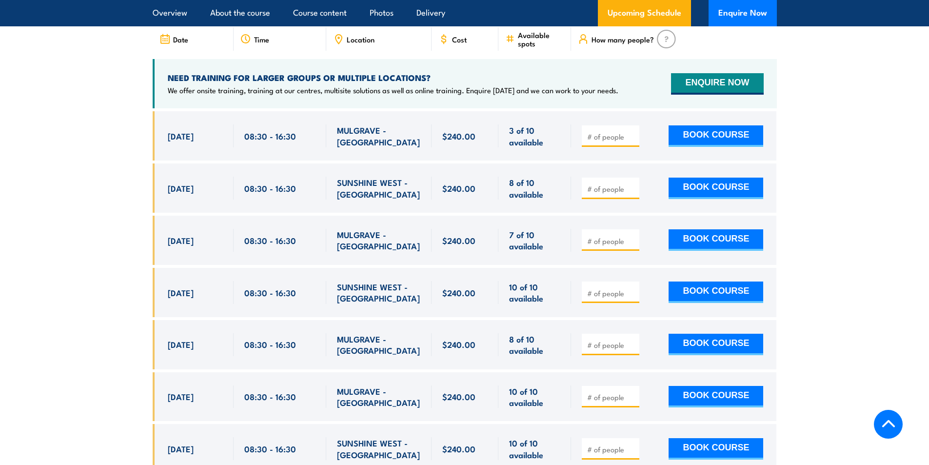
scroll to position [1981, 0]
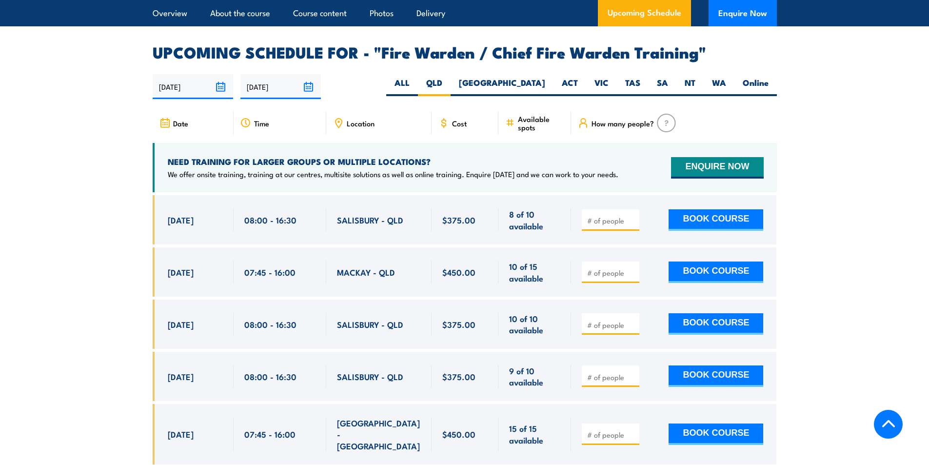
scroll to position [1727, 0]
